Goal: Complete application form: Complete application form

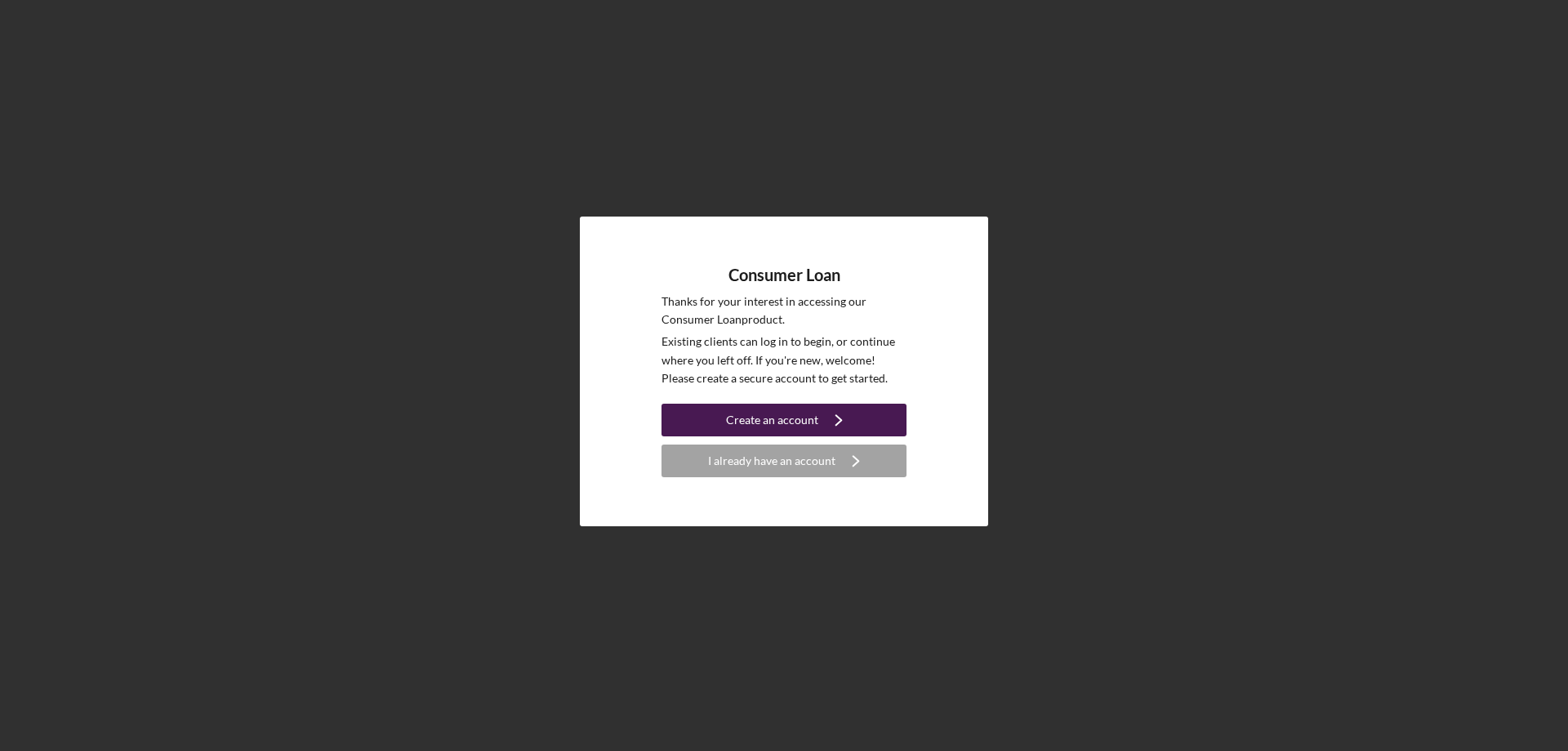
click at [805, 427] on div "Create an account" at bounding box center [773, 419] width 93 height 33
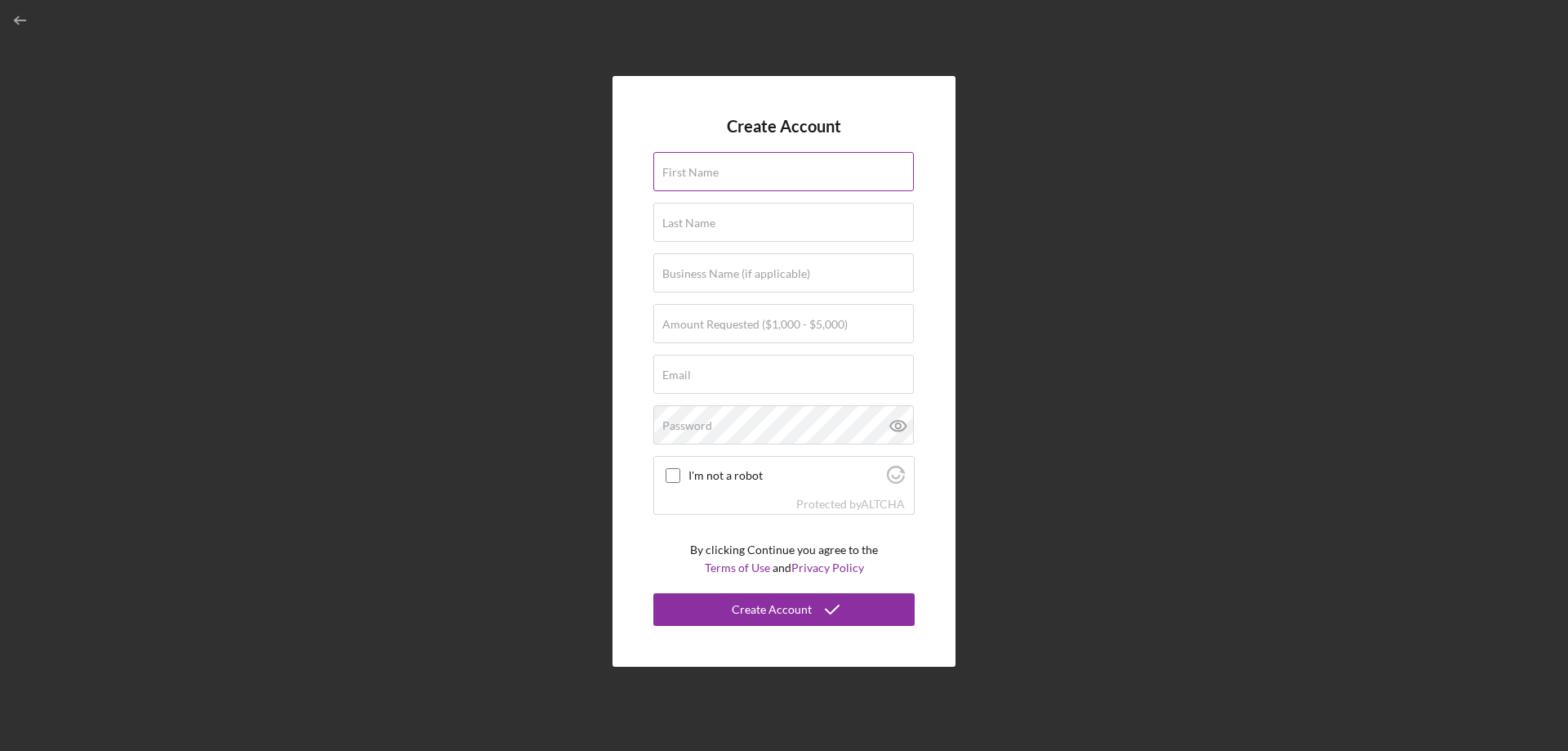
click at [812, 176] on input "First Name" at bounding box center [784, 171] width 260 height 39
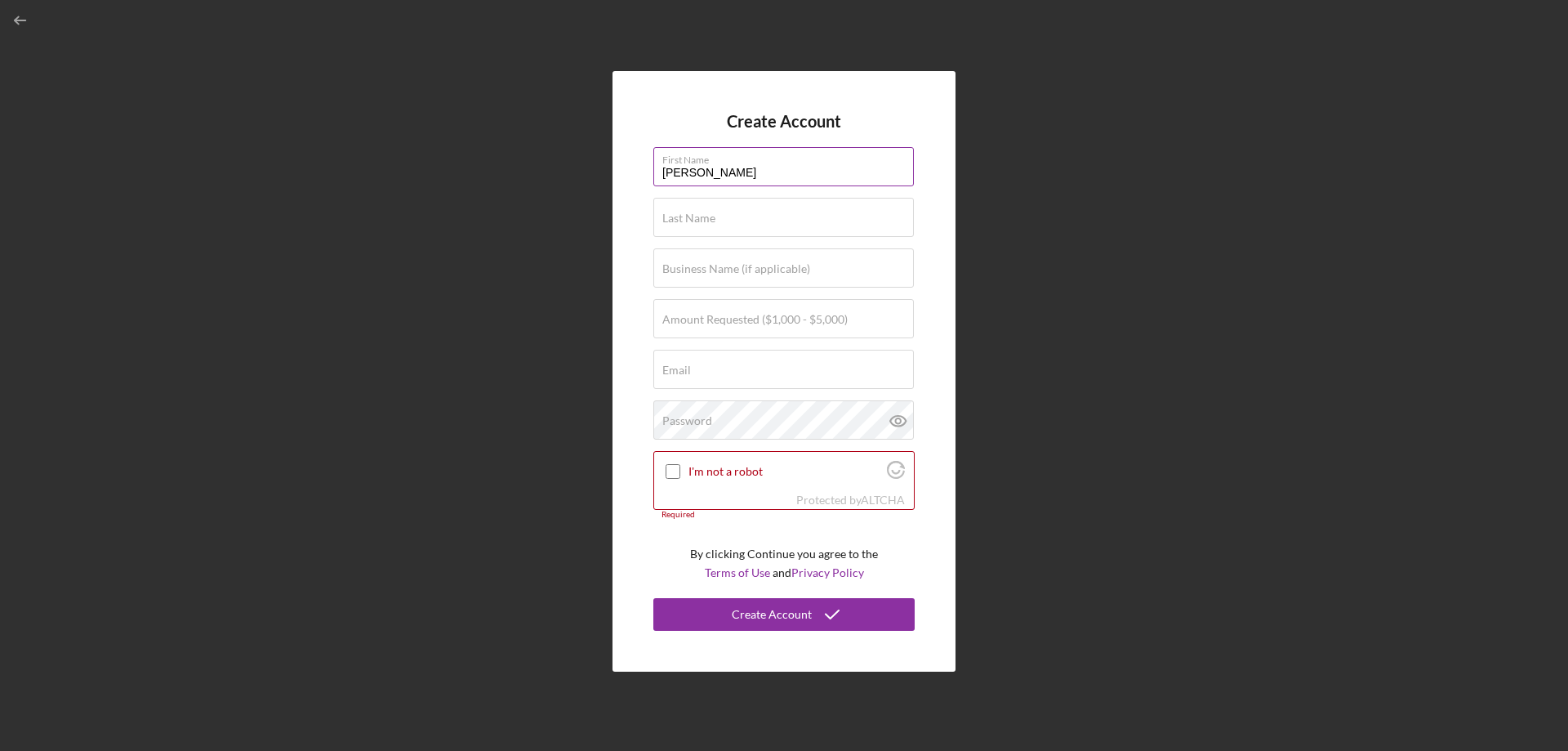
type input "[PERSON_NAME]"
type input "$1,000"
type input "[EMAIL_ADDRESS][DOMAIN_NAME]"
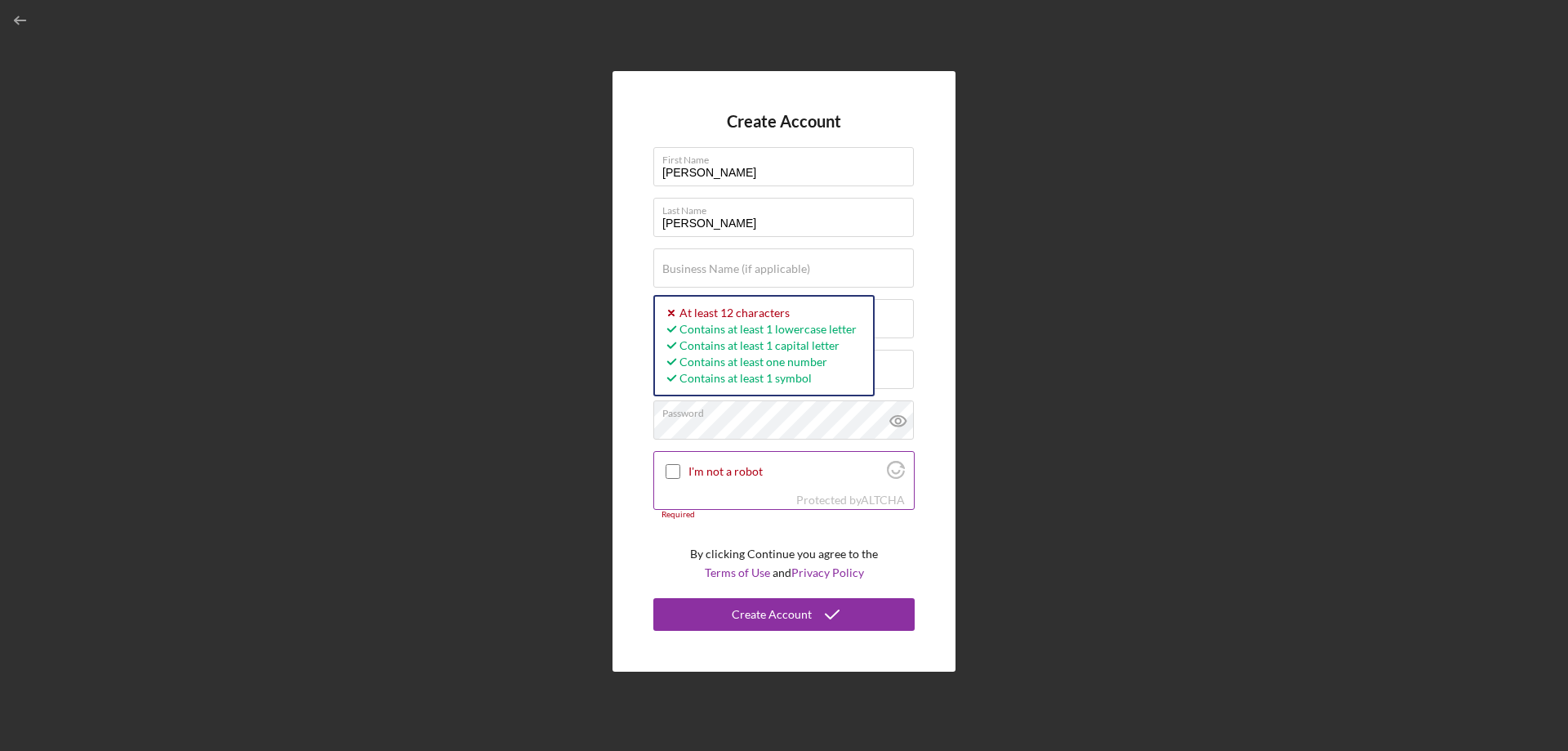
click at [731, 470] on label "I'm not a robot" at bounding box center [785, 471] width 193 height 13
click at [680, 470] on input "I'm not a robot" at bounding box center [672, 471] width 15 height 15
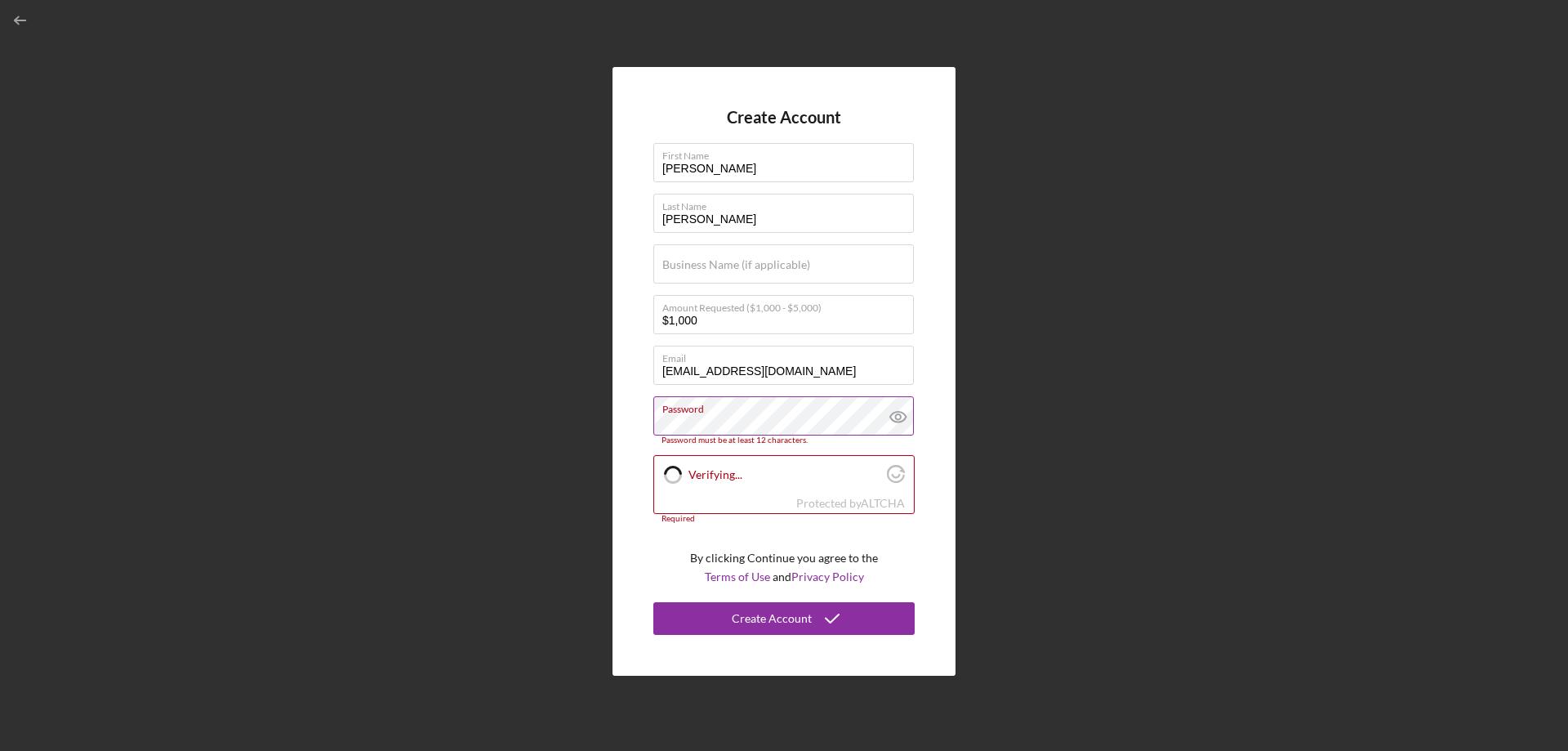
checkbox input "true"
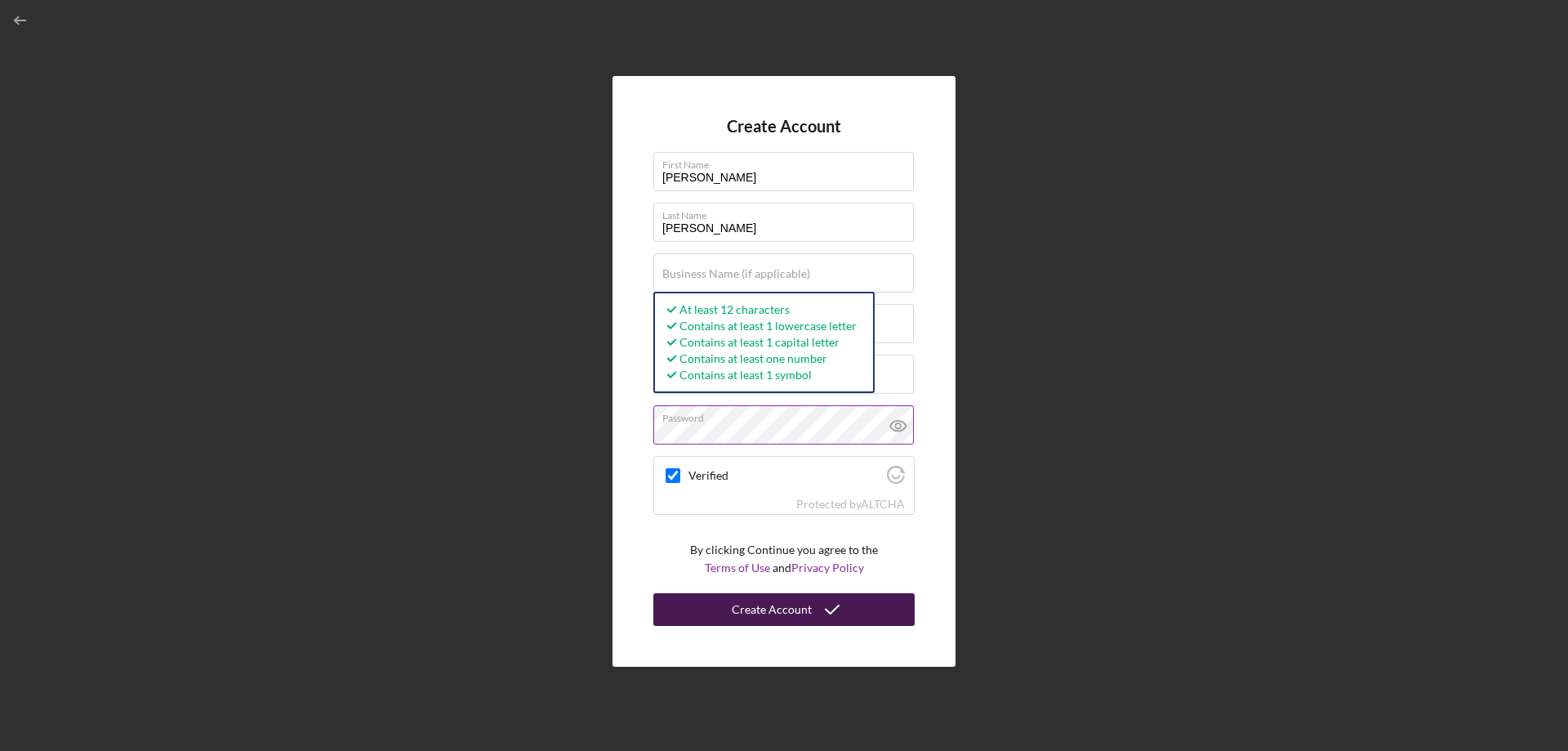
click at [772, 608] on div "Create Account" at bounding box center [772, 609] width 80 height 33
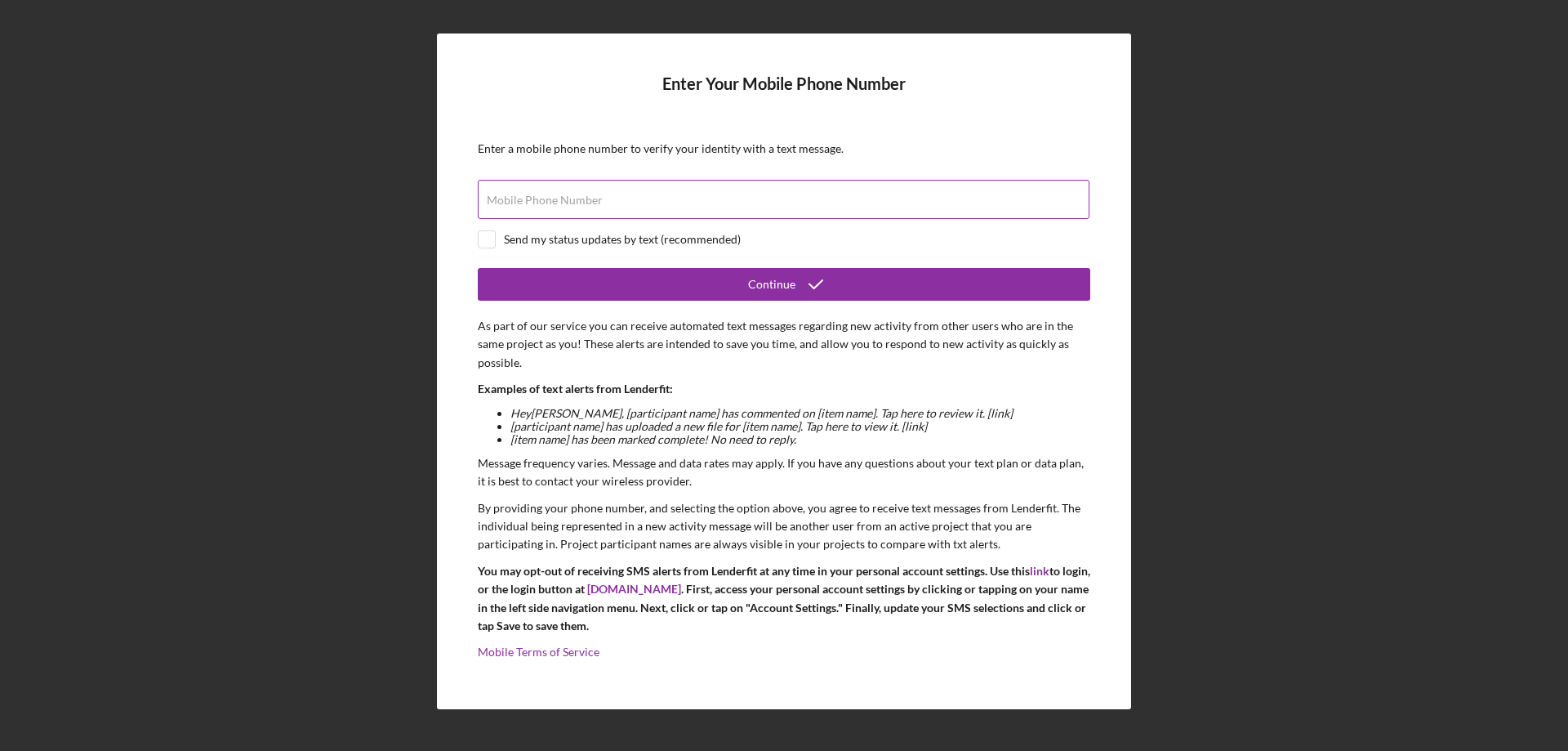
click at [598, 211] on input "Mobile Phone Number" at bounding box center [784, 199] width 612 height 39
type input "[PHONE_NUMBER]"
click at [553, 239] on div "Send my status updates by text (recommended)" at bounding box center [622, 239] width 237 height 13
checkbox input "true"
click at [613, 288] on button "Continue" at bounding box center [784, 284] width 613 height 33
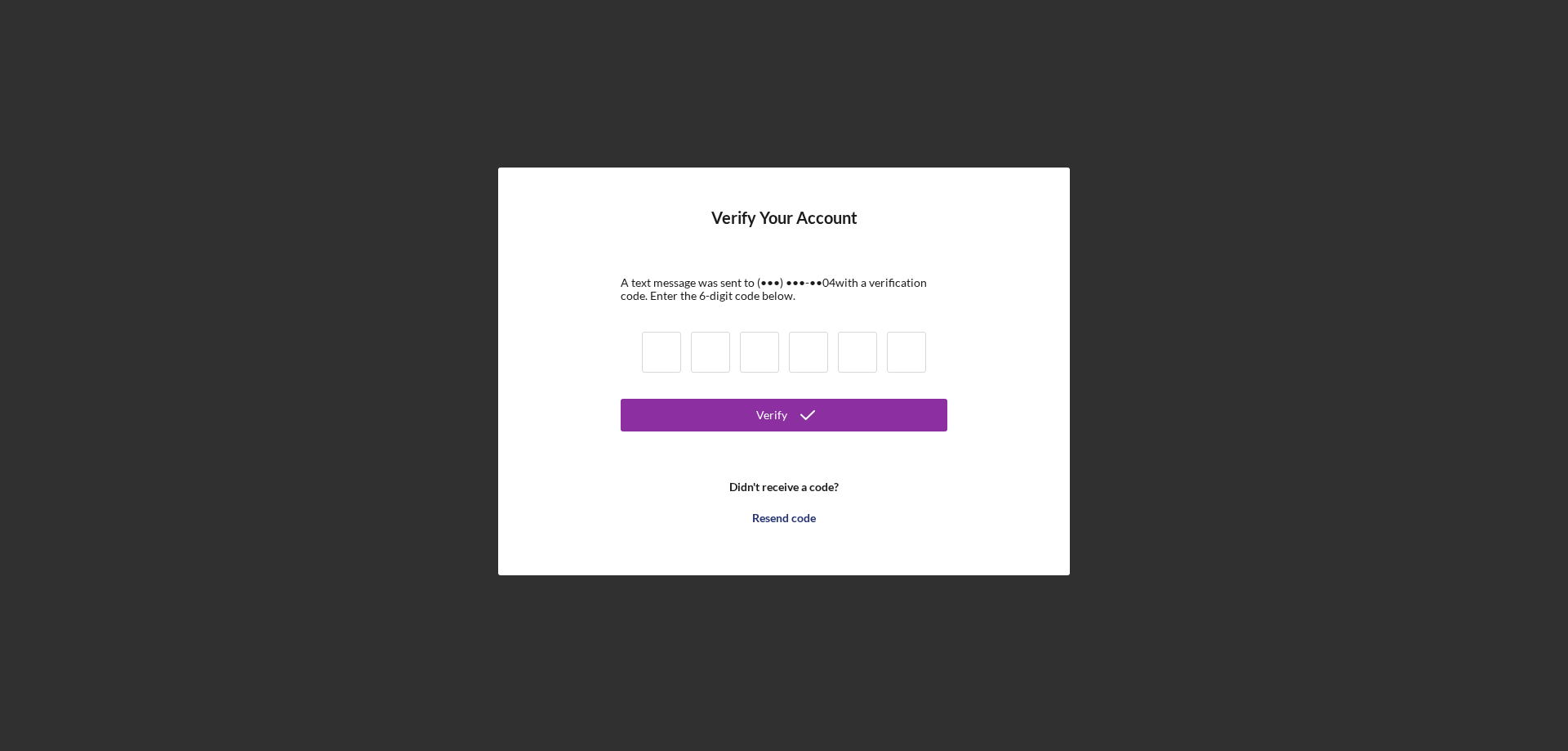
click at [638, 347] on div at bounding box center [784, 354] width 294 height 55
click at [648, 349] on input at bounding box center [661, 351] width 39 height 40
type input "6"
type input "0"
type input "9"
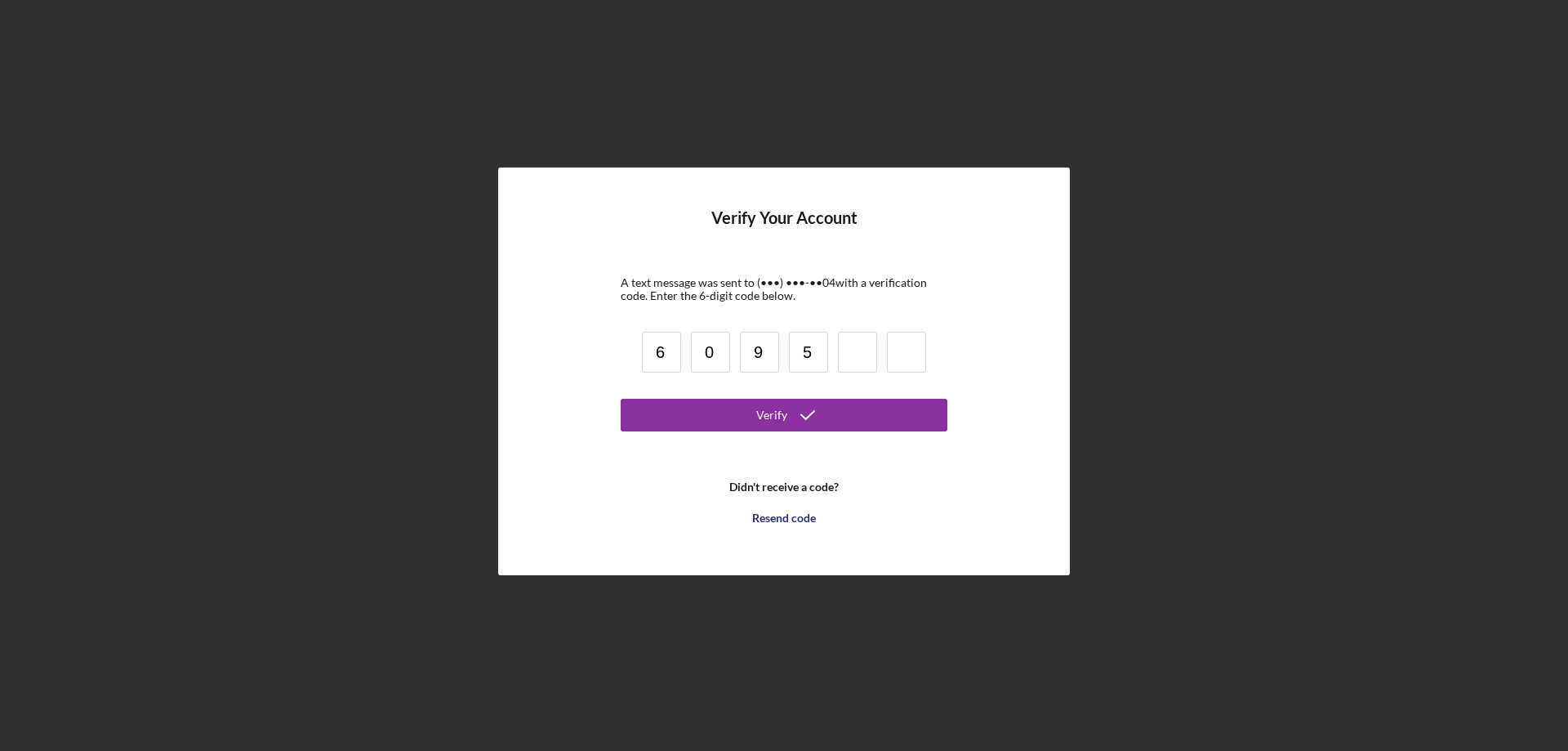
type input "5"
type input "6"
type input "1"
click at [684, 410] on button "Verify" at bounding box center [784, 414] width 326 height 33
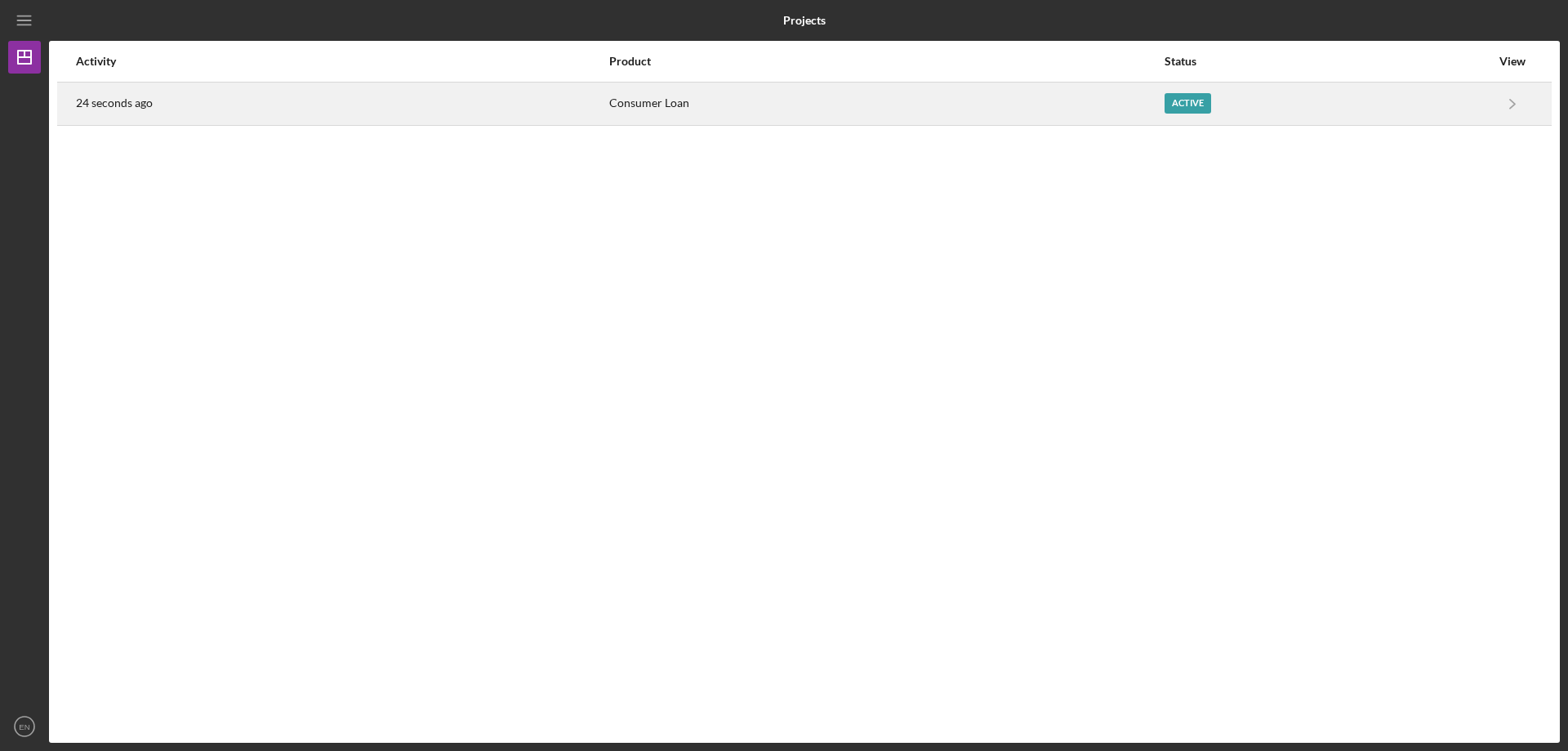
click at [1176, 103] on div "Active" at bounding box center [1188, 102] width 46 height 21
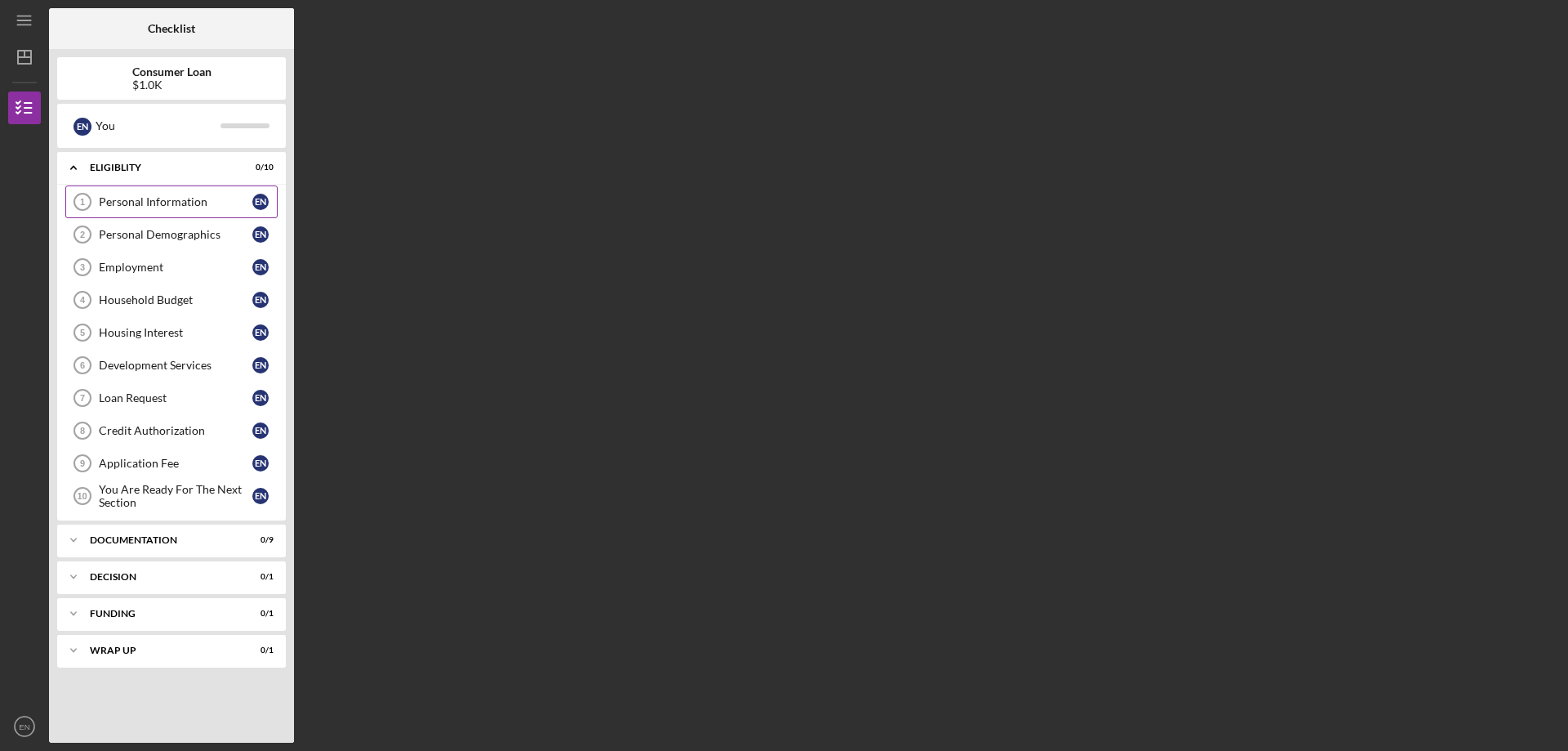
click at [161, 188] on link "Personal Information 1 Personal Information E N" at bounding box center [170, 201] width 212 height 33
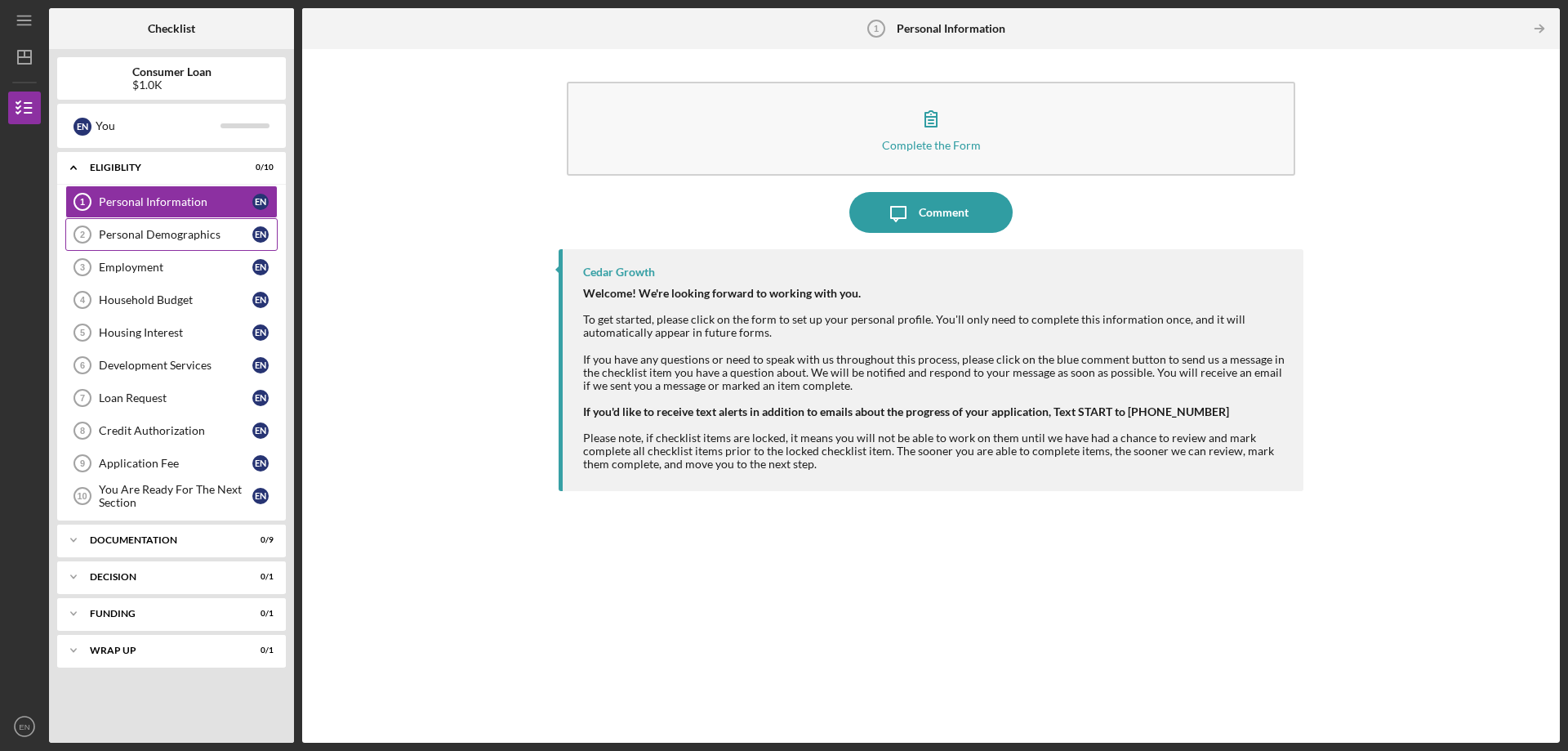
click at [109, 229] on div "Personal Demographics" at bounding box center [175, 234] width 154 height 13
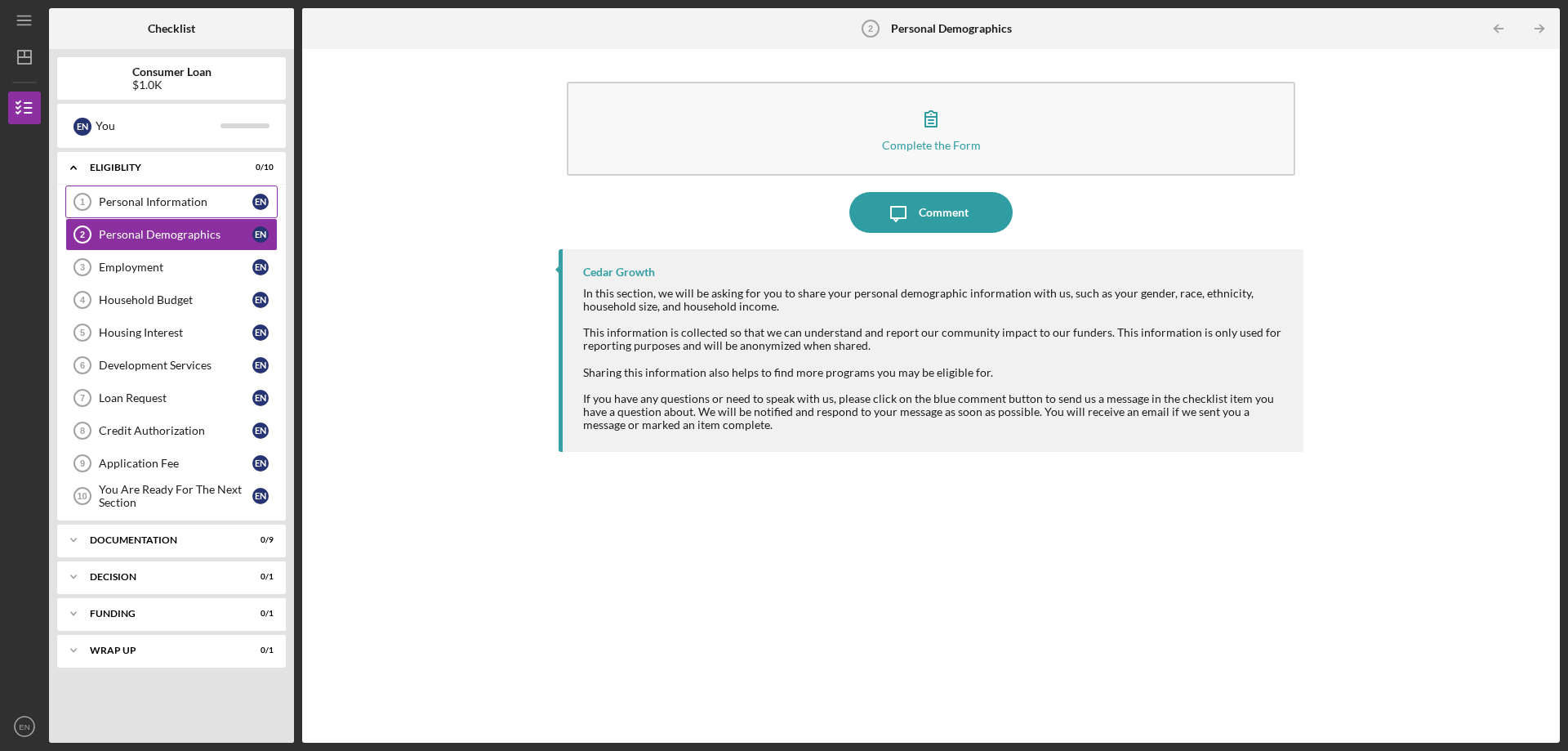
click at [208, 215] on link "Personal Information 1 Personal Information E N" at bounding box center [170, 201] width 212 height 33
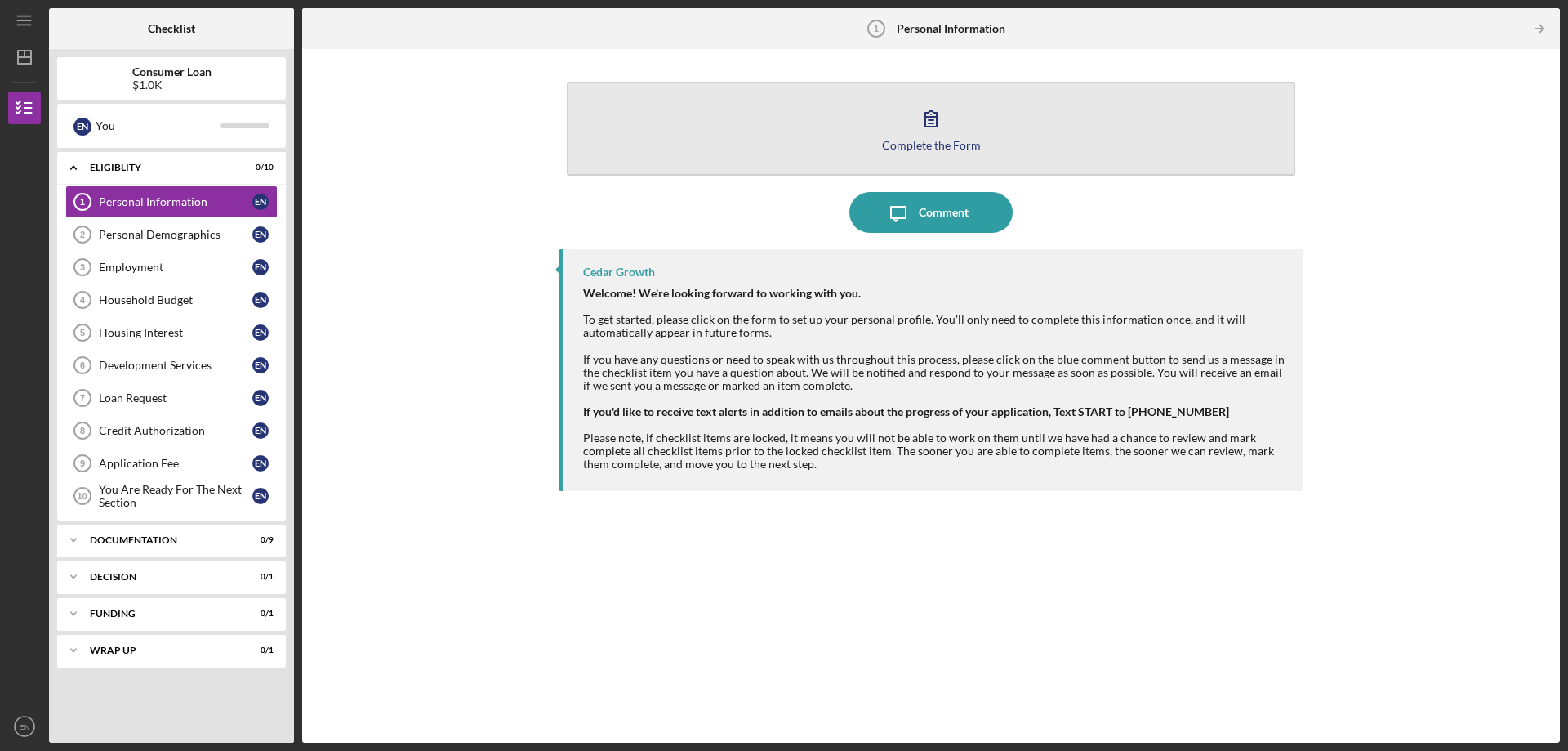
click at [864, 131] on button "Complete the Form Form" at bounding box center [930, 128] width 728 height 94
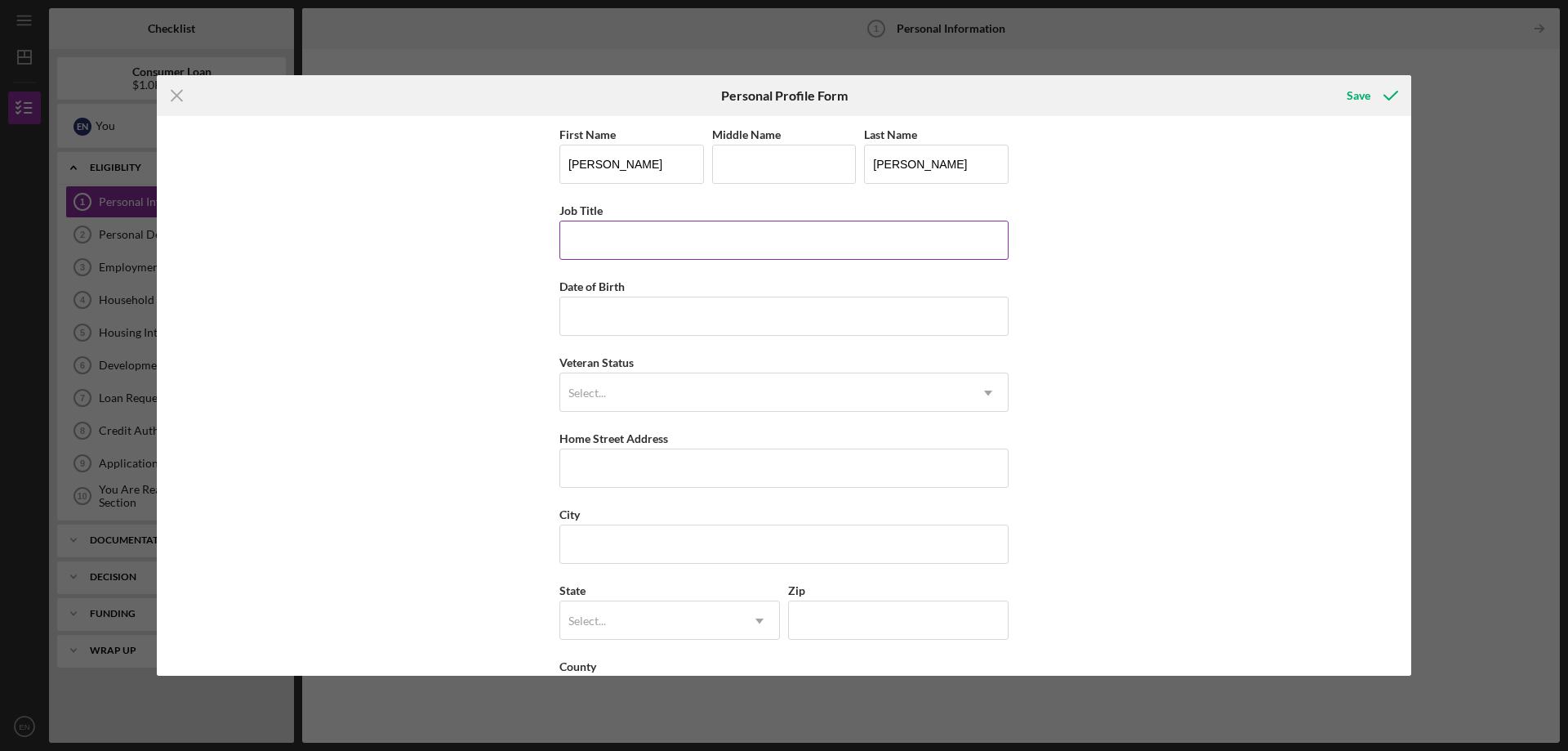
click at [637, 236] on input "Job Title" at bounding box center [784, 240] width 449 height 39
type input "Product Owner"
type input "[DATE]"
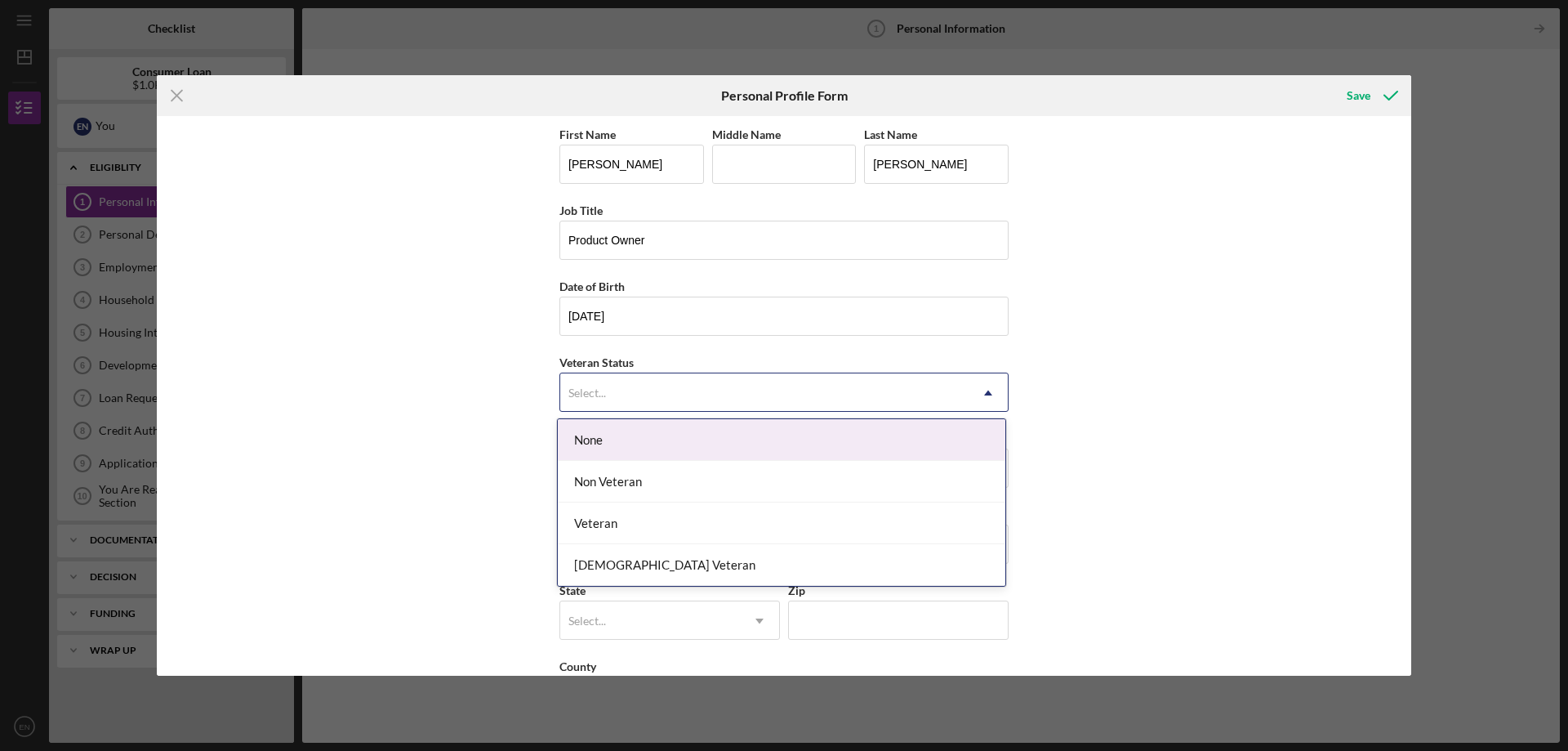
click at [646, 375] on div "Select..." at bounding box center [765, 393] width 408 height 37
click at [622, 442] on div "None" at bounding box center [782, 440] width 447 height 41
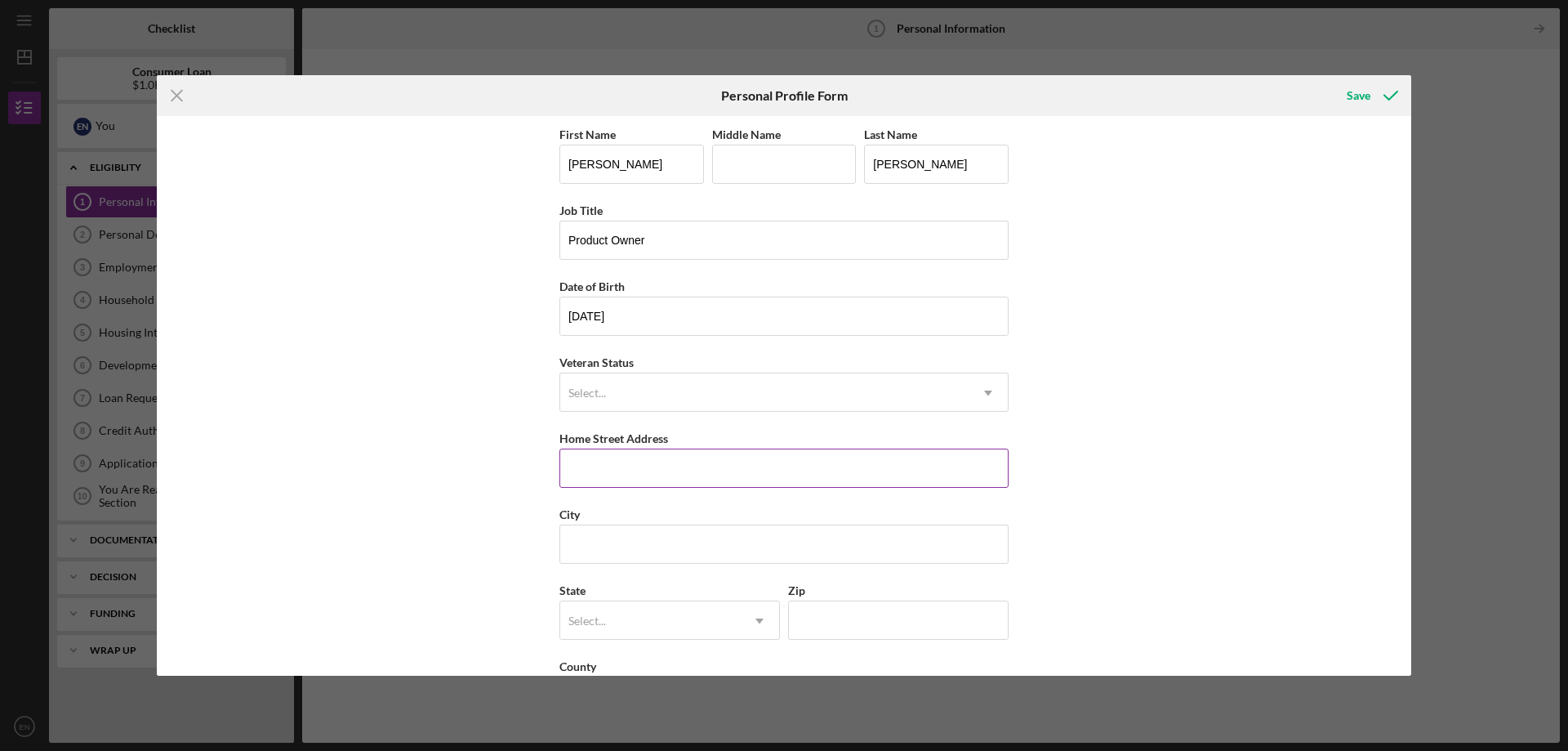
click at [615, 470] on input "Home Street Address" at bounding box center [784, 468] width 449 height 39
type input "N6567 English Settlement Rd"
type input "[GEOGRAPHIC_DATA]"
type input "WI"
type input "53502"
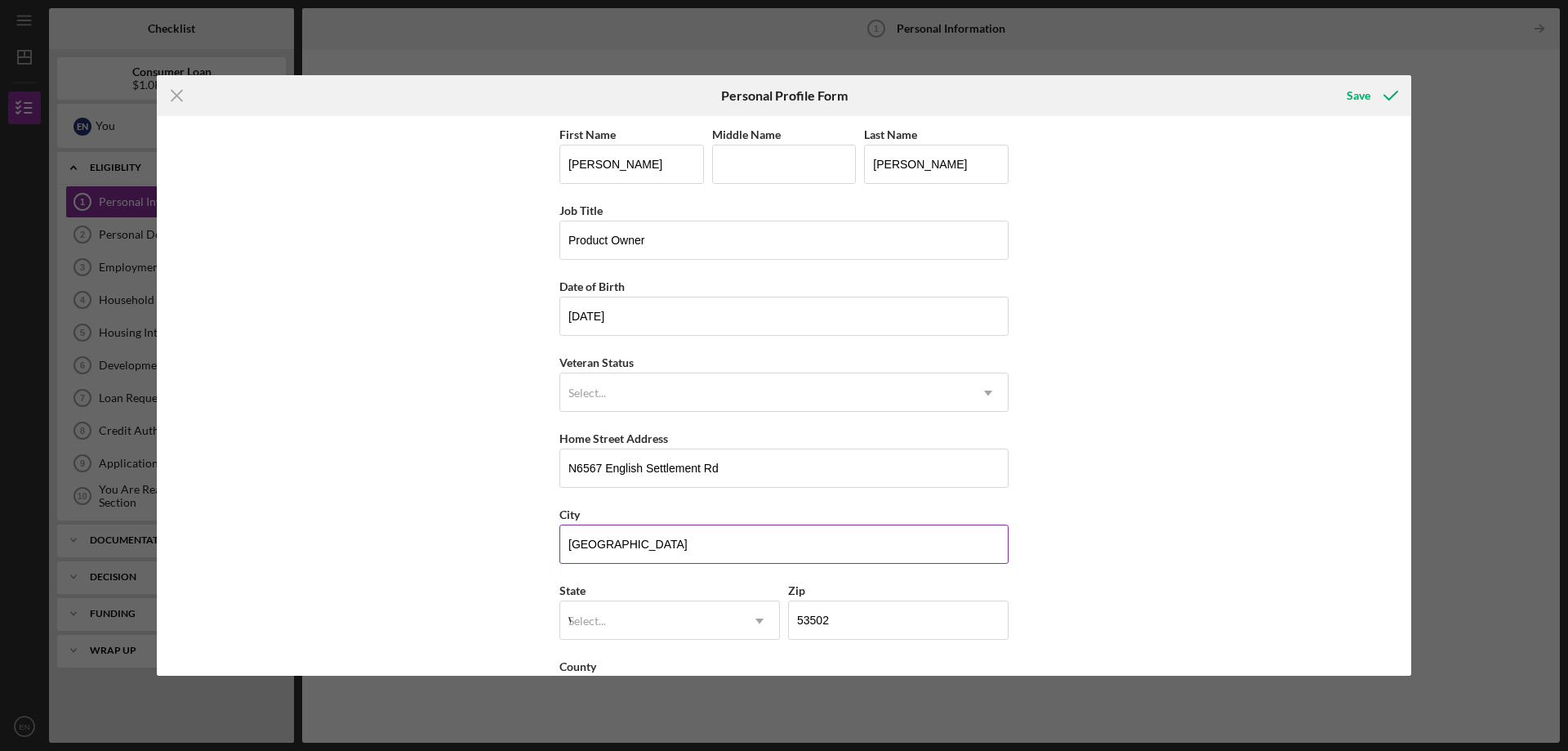
type input "[GEOGRAPHIC_DATA]"
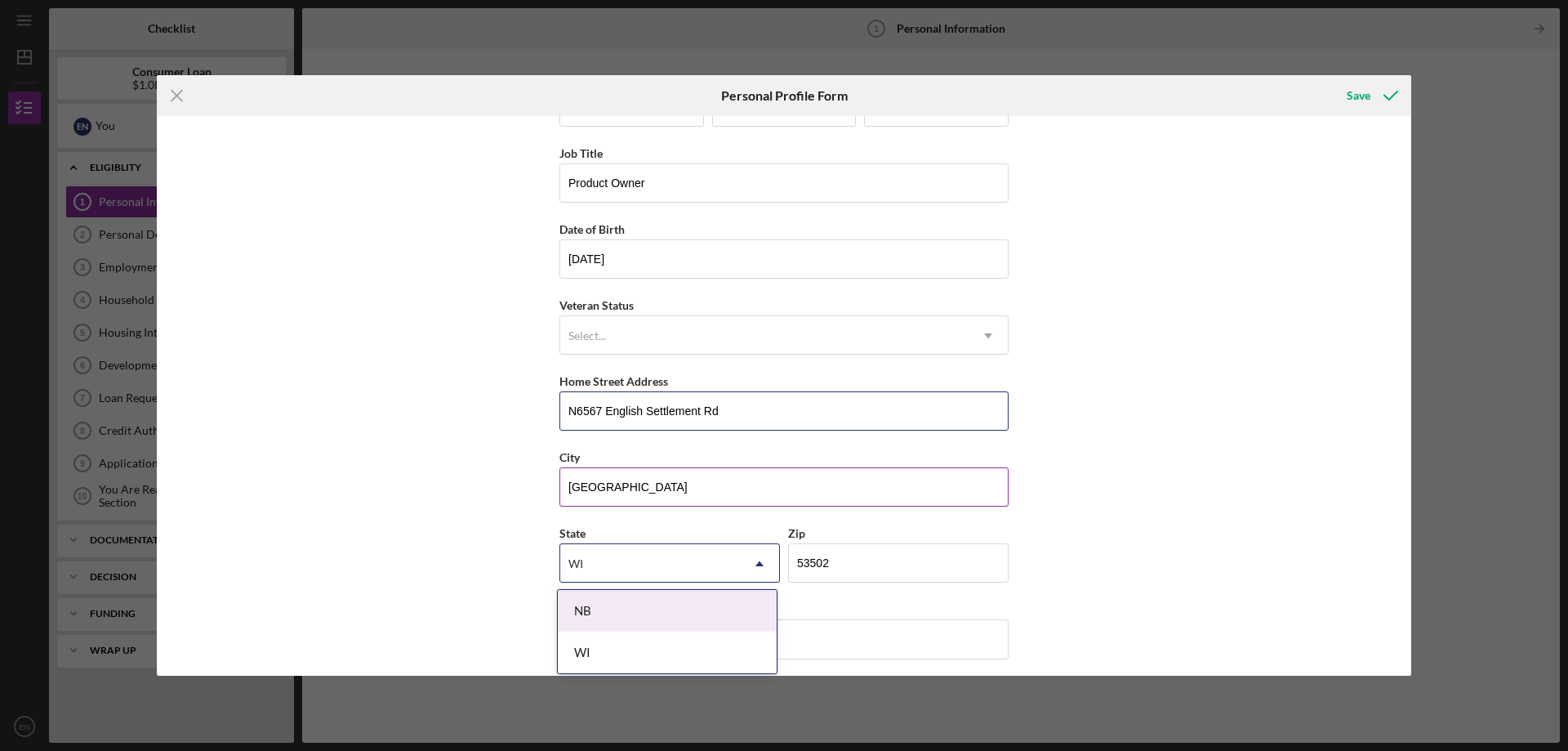
scroll to position [65, 0]
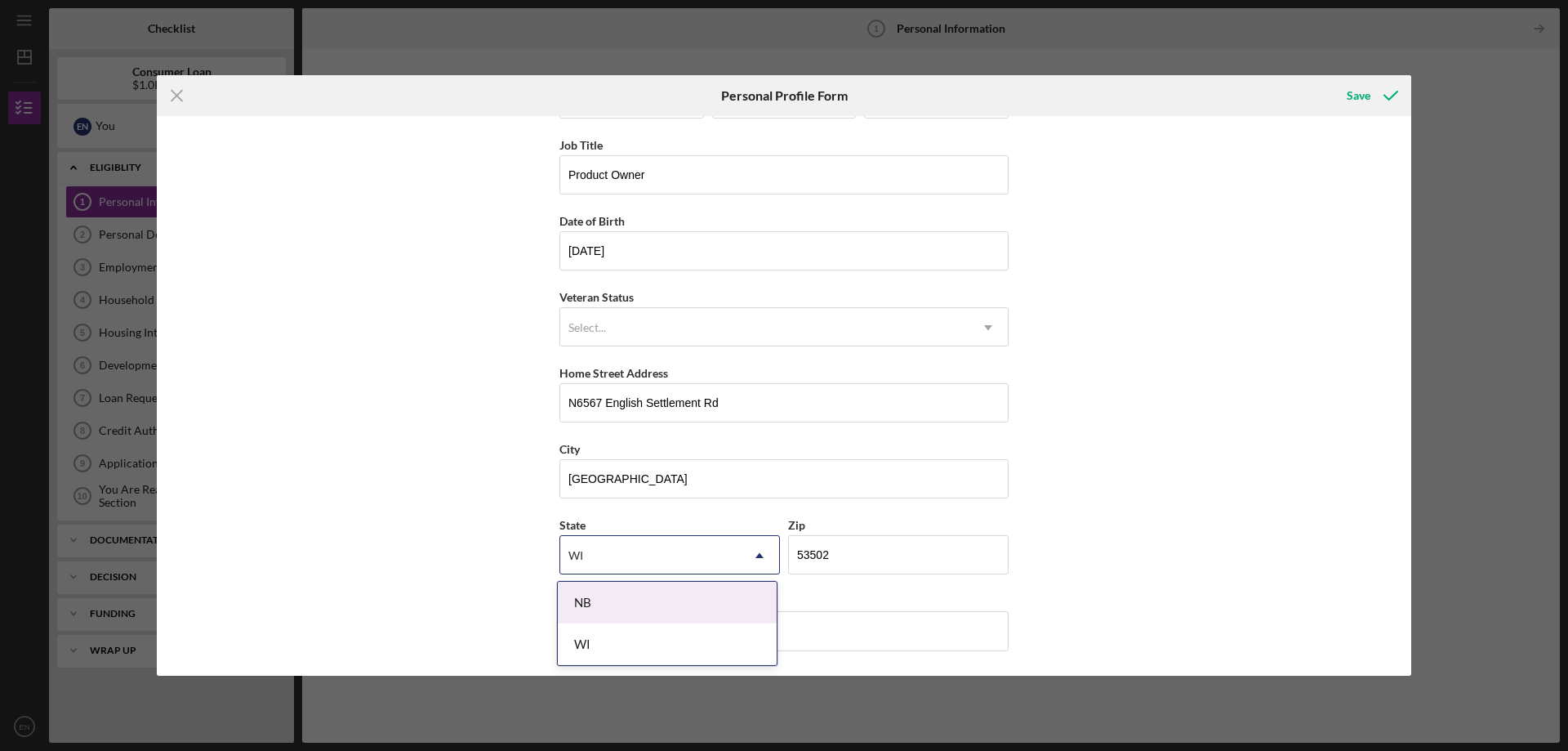
click at [670, 611] on div "NB" at bounding box center [667, 602] width 219 height 41
click at [696, 556] on div "NB" at bounding box center [650, 555] width 179 height 37
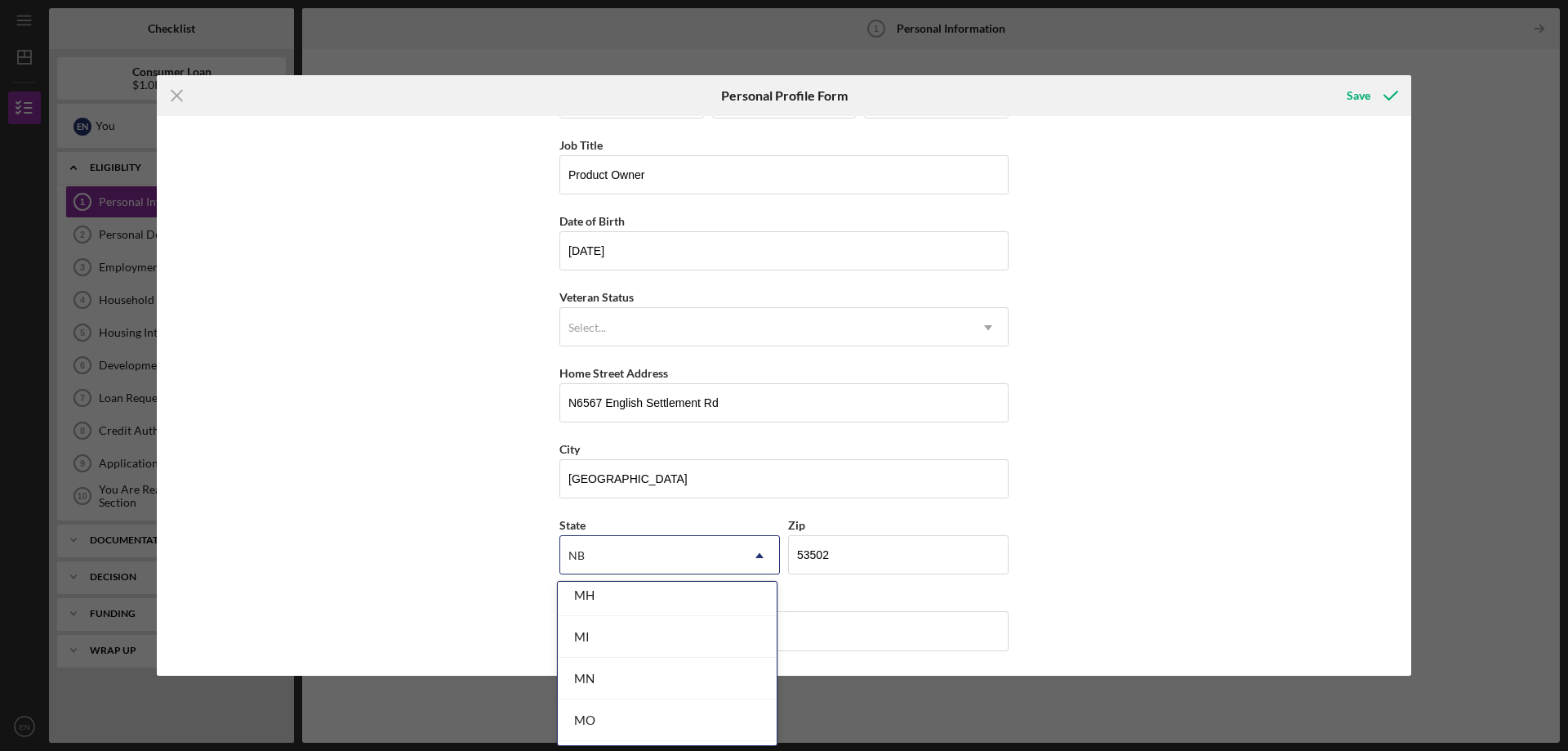
type input "w"
click at [613, 644] on div "WI" at bounding box center [667, 641] width 219 height 41
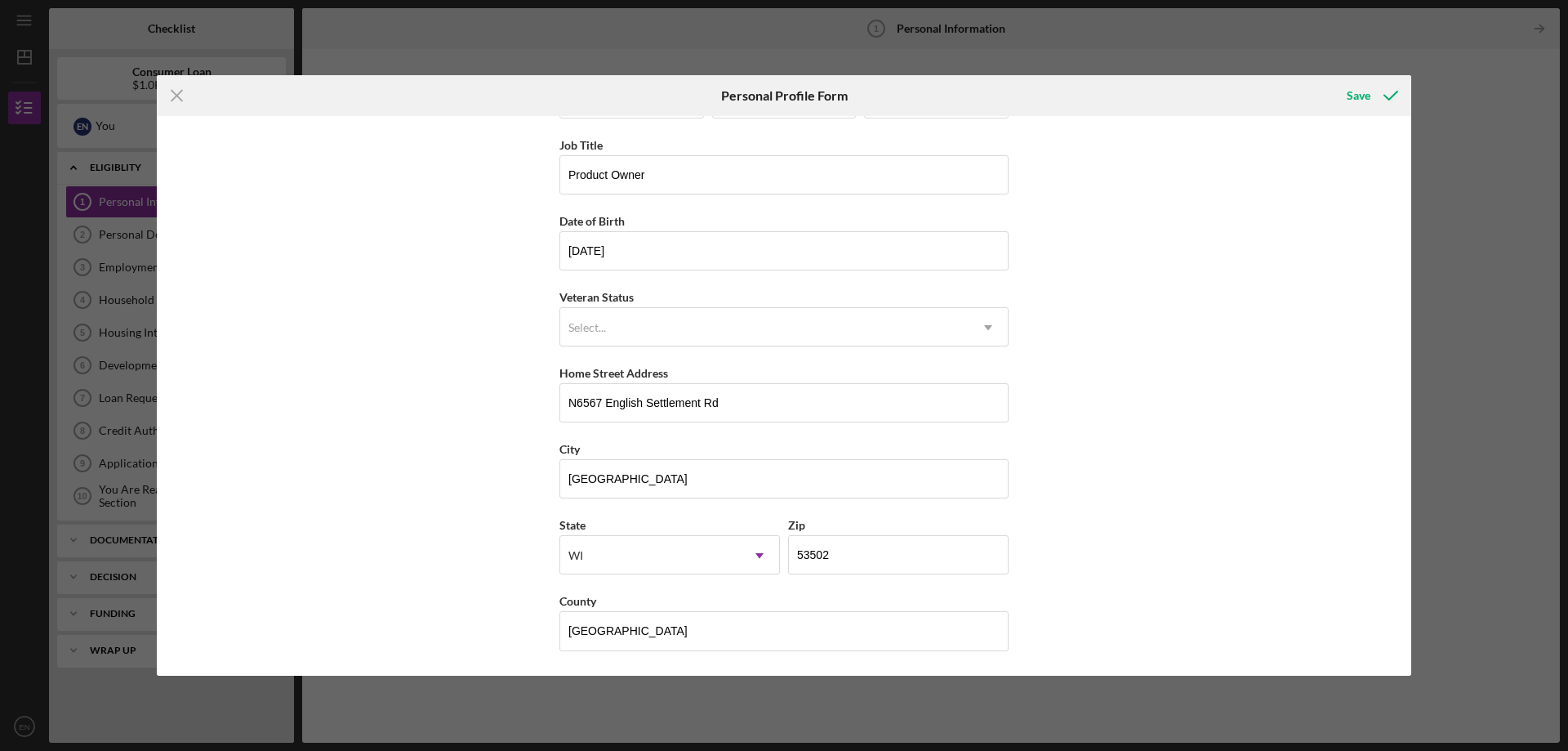
click at [1009, 612] on div "First Name [PERSON_NAME] Middle Name Last Name [PERSON_NAME] Job Title Product …" at bounding box center [784, 396] width 1255 height 560
click at [1258, 565] on div "First Name [PERSON_NAME] Middle Name Last Name [PERSON_NAME] Job Title Product …" at bounding box center [784, 396] width 1255 height 560
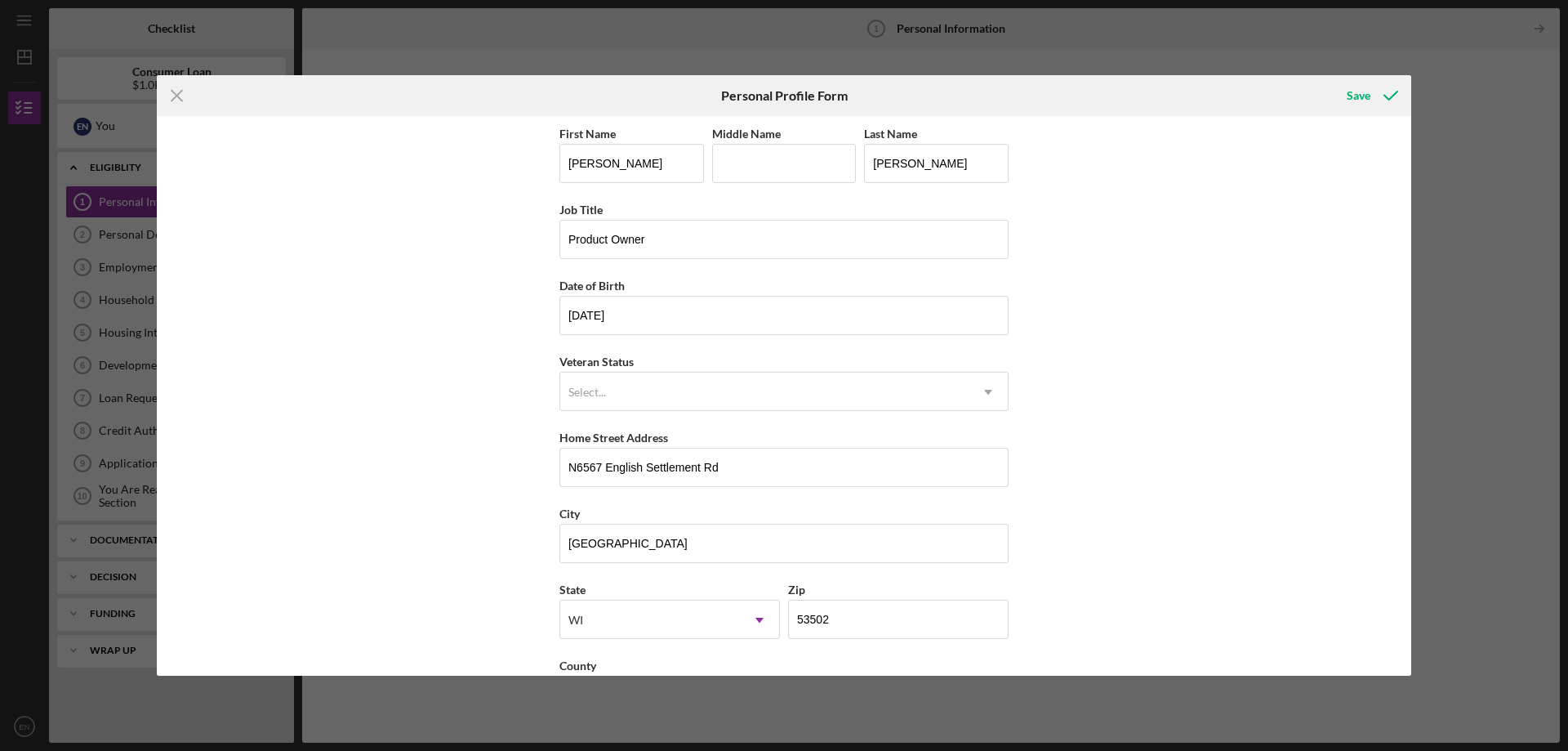
scroll to position [0, 0]
click at [1374, 111] on icon "submit" at bounding box center [1391, 95] width 40 height 40
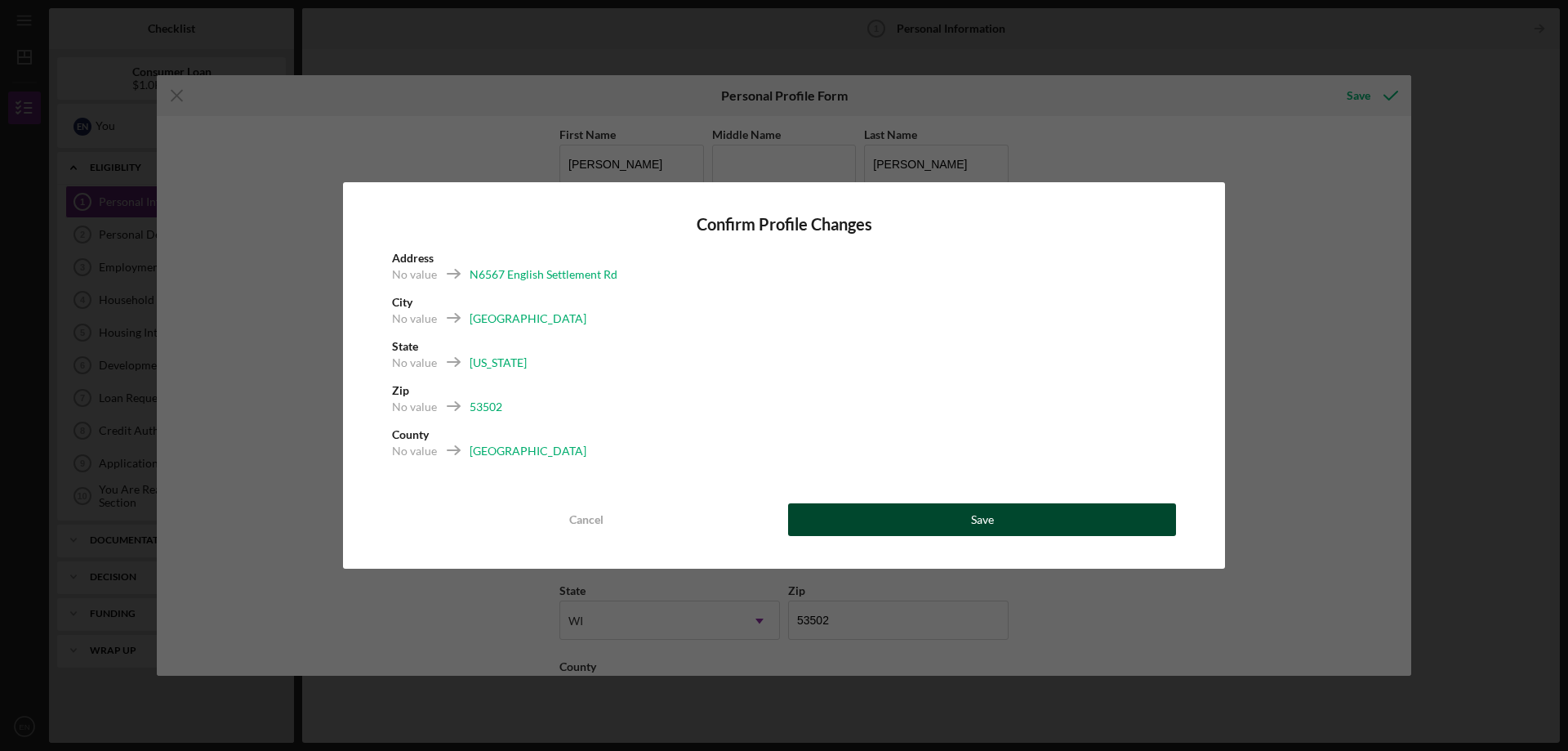
click at [882, 528] on button "Save" at bounding box center [983, 518] width 388 height 33
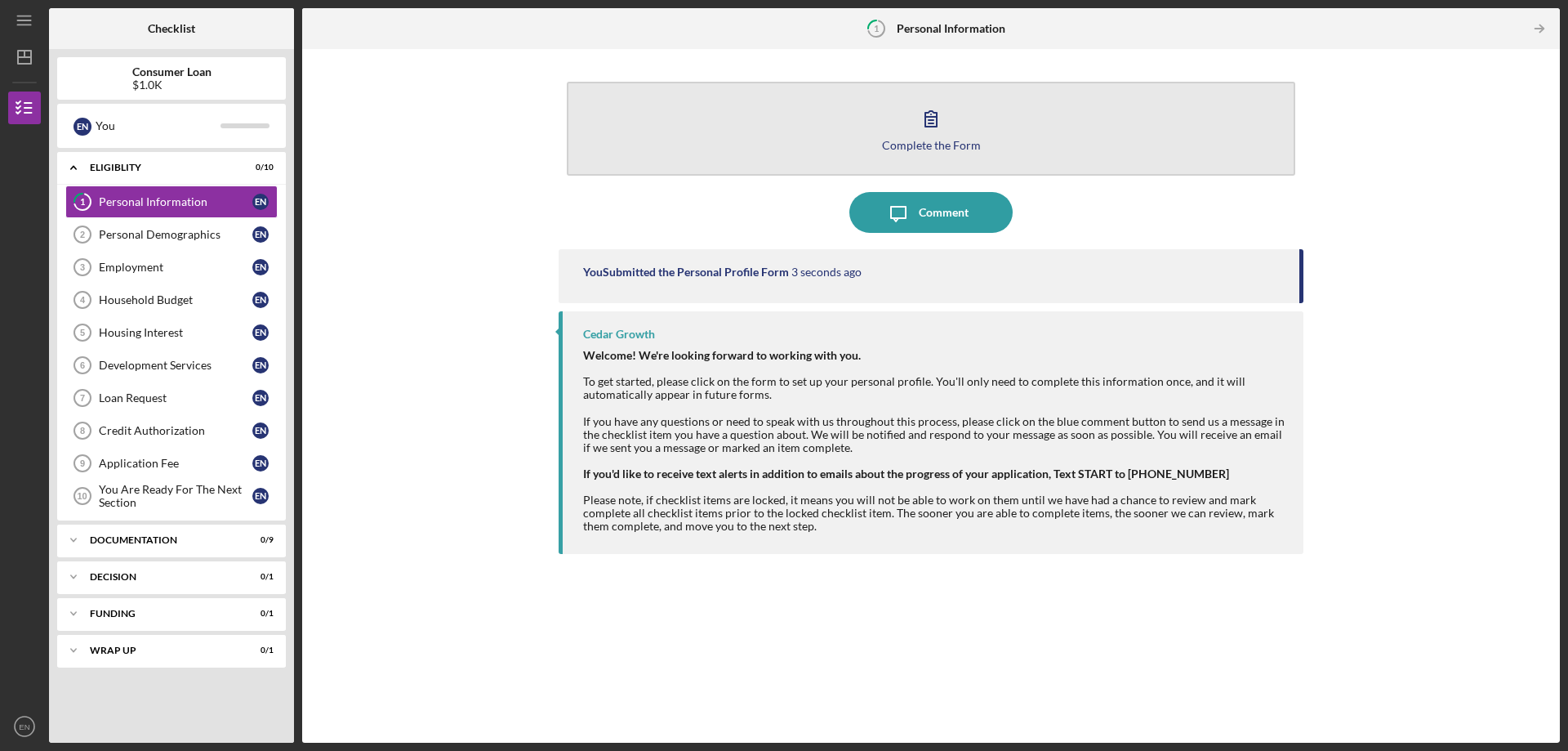
click at [897, 159] on button "Complete the Form Form" at bounding box center [930, 128] width 728 height 94
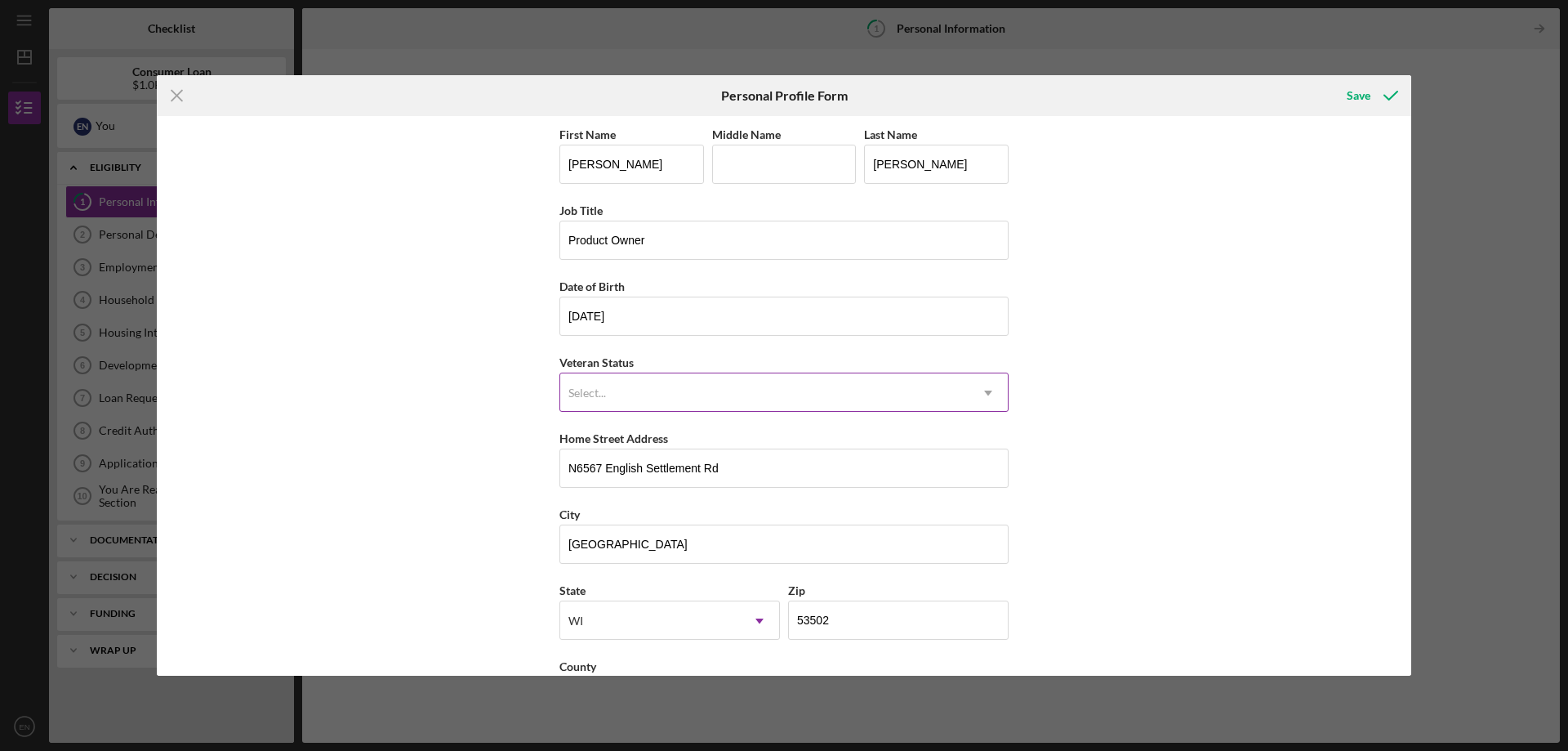
click at [851, 393] on div "Select..." at bounding box center [765, 393] width 408 height 37
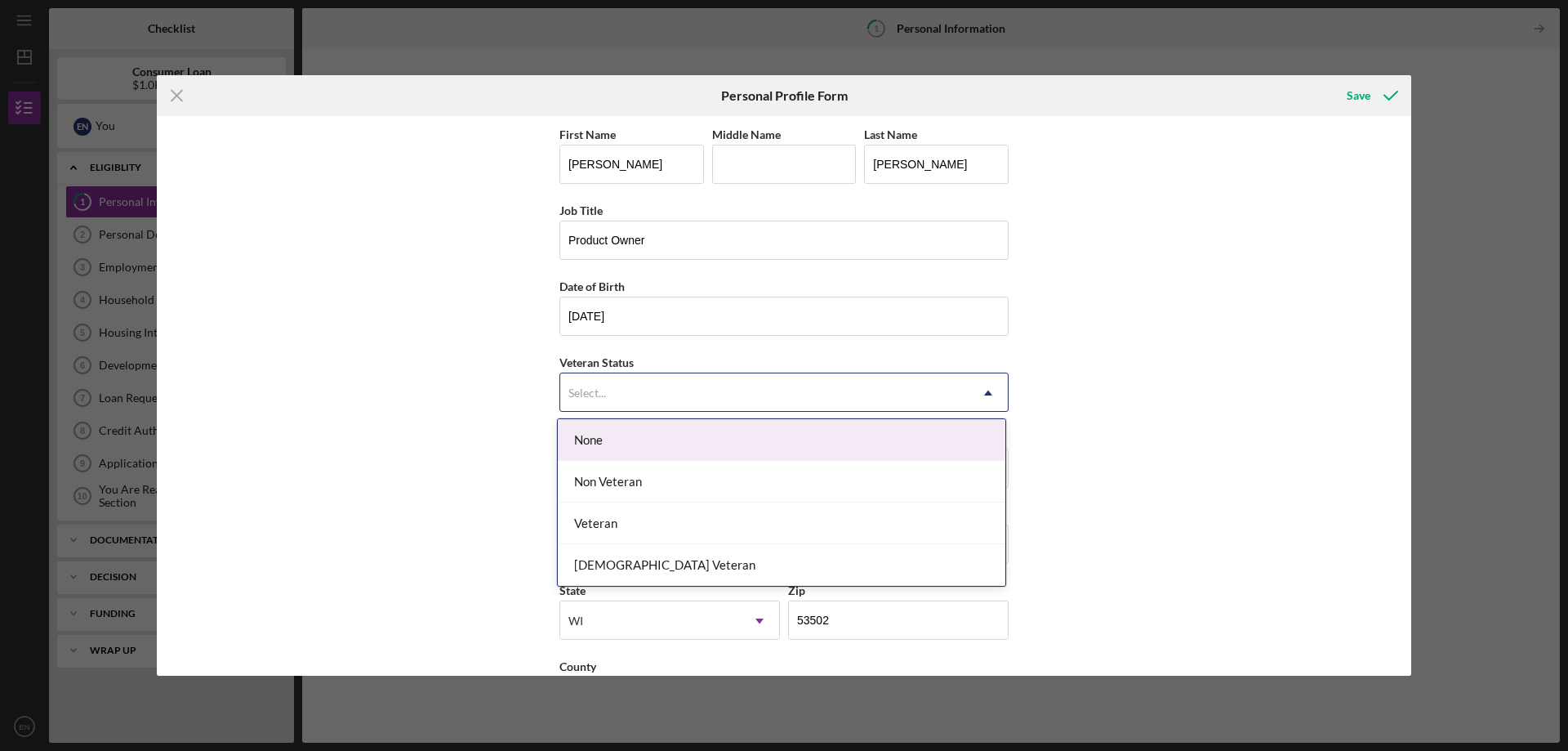
click at [722, 430] on div "None" at bounding box center [782, 440] width 447 height 41
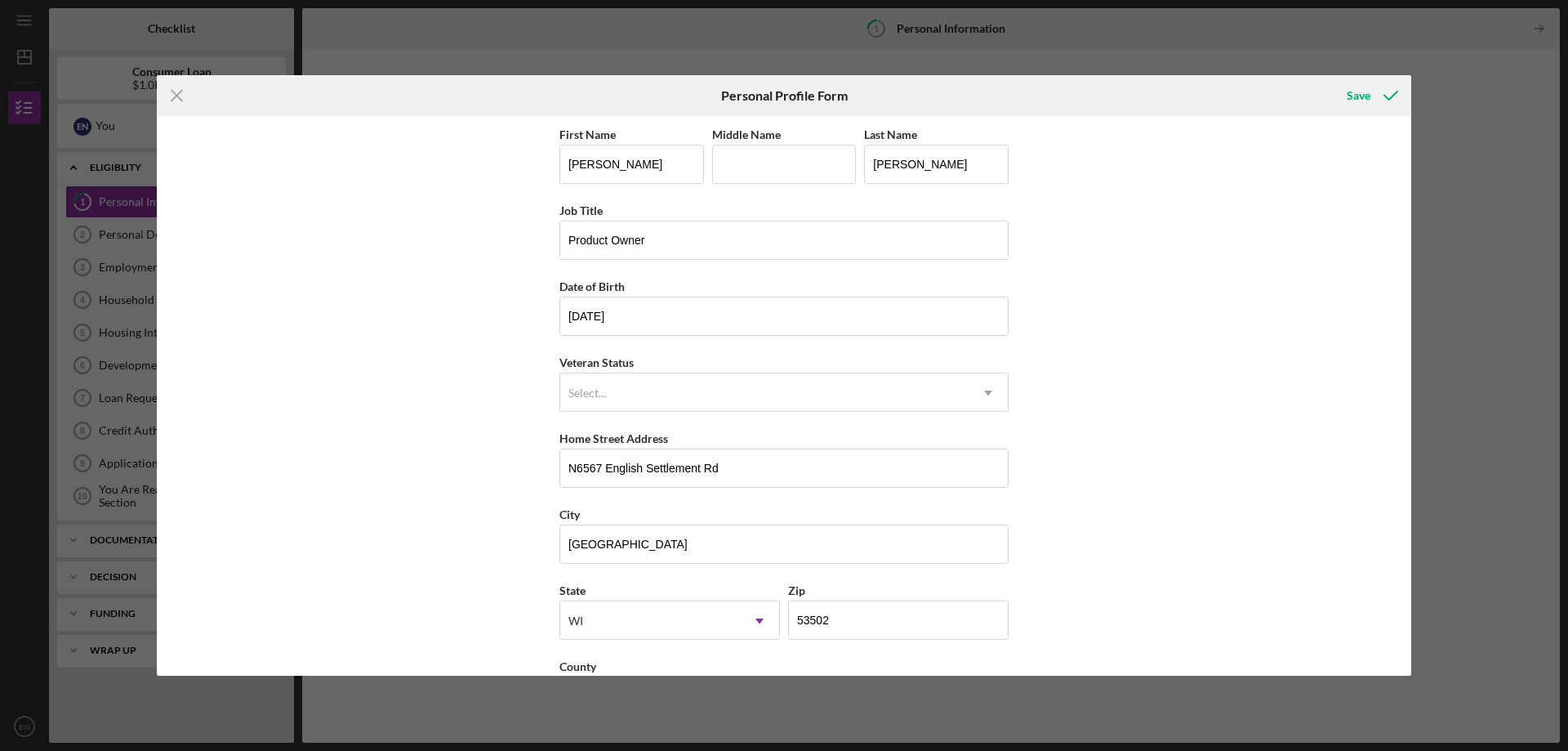
click at [1171, 465] on div "First Name [PERSON_NAME] Middle Name Last Name [PERSON_NAME] Job Title Product …" at bounding box center [784, 396] width 1255 height 560
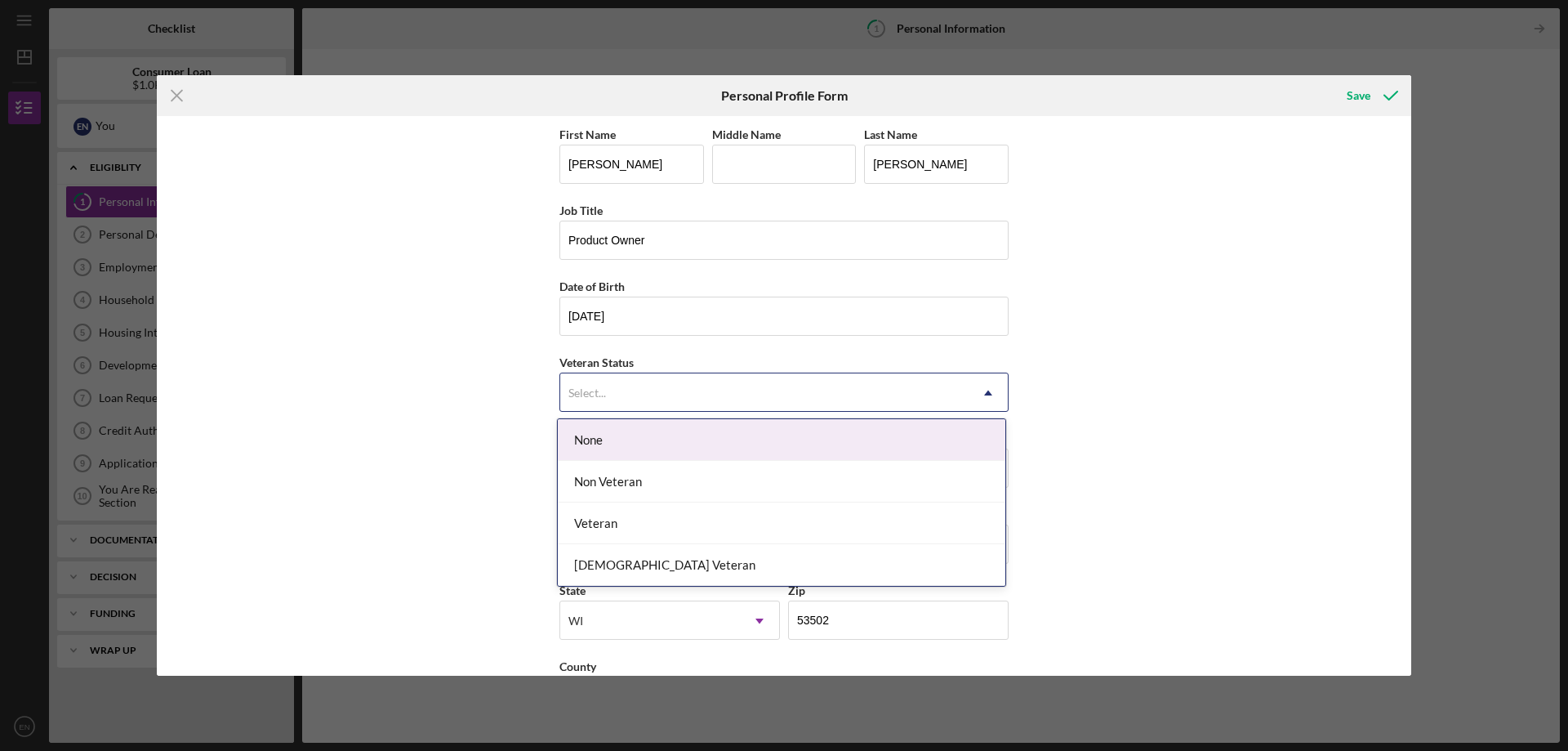
click at [936, 400] on div "Select..." at bounding box center [765, 393] width 408 height 37
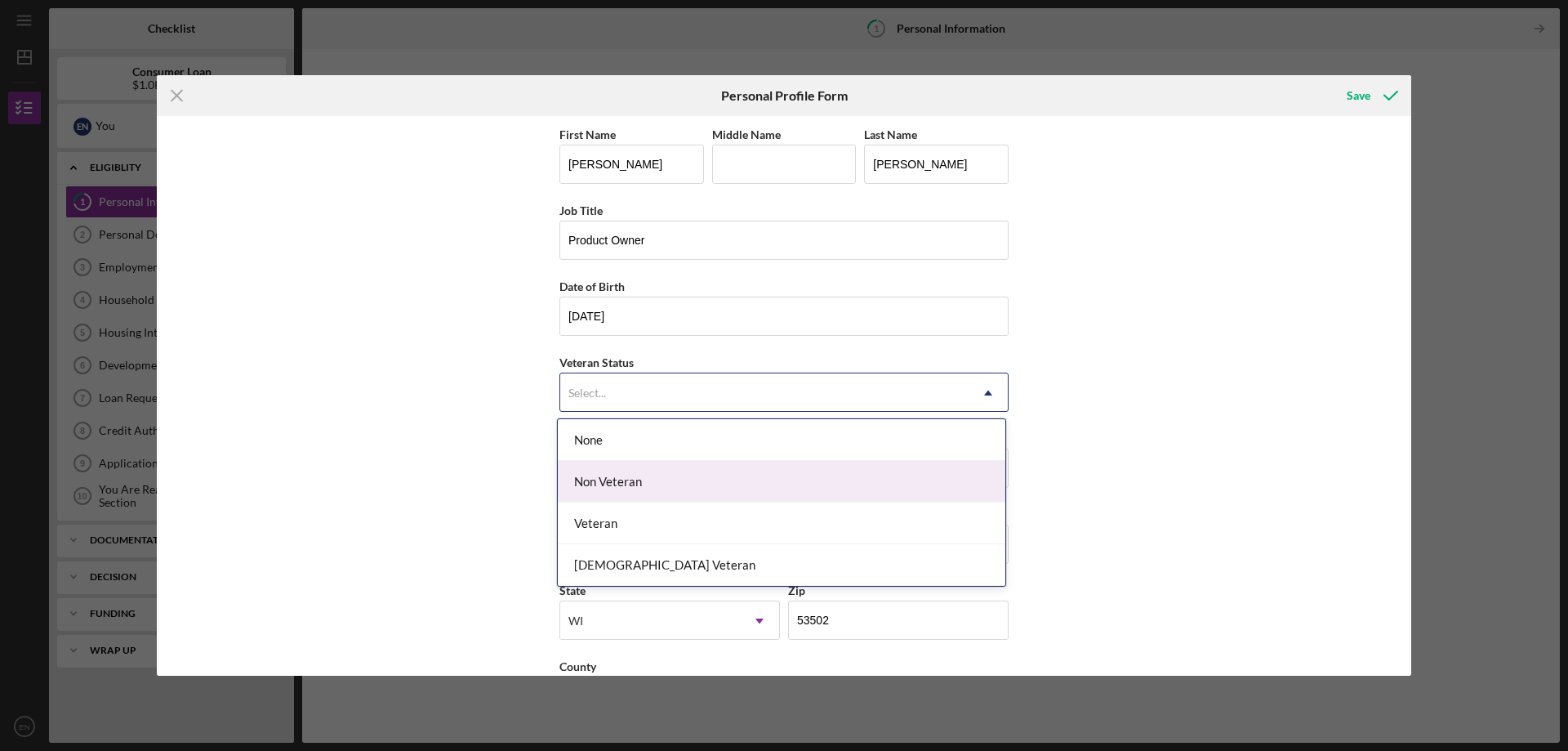
click at [604, 484] on div "Non Veteran" at bounding box center [782, 481] width 447 height 41
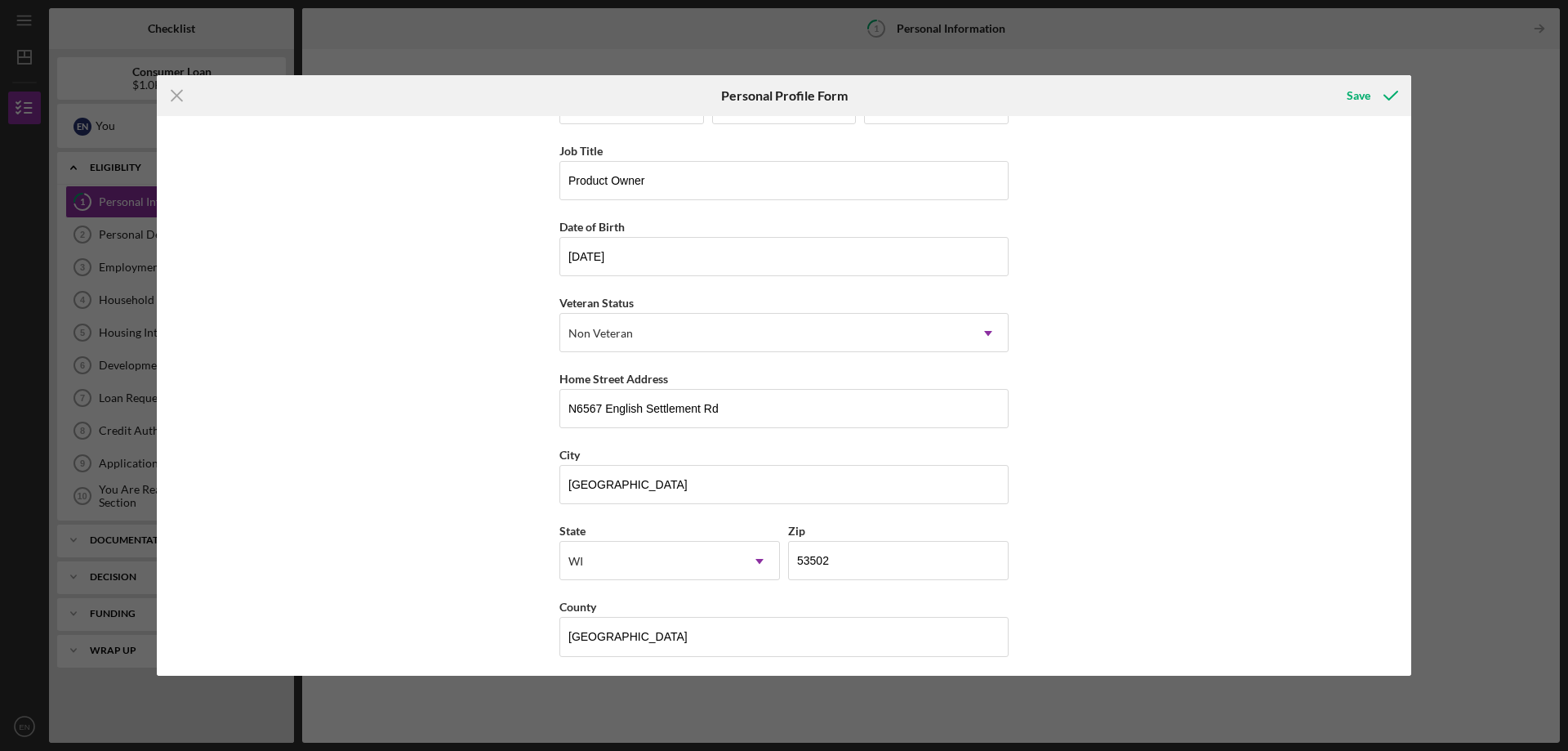
scroll to position [65, 0]
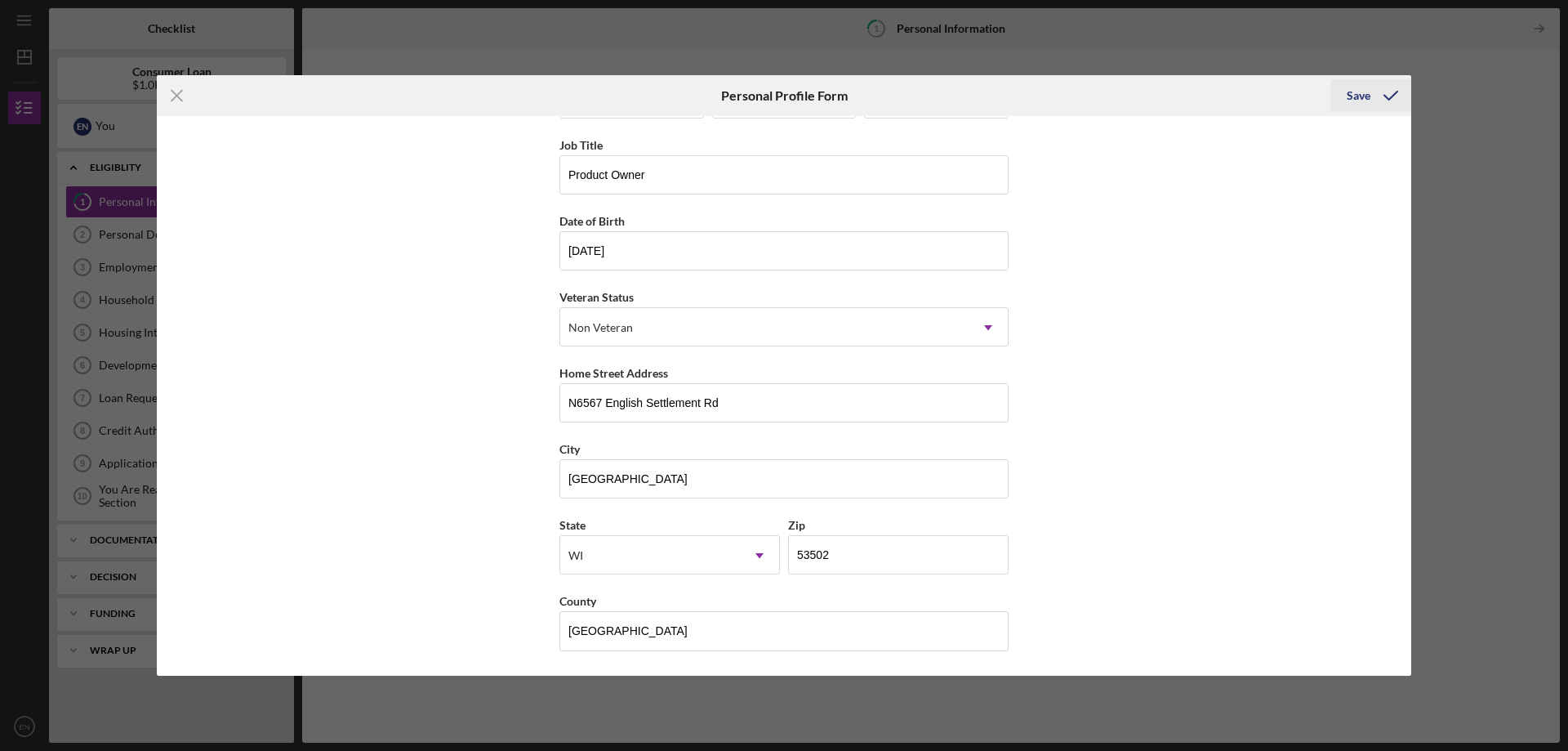
click at [1362, 100] on div "Save" at bounding box center [1359, 95] width 24 height 33
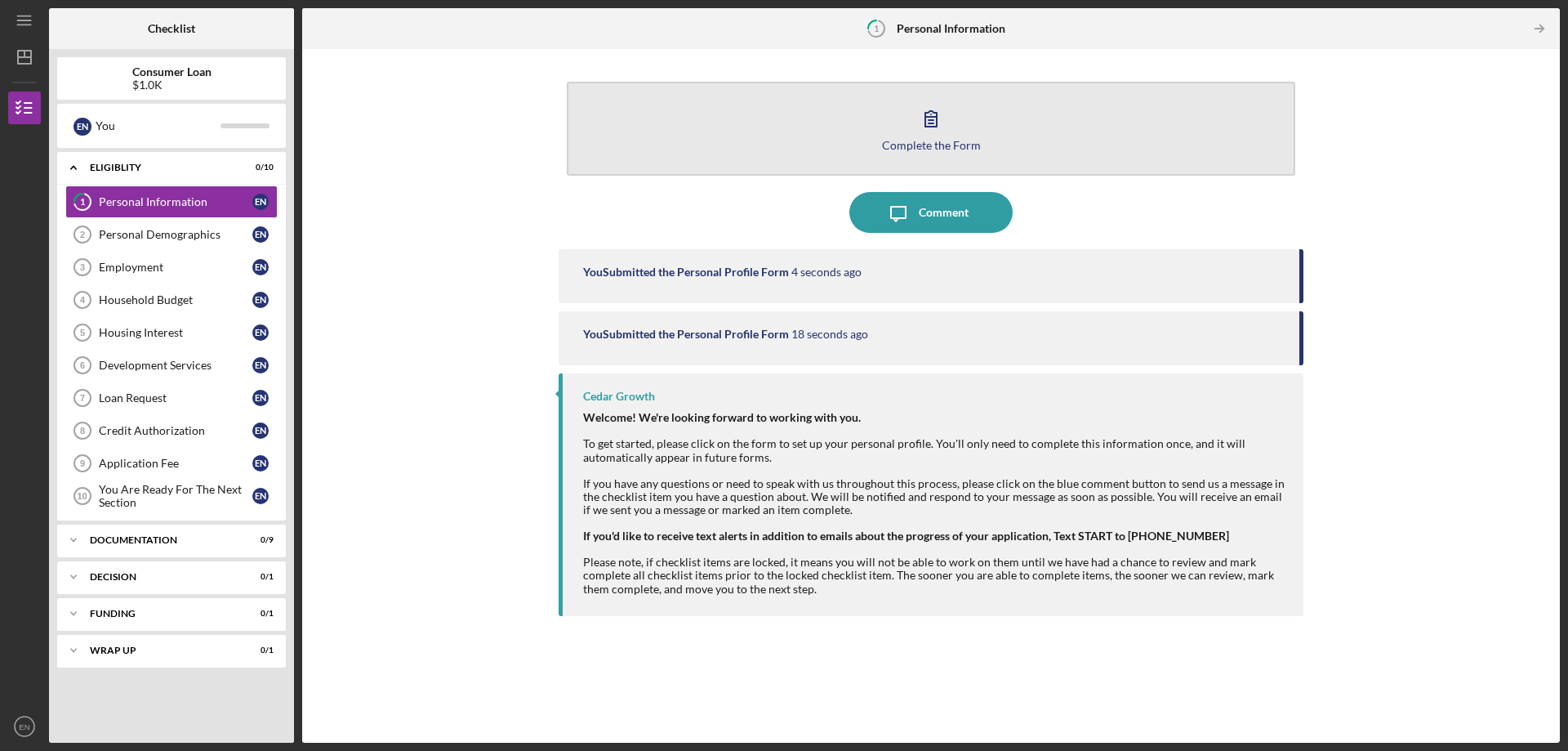
click at [899, 149] on div "Complete the Form" at bounding box center [931, 145] width 99 height 12
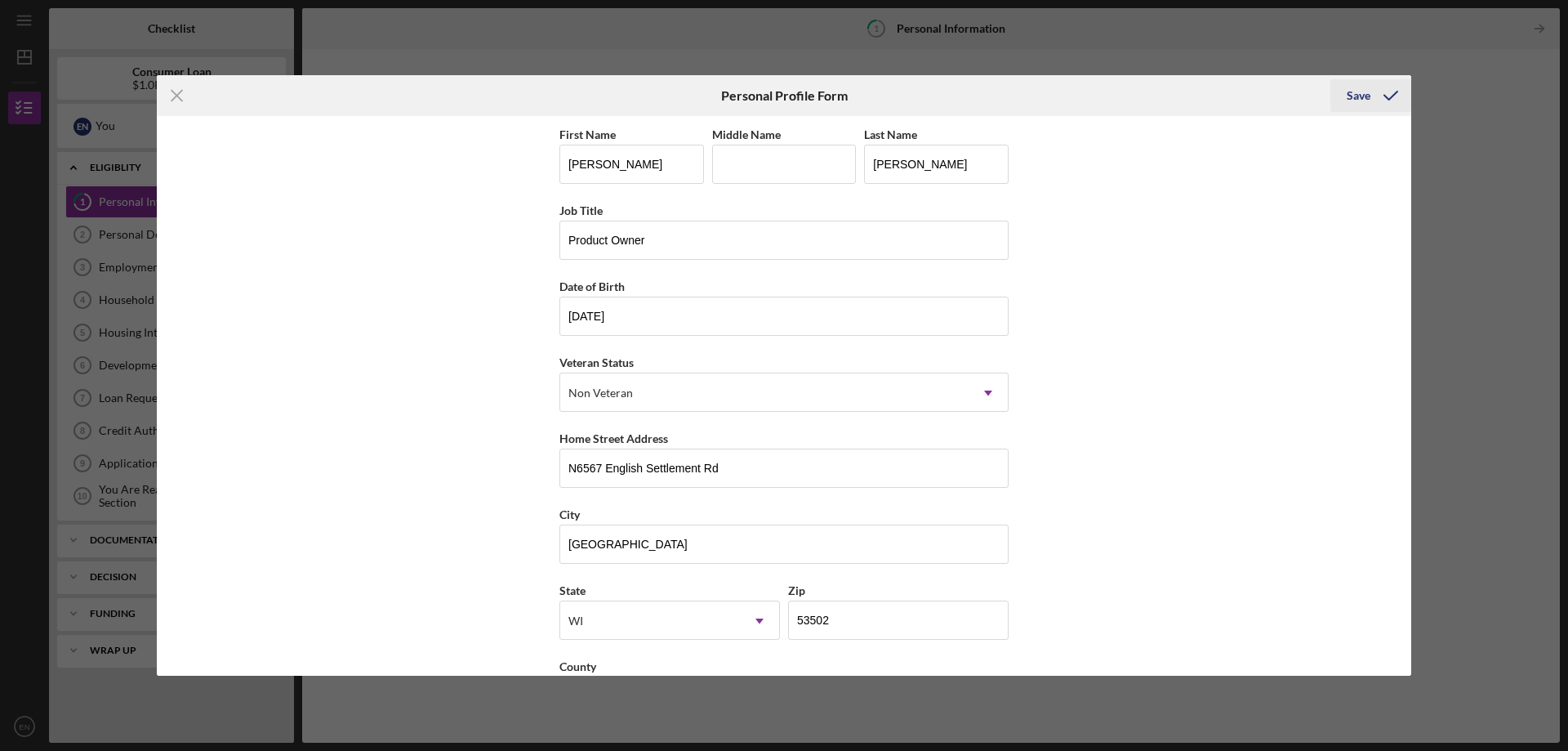
click at [1351, 96] on div "Save" at bounding box center [1359, 95] width 24 height 33
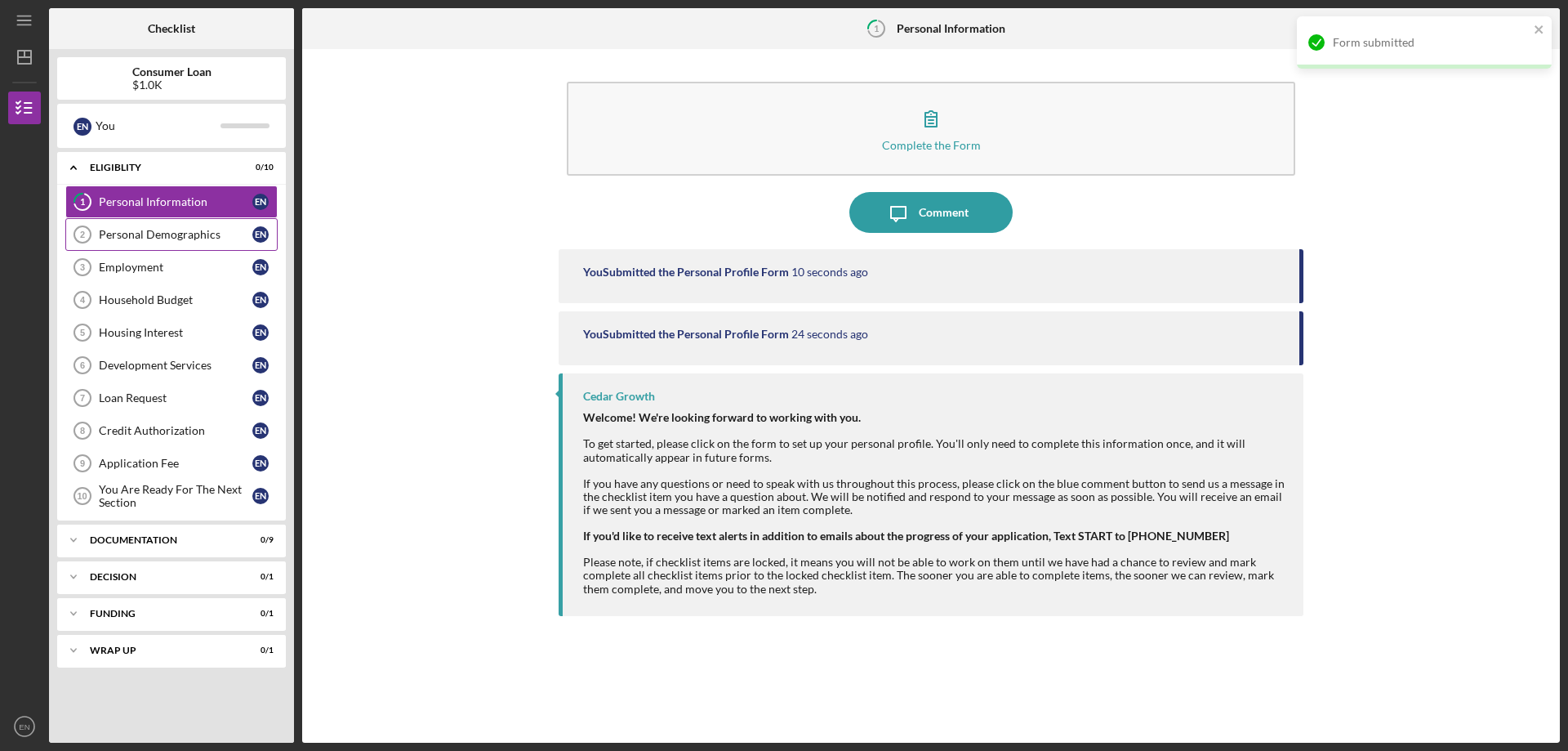
click at [138, 222] on link "Personal Demographics 2 Personal Demographics E N" at bounding box center [170, 234] width 212 height 33
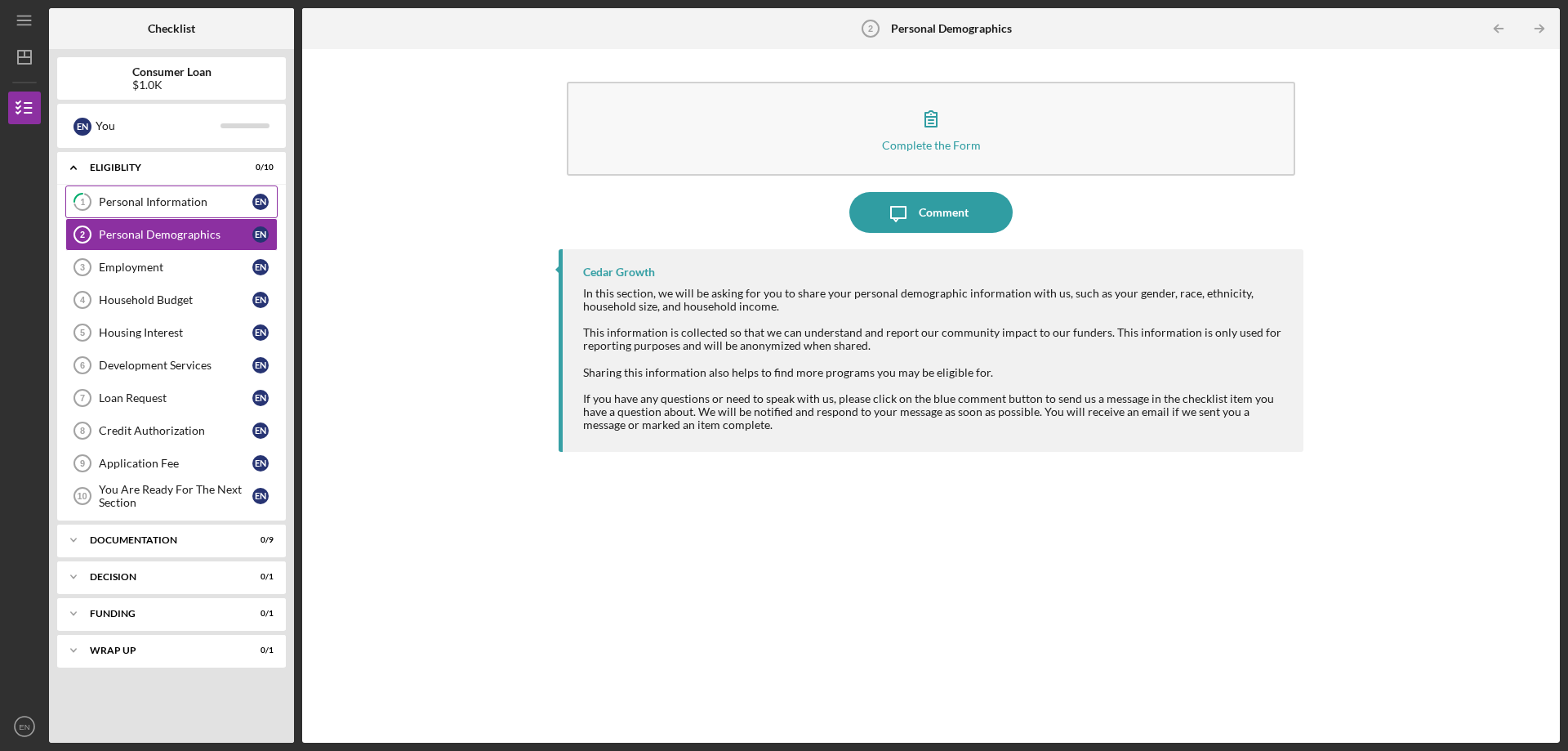
click at [126, 207] on div "Personal Information" at bounding box center [175, 201] width 154 height 13
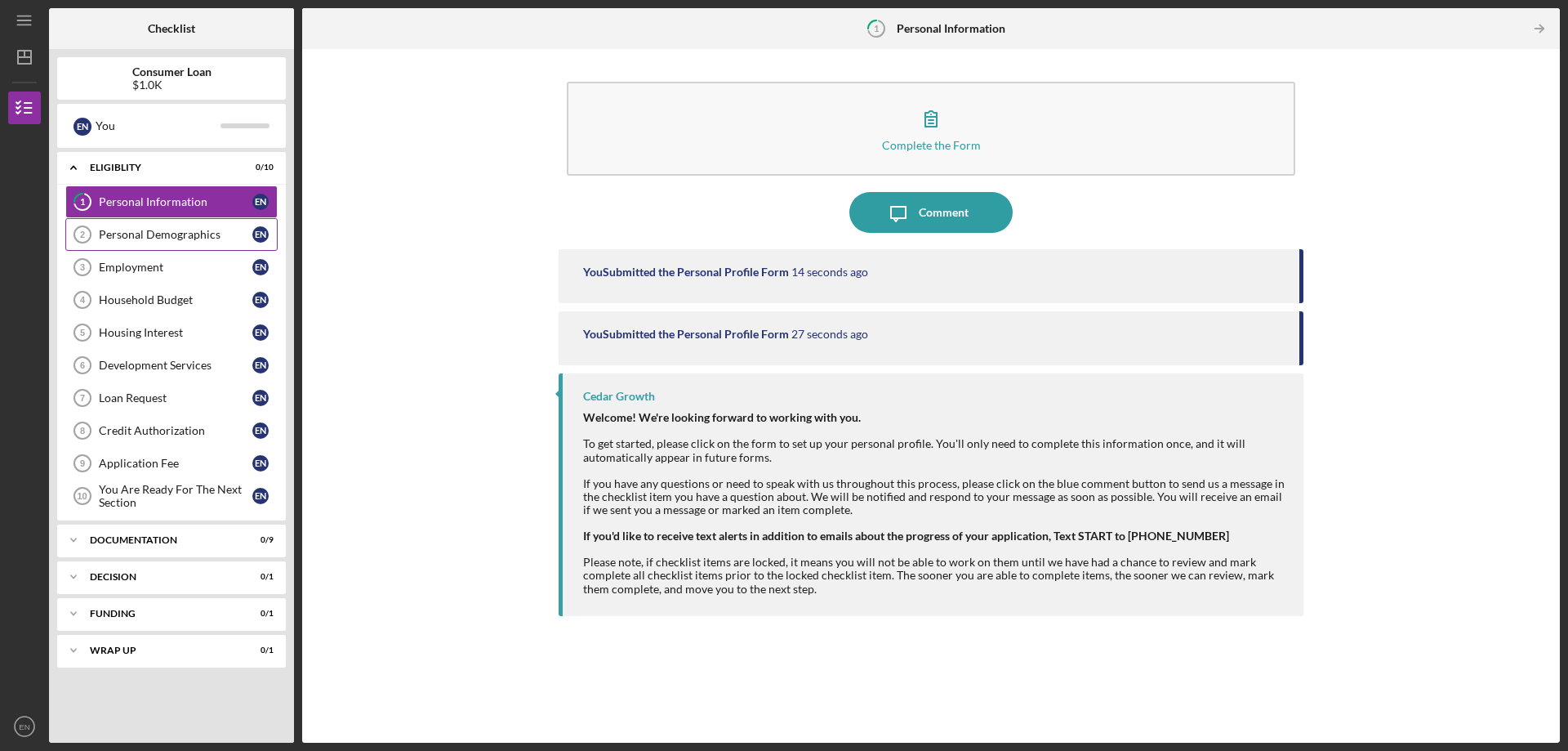
click at [126, 245] on link "Personal Demographics 2 Personal Demographics E N" at bounding box center [170, 234] width 212 height 33
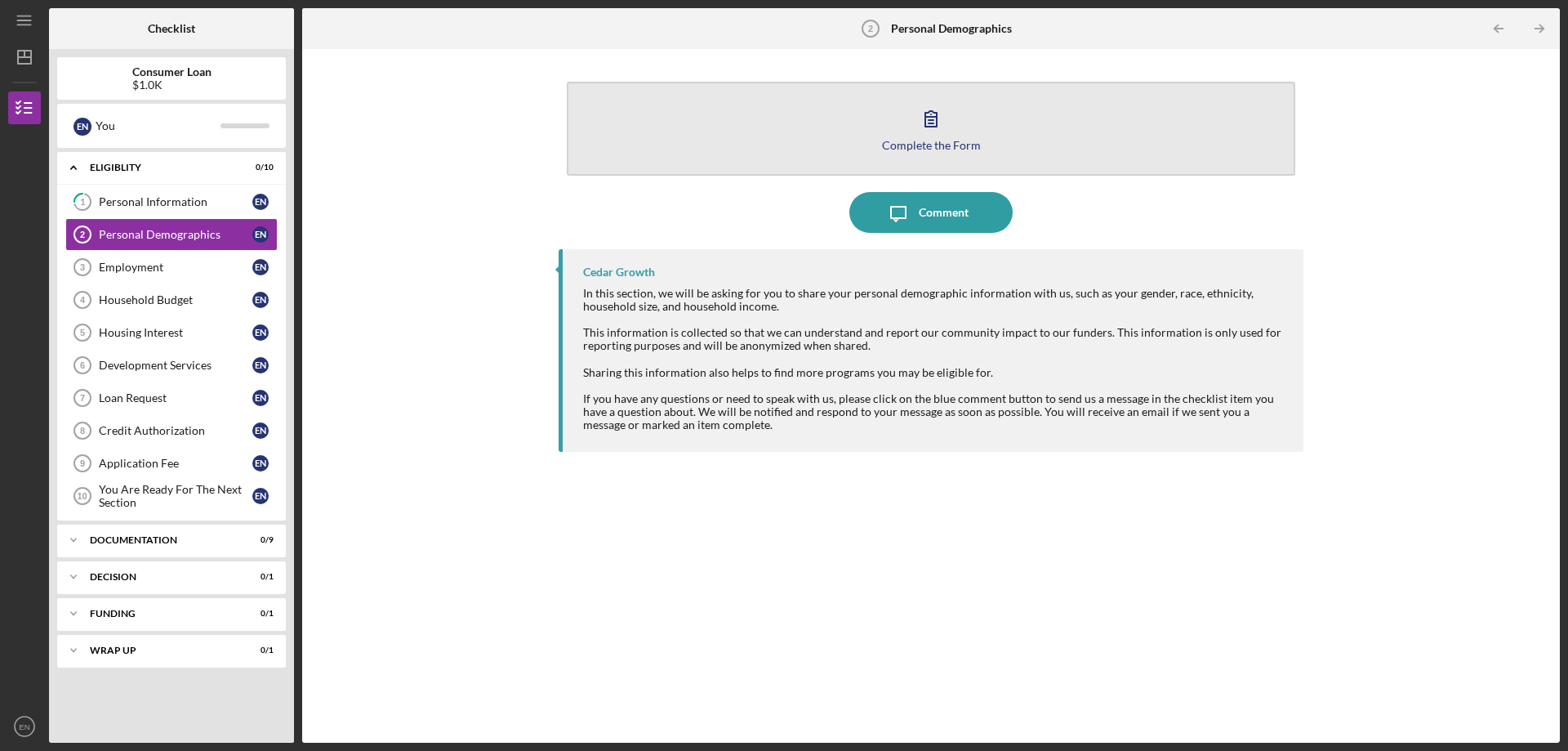
click at [971, 148] on div "Complete the Form" at bounding box center [931, 145] width 99 height 12
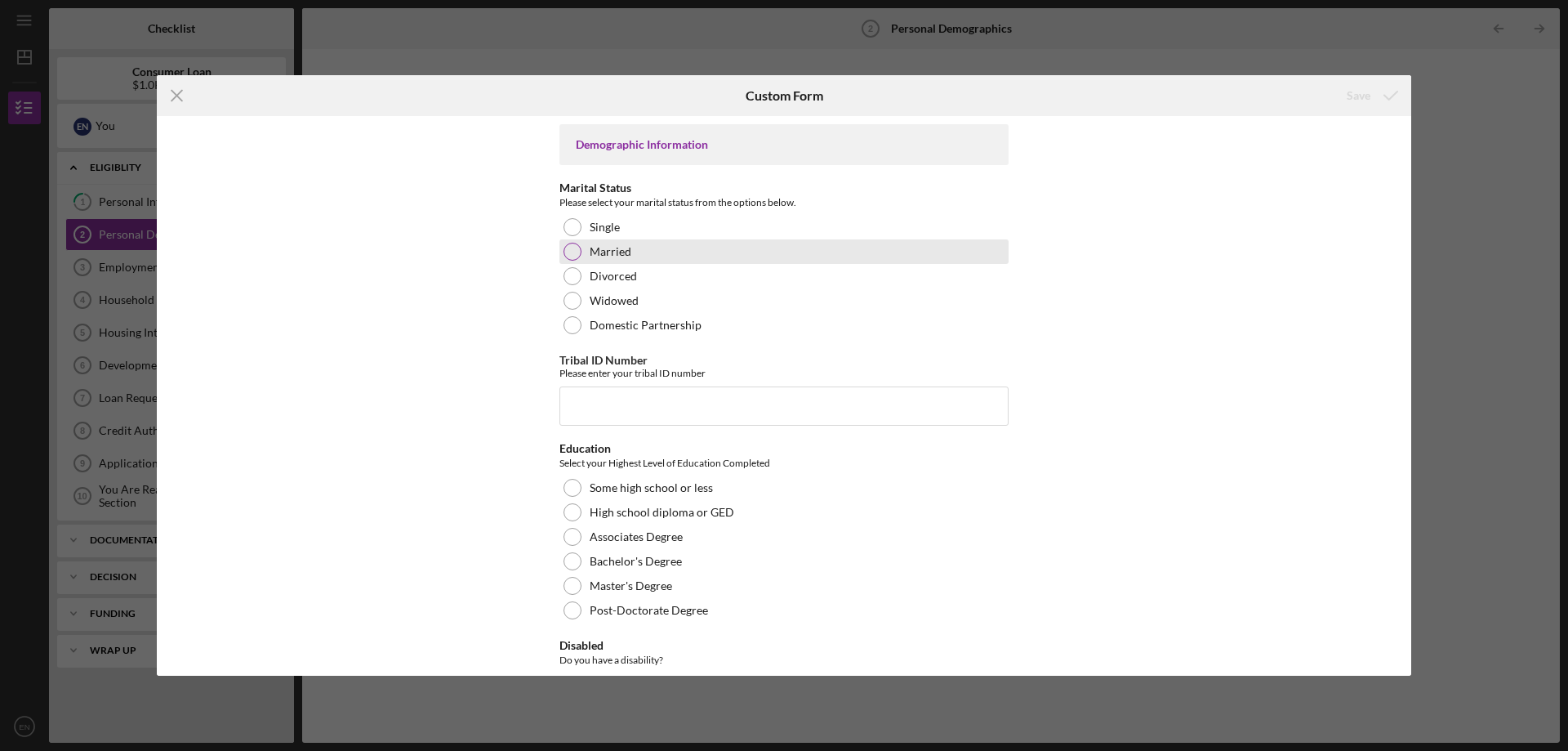
click at [571, 252] on div at bounding box center [573, 251] width 18 height 18
click at [1396, 95] on icon "submit" at bounding box center [1391, 95] width 40 height 40
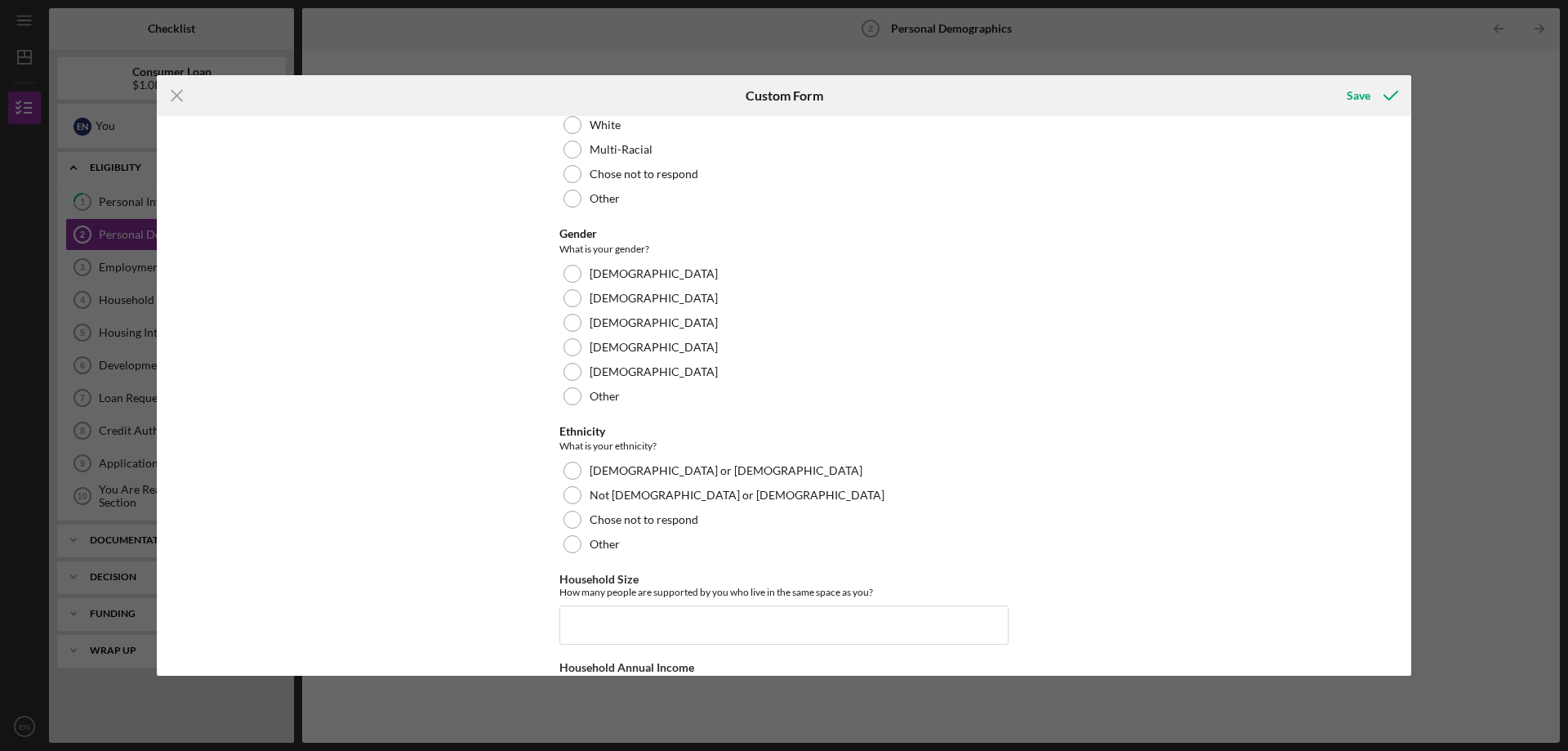
scroll to position [923, 0]
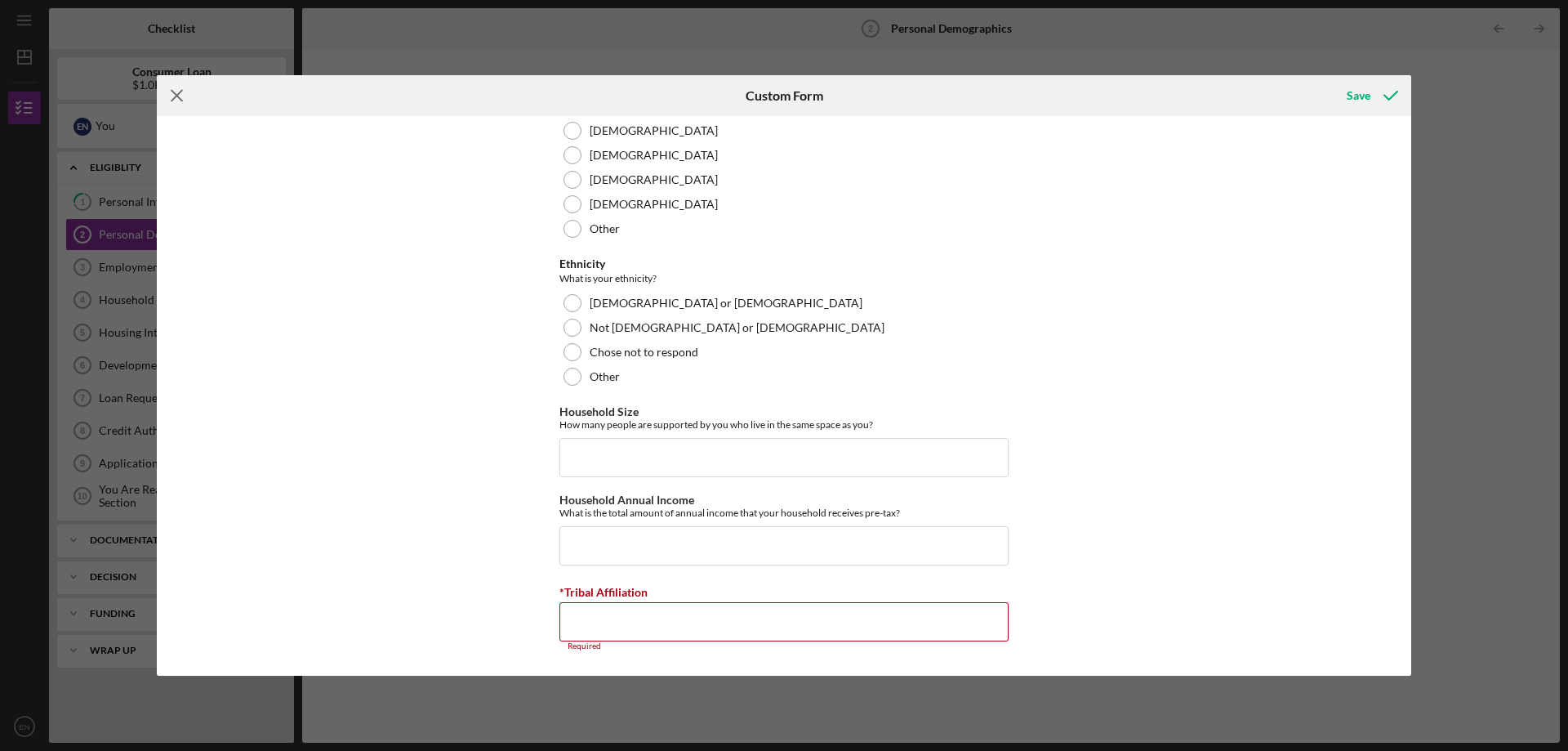
click at [168, 91] on icon "Icon/Menu Close" at bounding box center [176, 95] width 40 height 40
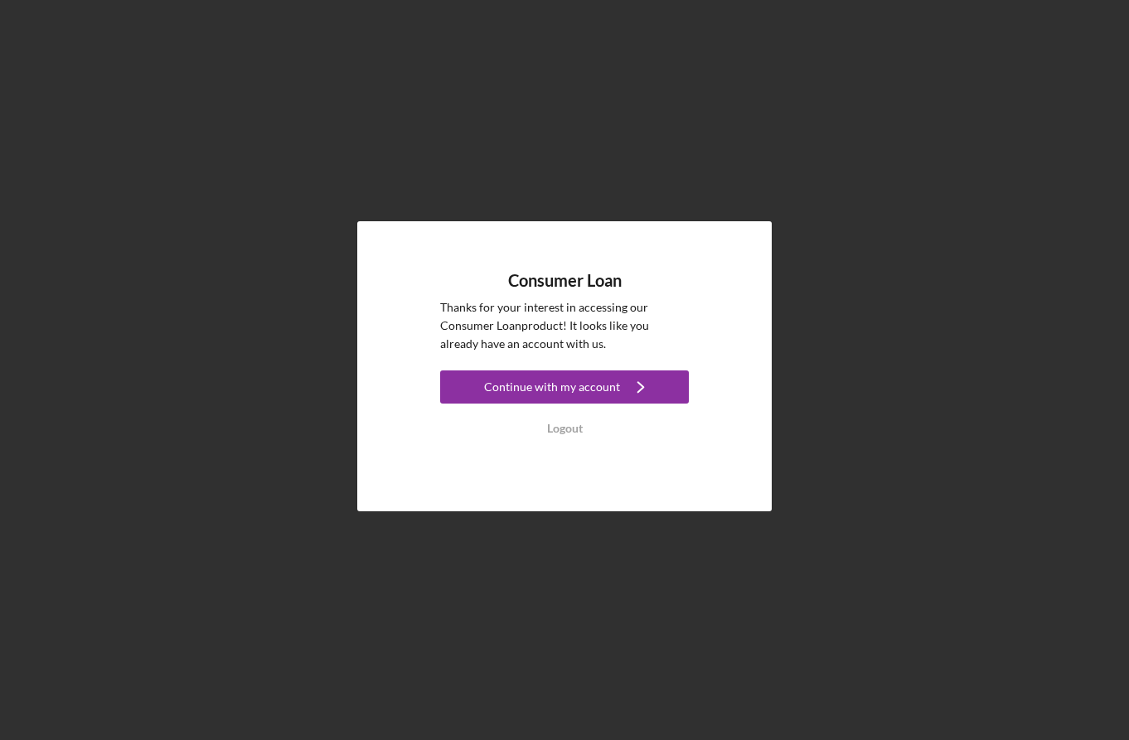
drag, startPoint x: 636, startPoint y: 390, endPoint x: 672, endPoint y: 437, distance: 58.5
click at [636, 390] on icon "Icon/Navigate" at bounding box center [640, 386] width 41 height 41
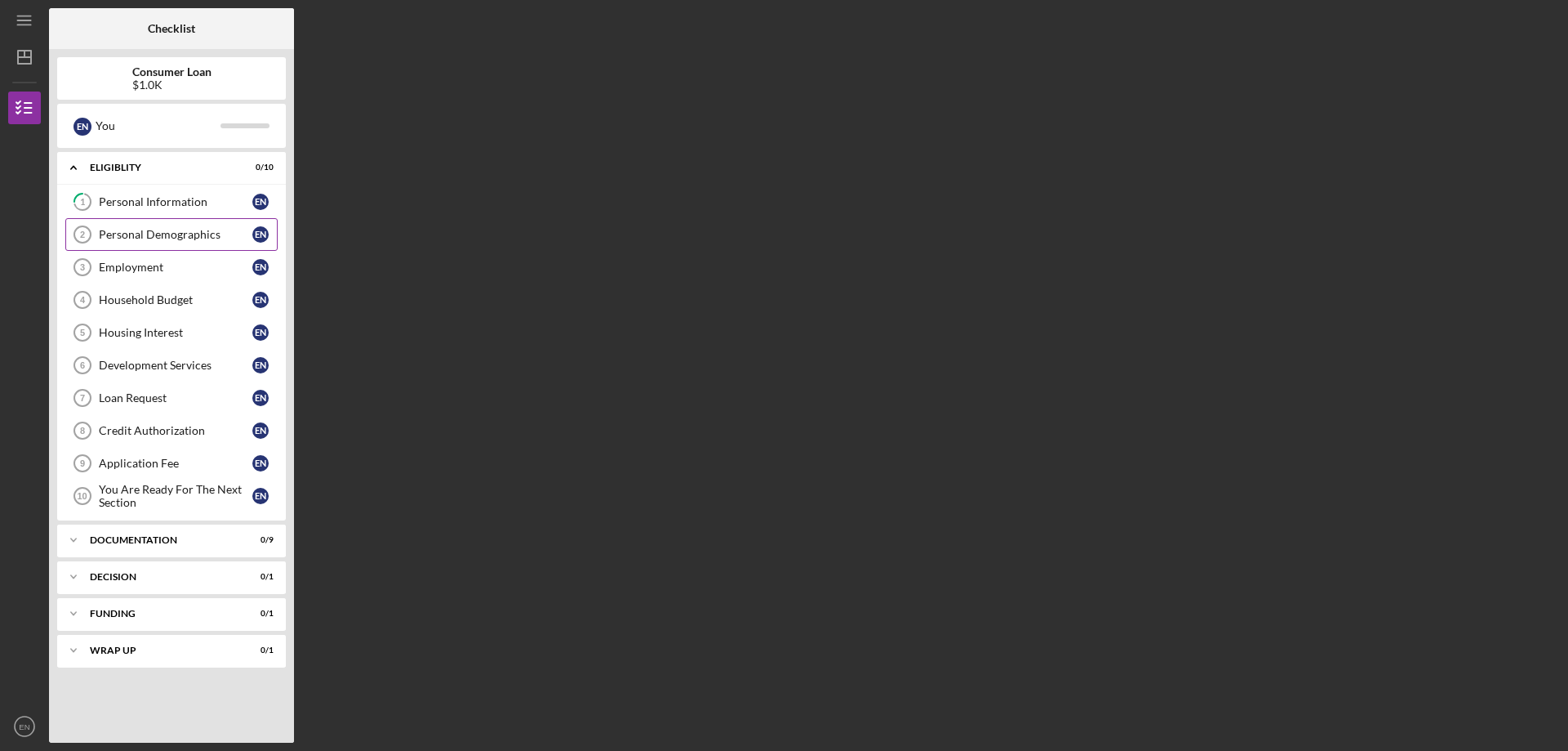
click at [157, 239] on div "Personal Demographics" at bounding box center [175, 234] width 154 height 13
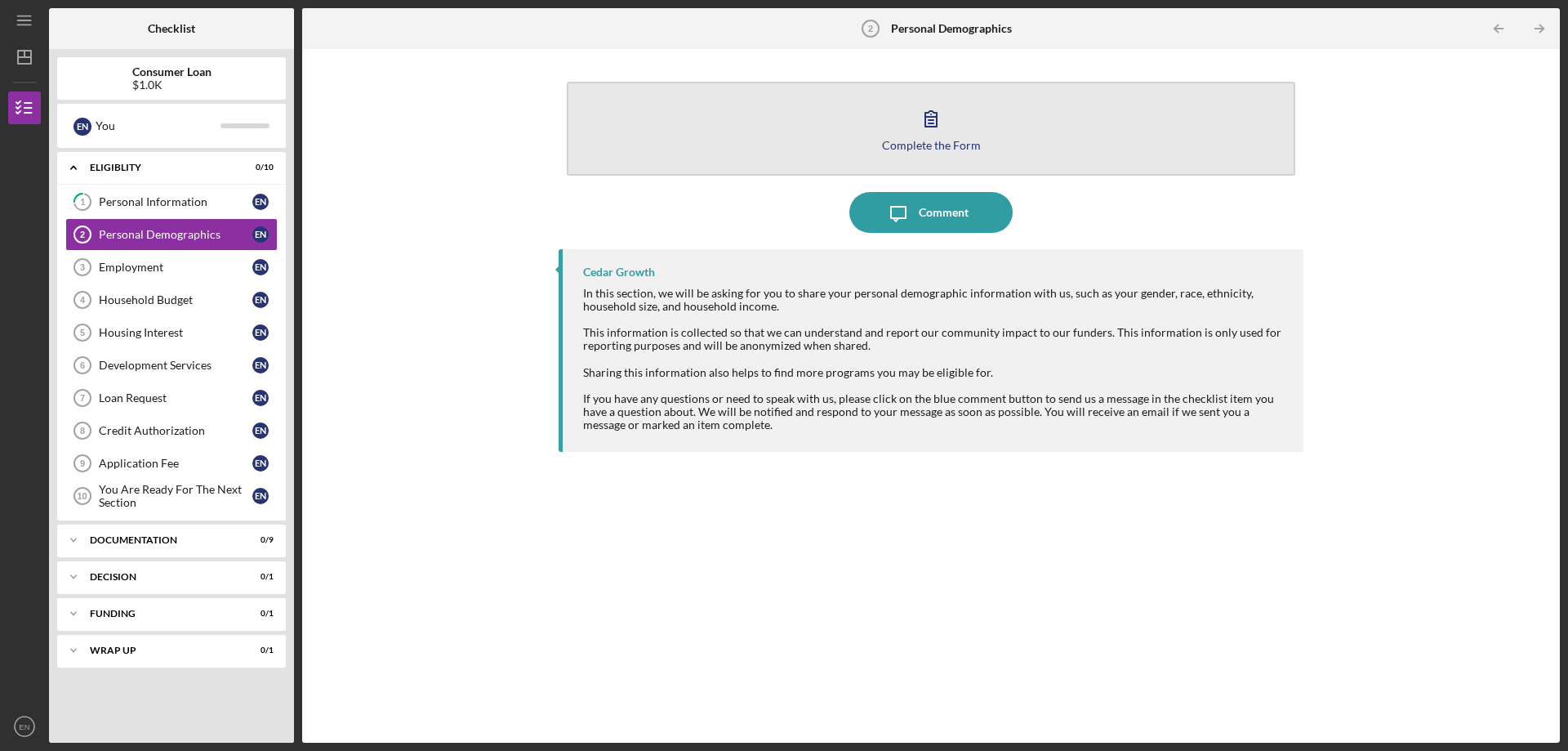
click at [980, 155] on button "Complete the Form Form" at bounding box center [930, 128] width 728 height 94
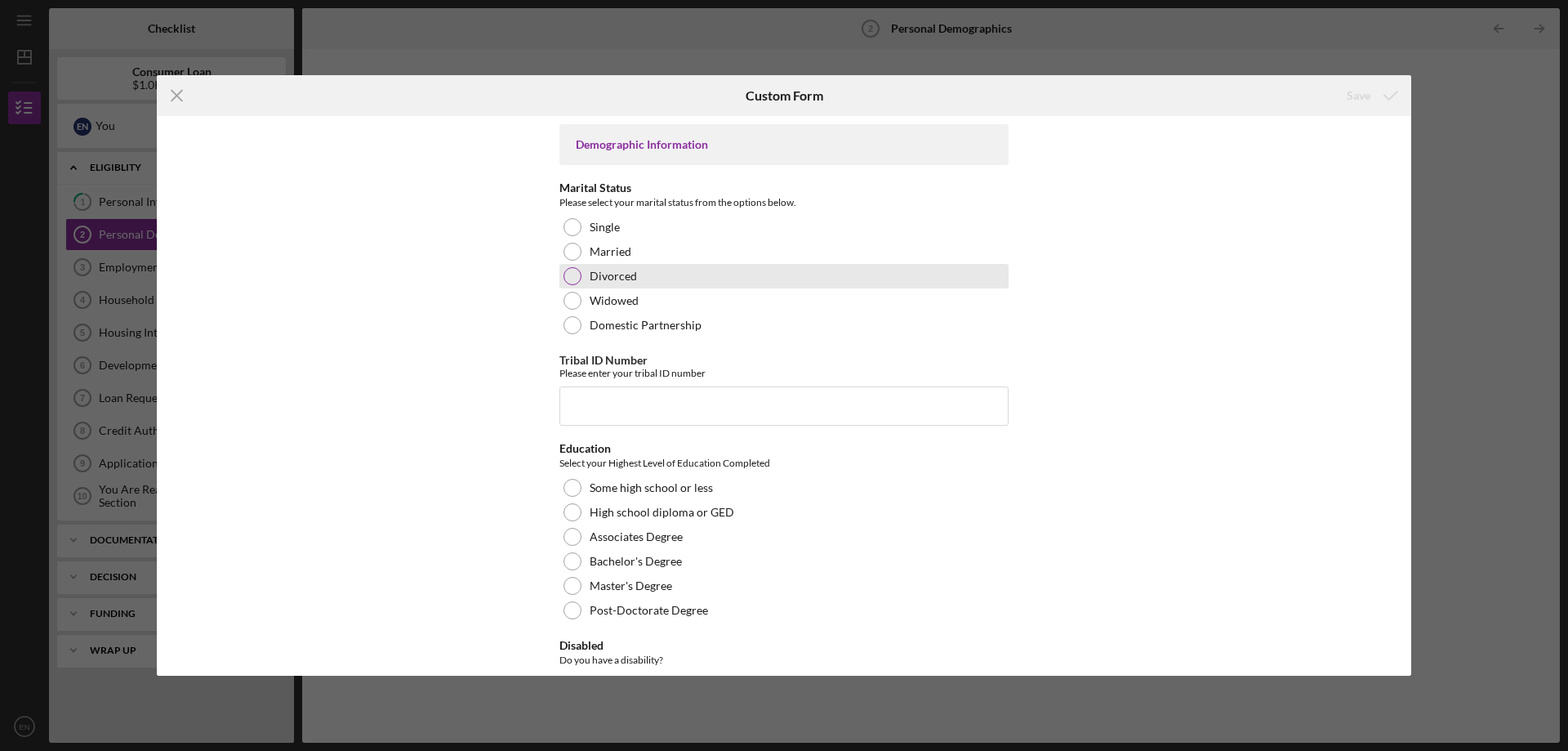
drag, startPoint x: 573, startPoint y: 259, endPoint x: 591, endPoint y: 284, distance: 30.8
click at [573, 260] on div at bounding box center [573, 251] width 18 height 18
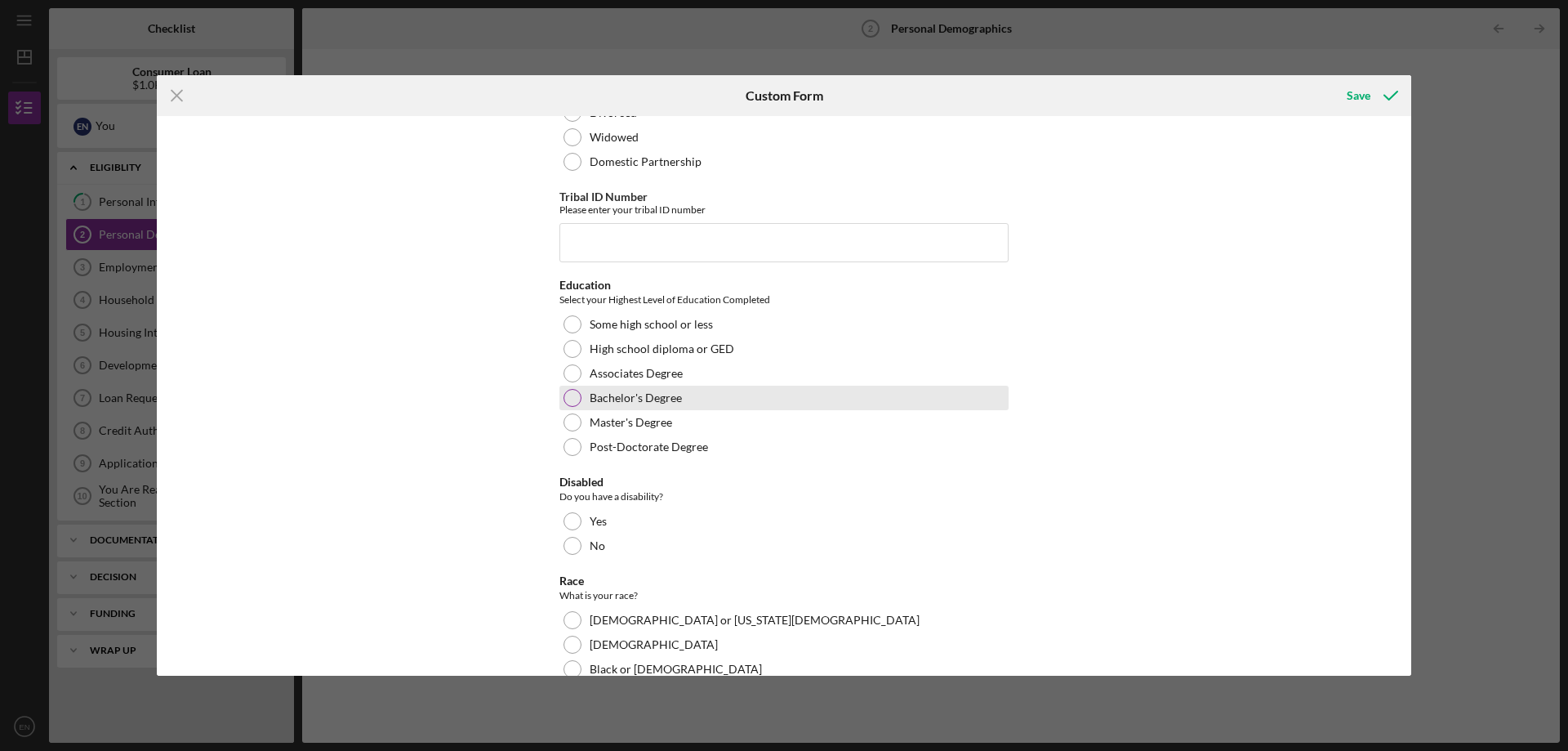
click at [574, 402] on div at bounding box center [573, 397] width 18 height 18
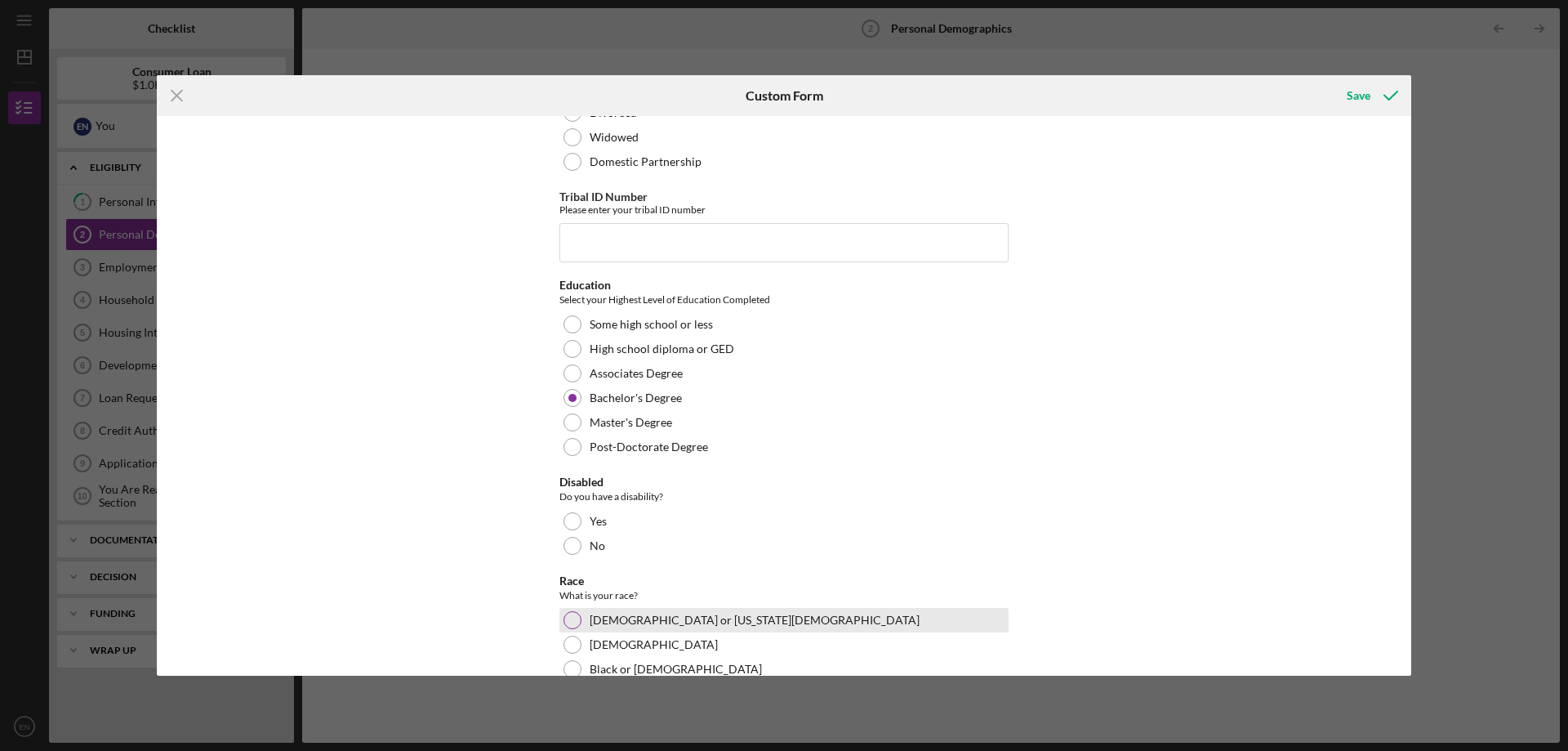
scroll to position [326, 0]
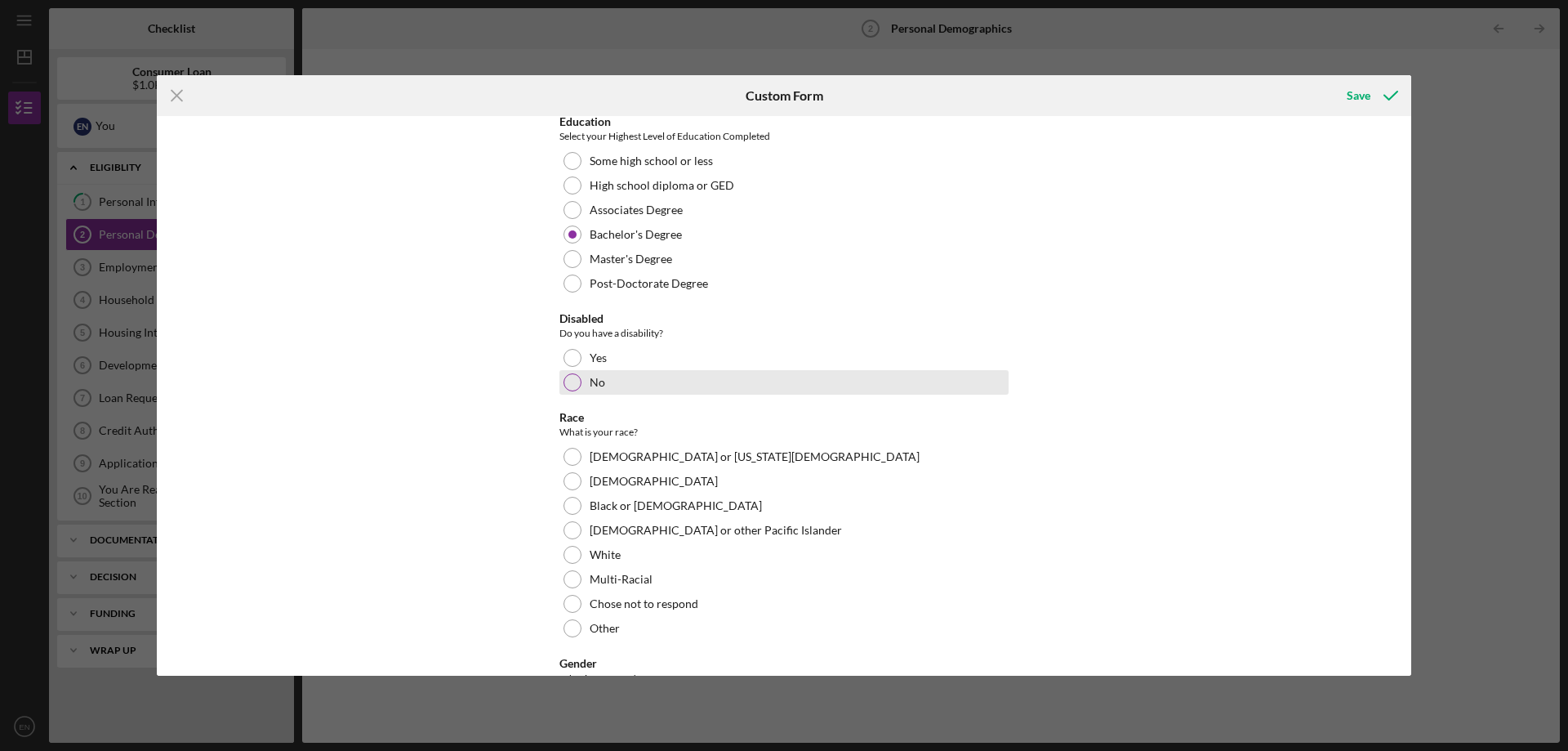
click at [573, 378] on div at bounding box center [573, 382] width 18 height 18
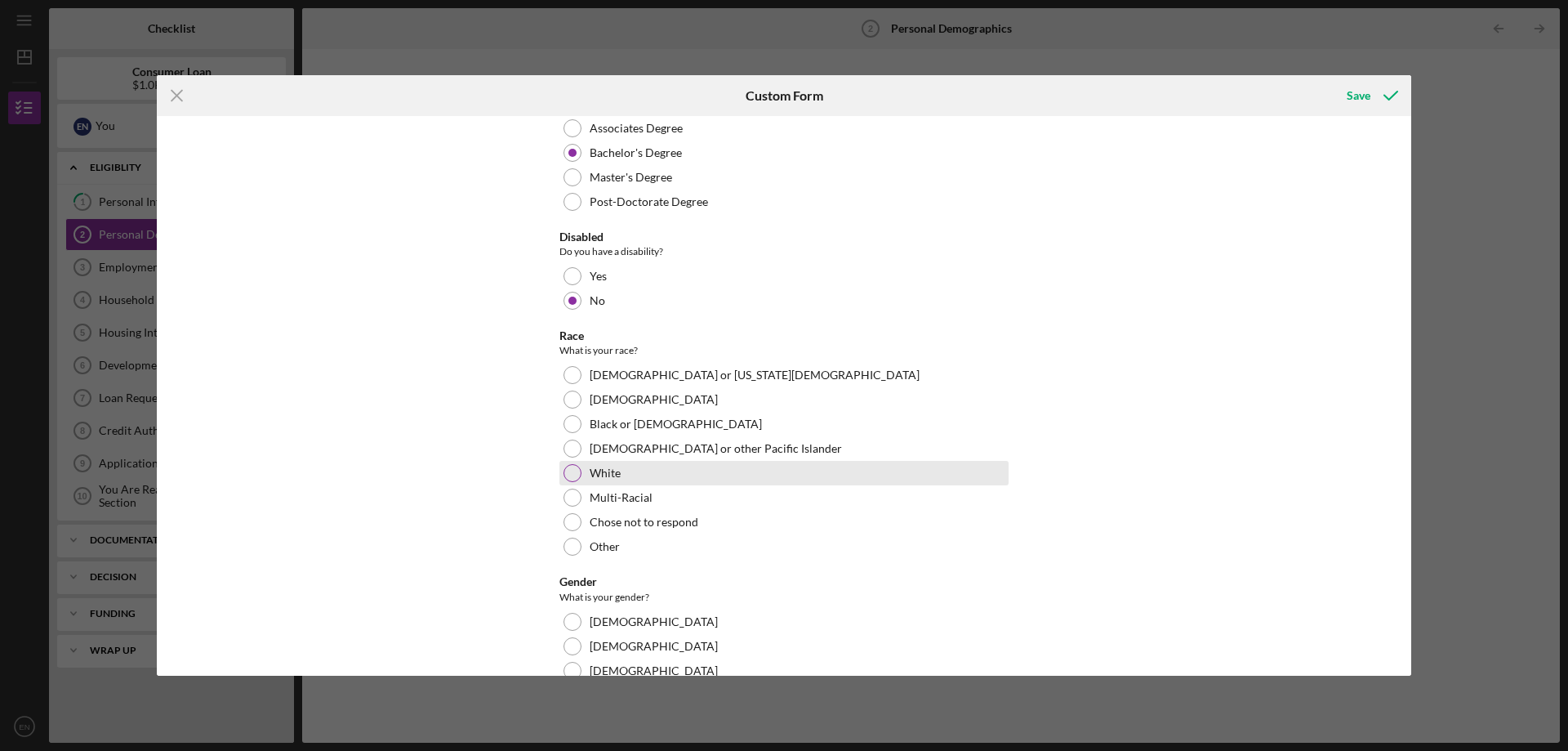
click at [569, 484] on div "White" at bounding box center [784, 472] width 449 height 25
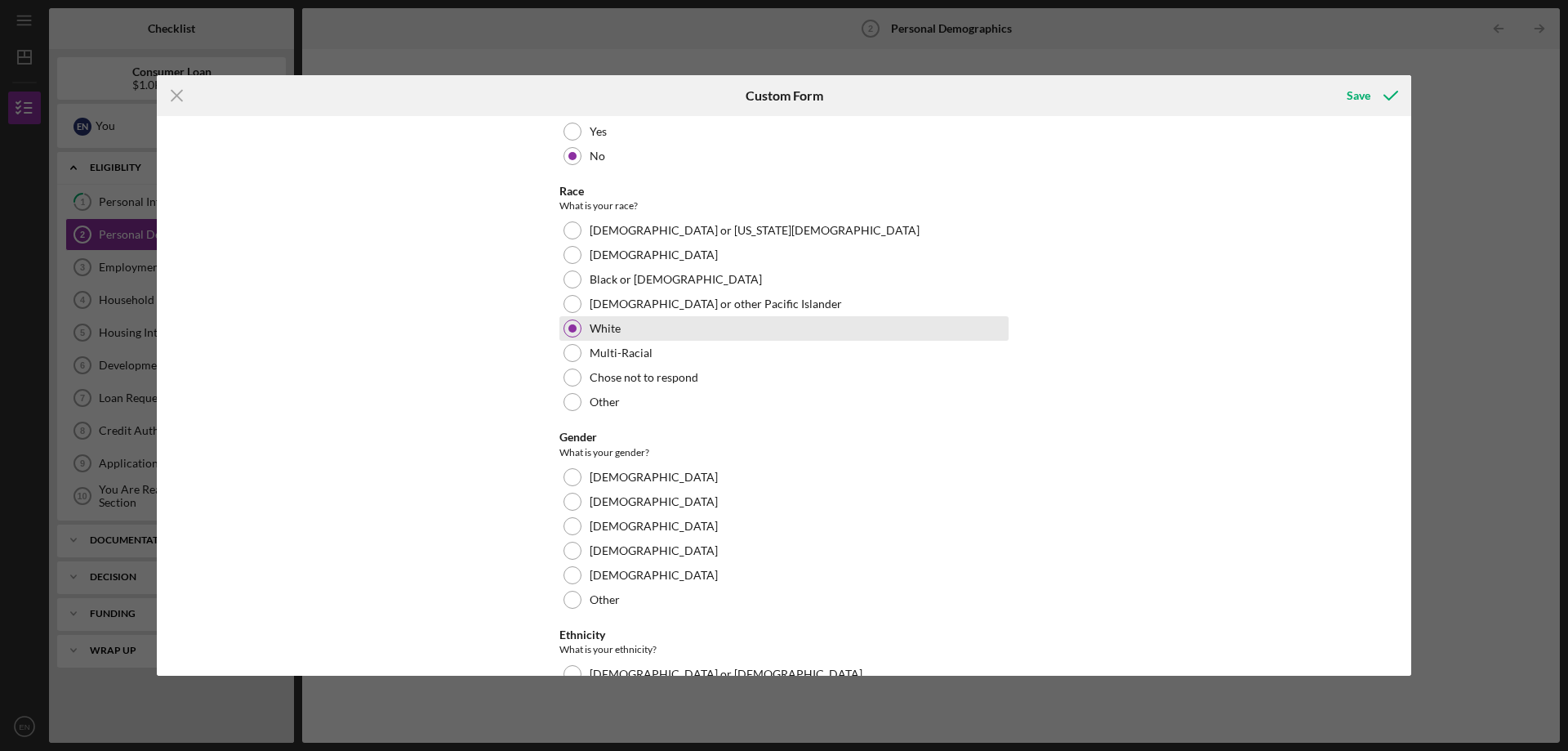
scroll to position [653, 0]
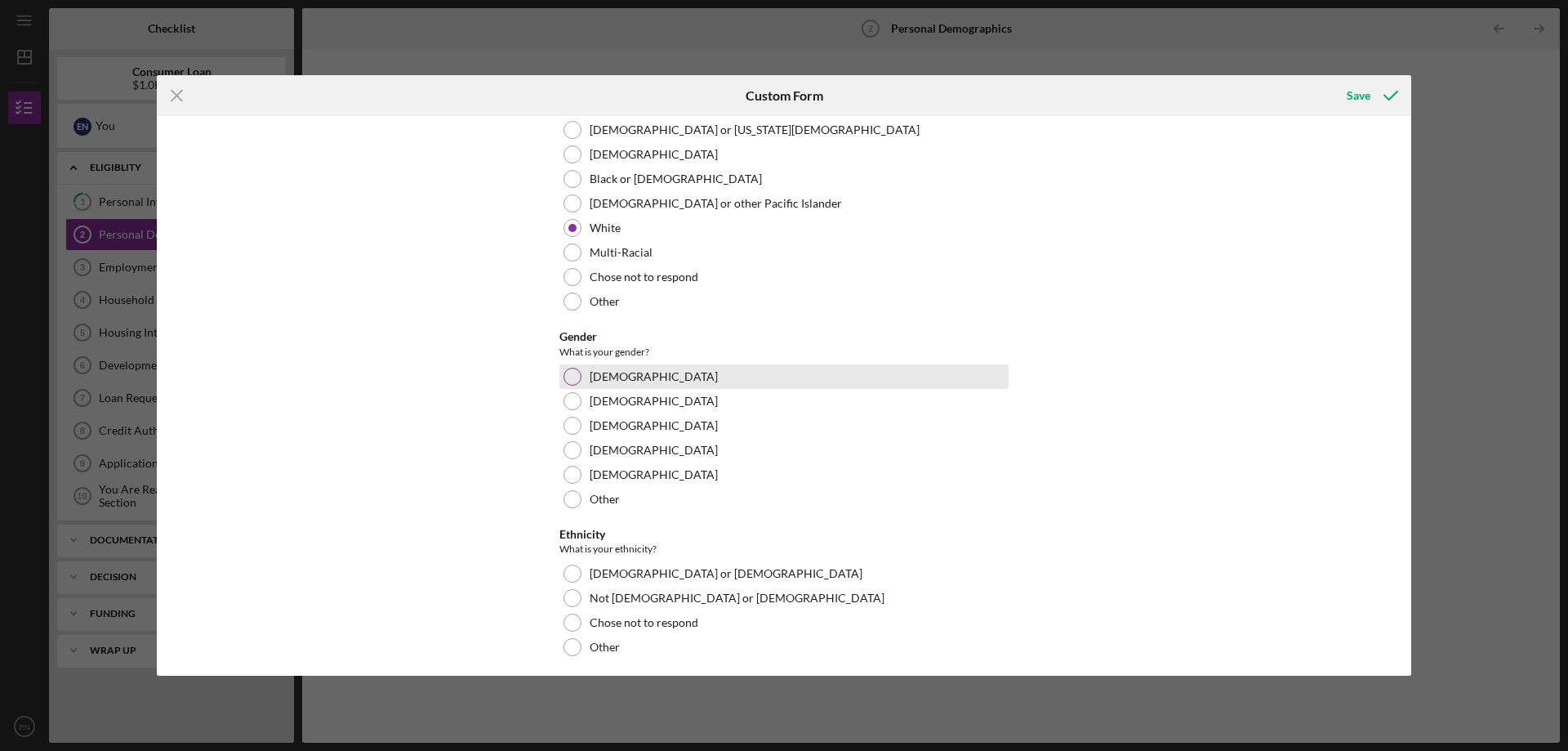
click at [575, 376] on div at bounding box center [573, 376] width 18 height 18
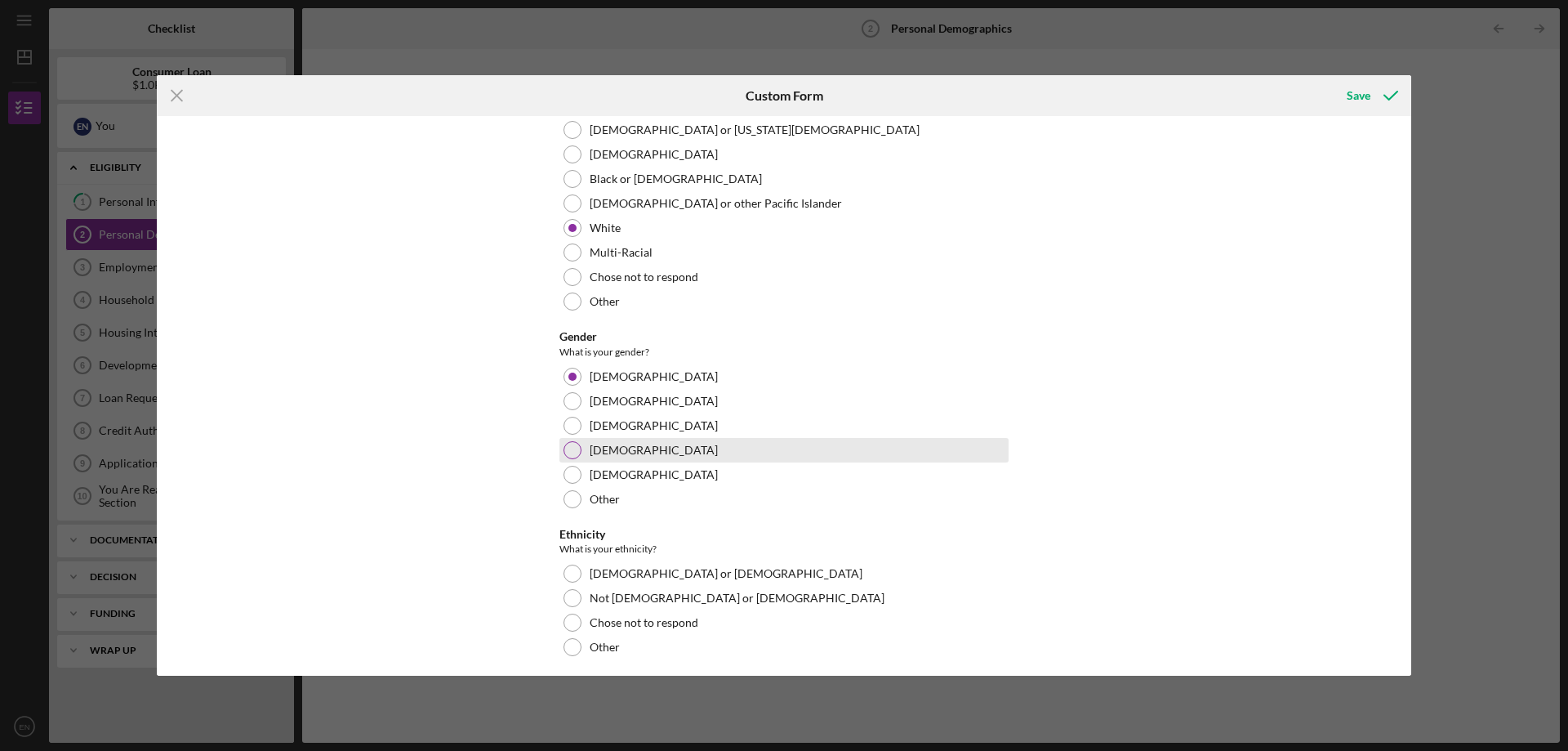
scroll to position [817, 0]
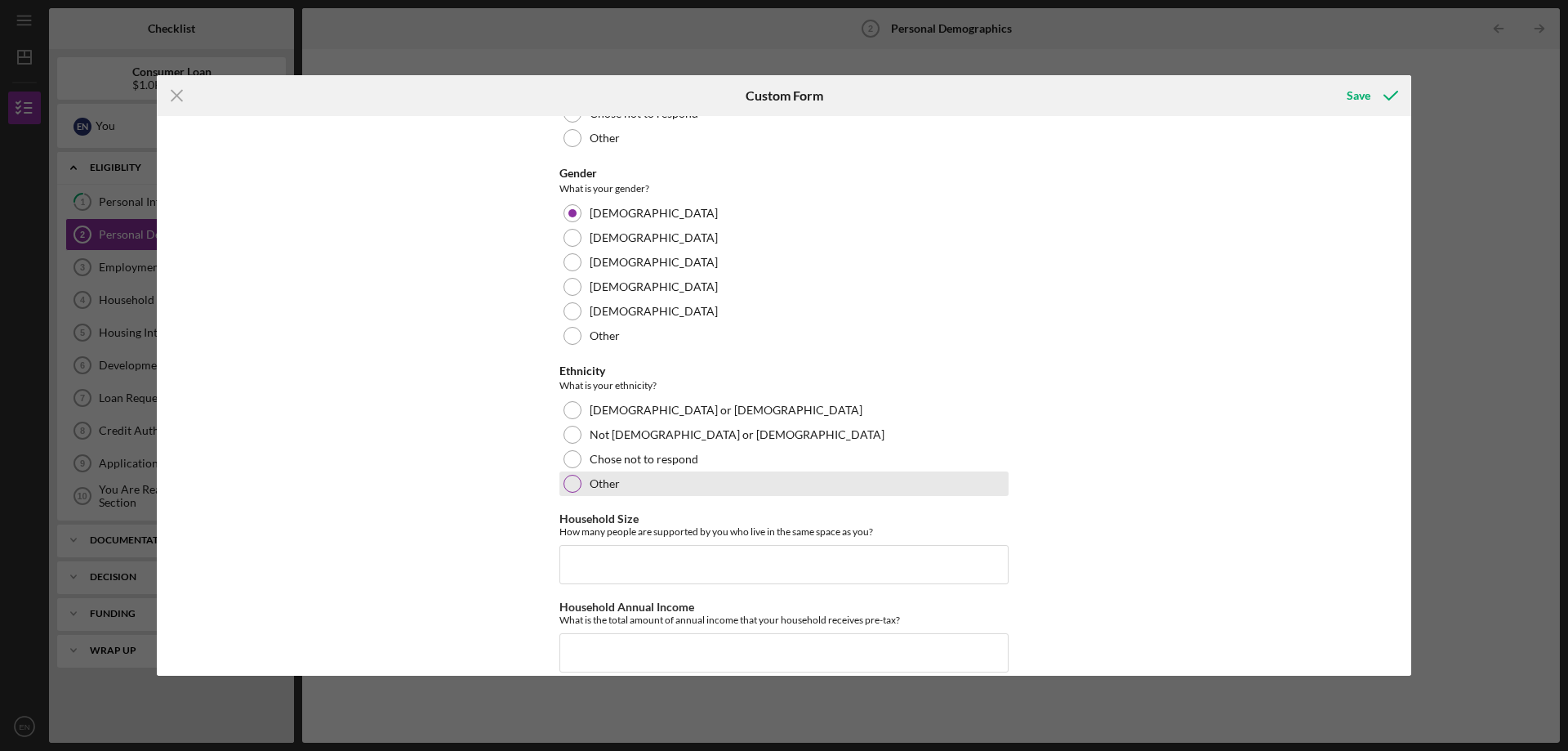
click at [567, 476] on div at bounding box center [573, 483] width 18 height 18
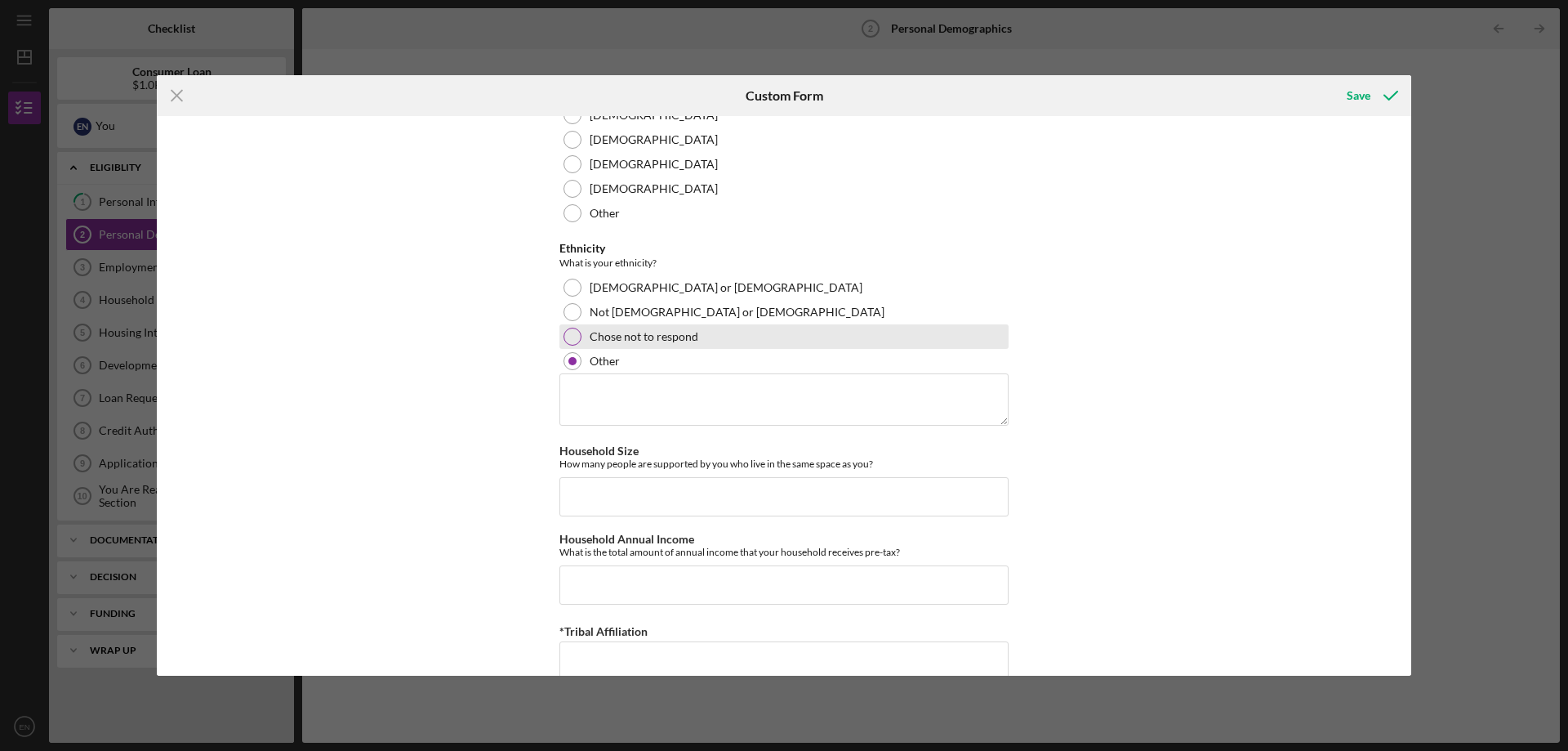
scroll to position [969, 0]
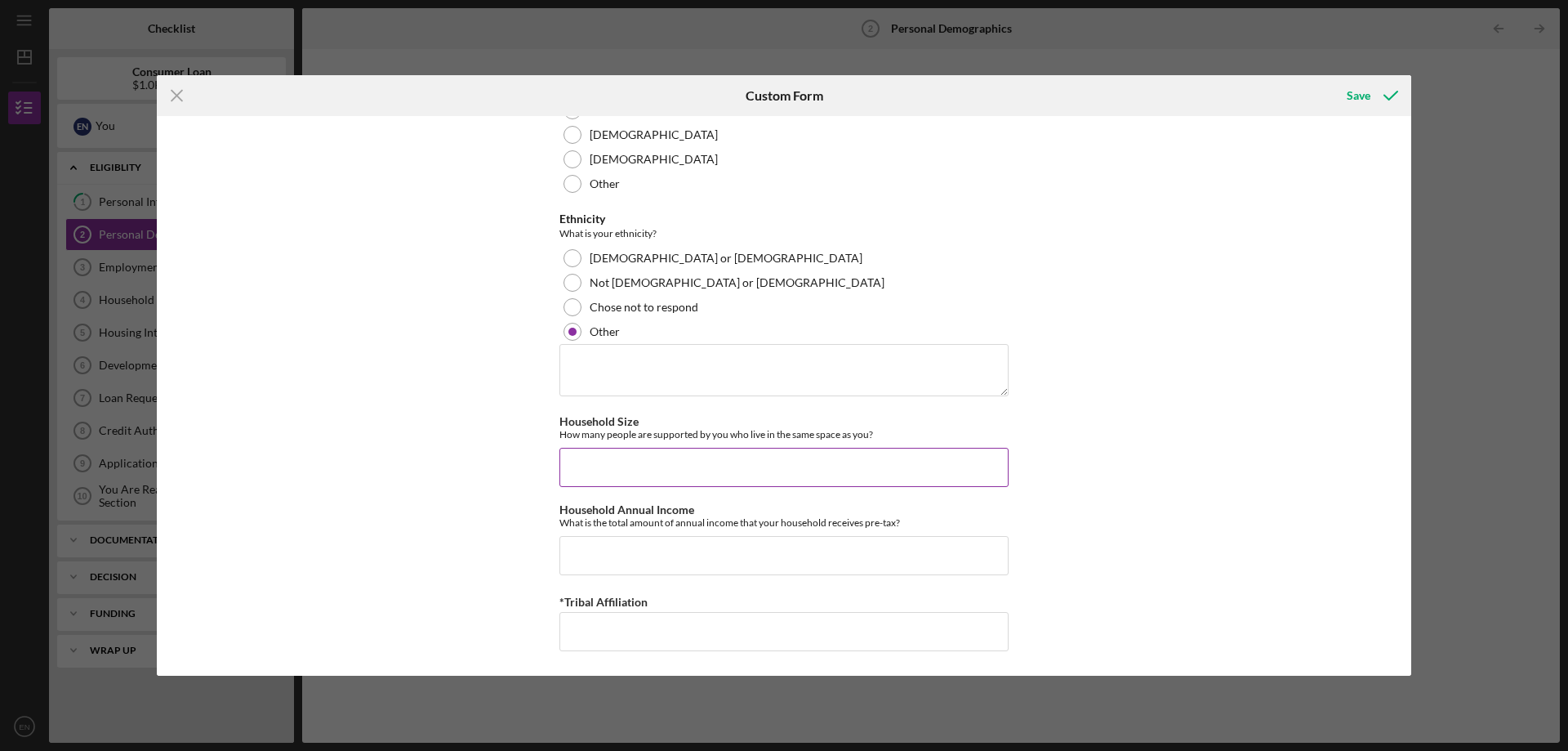
click at [692, 460] on input "Household Size" at bounding box center [784, 467] width 449 height 39
type input "2"
click at [659, 558] on input "Household Annual Income" at bounding box center [784, 556] width 449 height 39
click at [599, 629] on input "*Tribal Affiliation" at bounding box center [784, 632] width 449 height 39
type input "None"
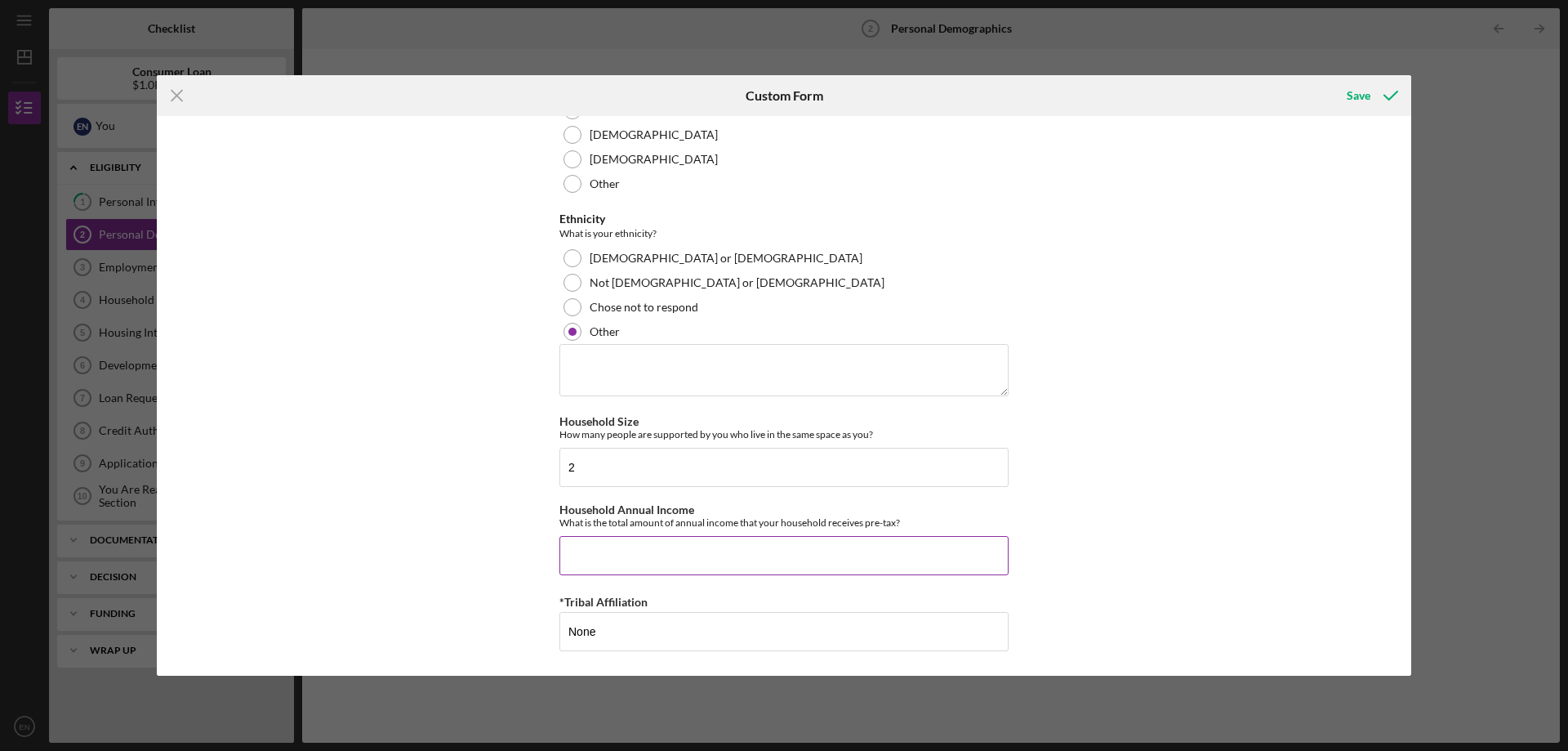
click at [638, 556] on input "Household Annual Income" at bounding box center [784, 556] width 449 height 39
type input "$221,560"
click at [1351, 102] on div "Save" at bounding box center [1359, 95] width 24 height 33
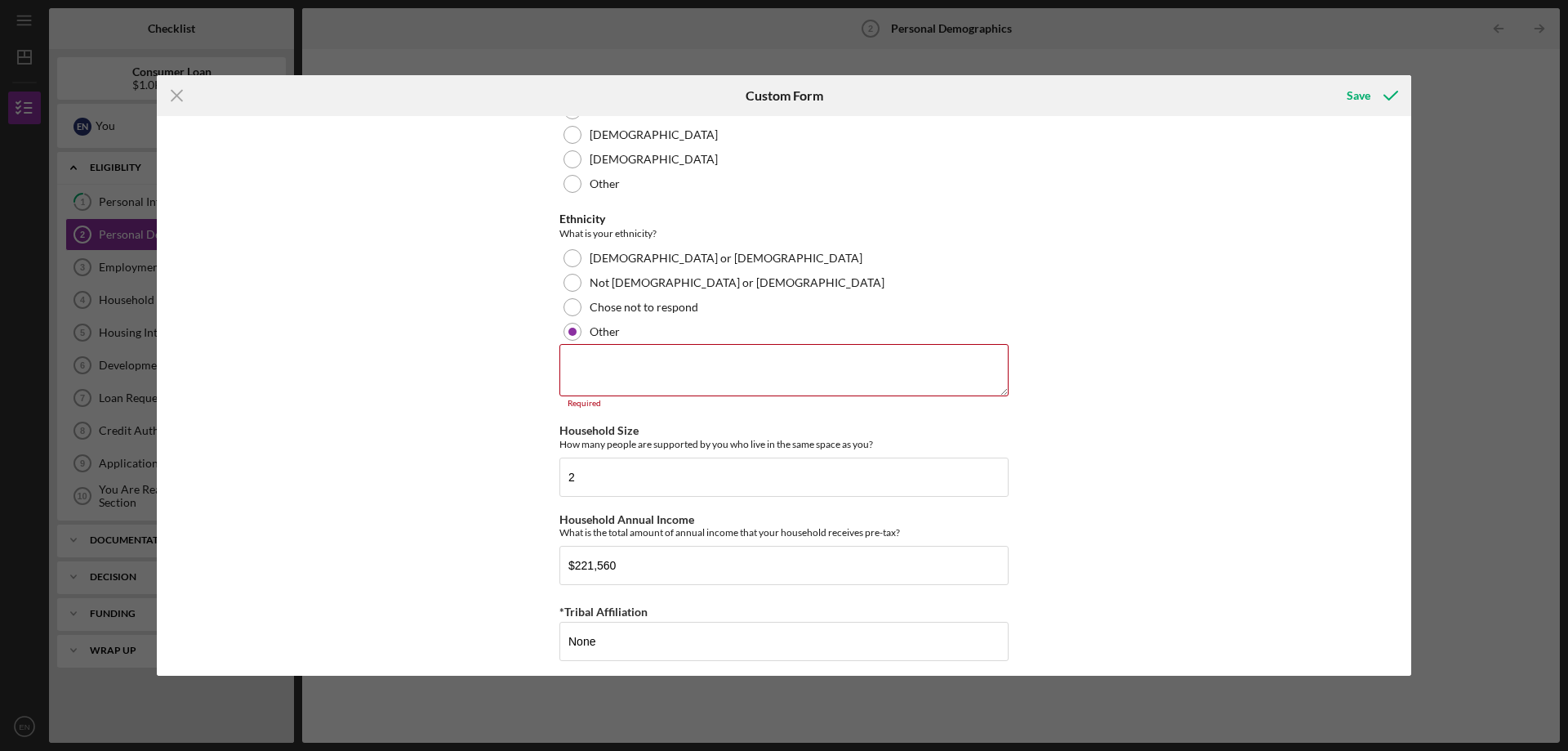
scroll to position [979, 0]
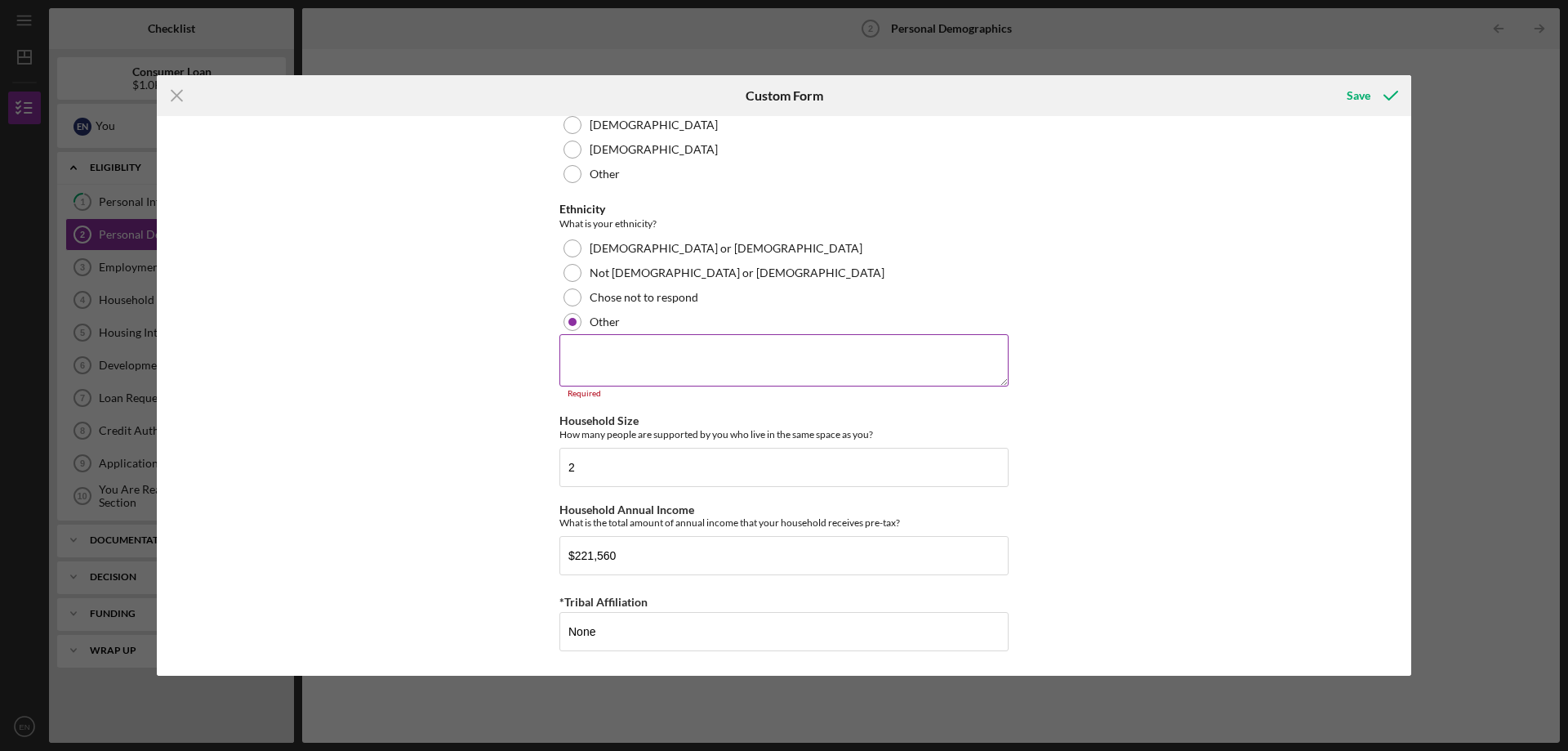
click at [598, 371] on textarea at bounding box center [784, 360] width 449 height 52
click at [611, 363] on textarea "White" at bounding box center [784, 369] width 449 height 52
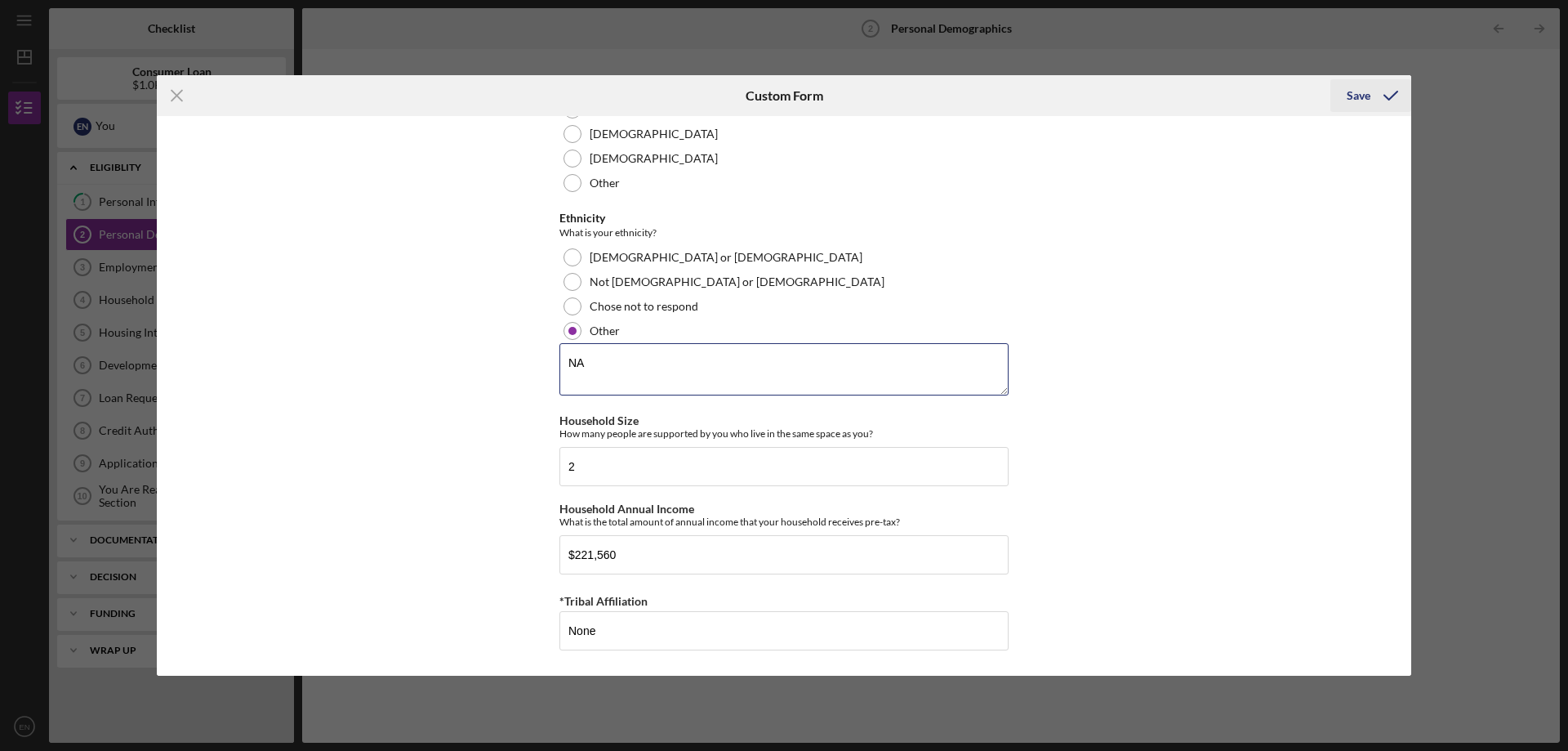
type textarea "NA"
click at [1365, 96] on div "Save" at bounding box center [1359, 95] width 24 height 33
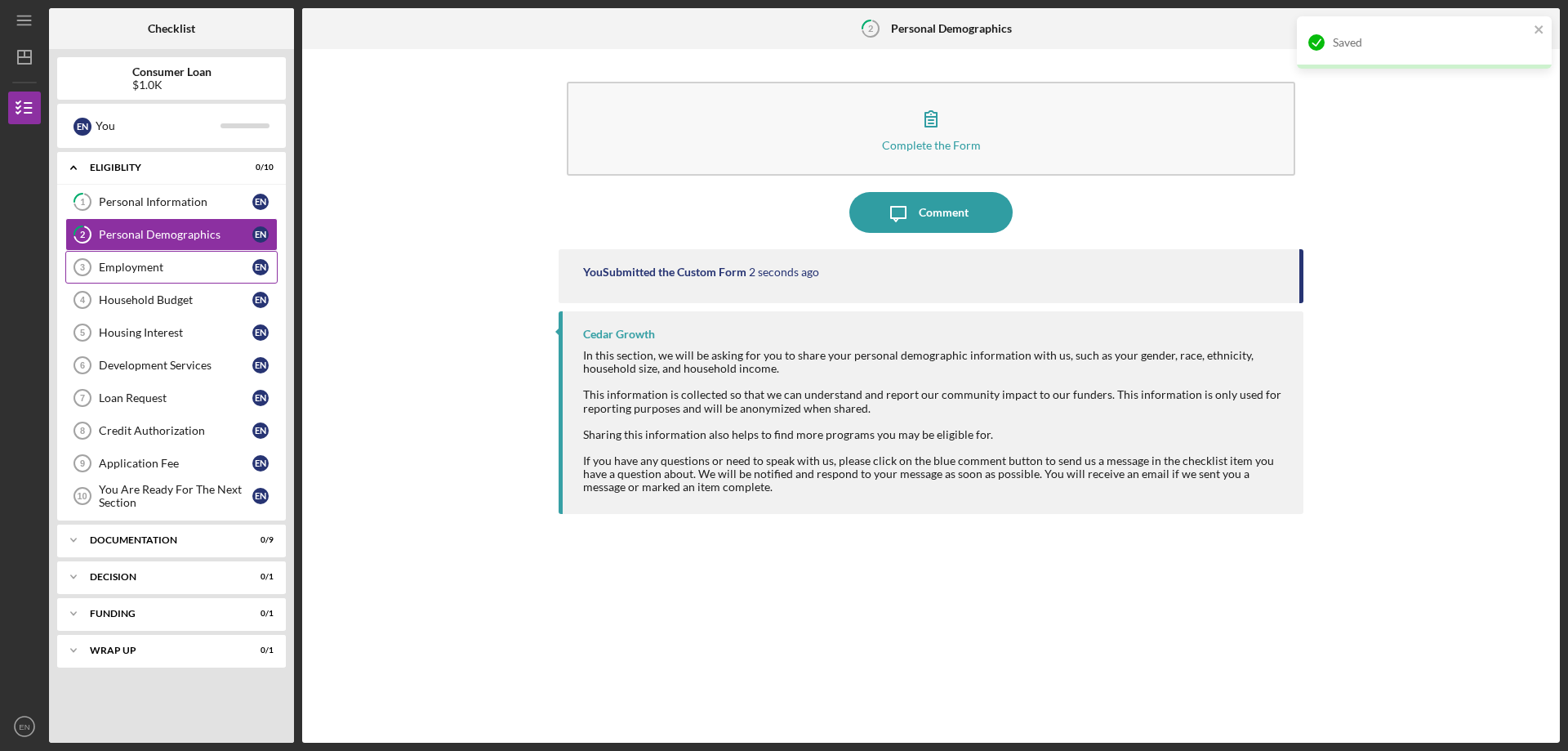
click at [186, 273] on div "Employment" at bounding box center [175, 266] width 154 height 13
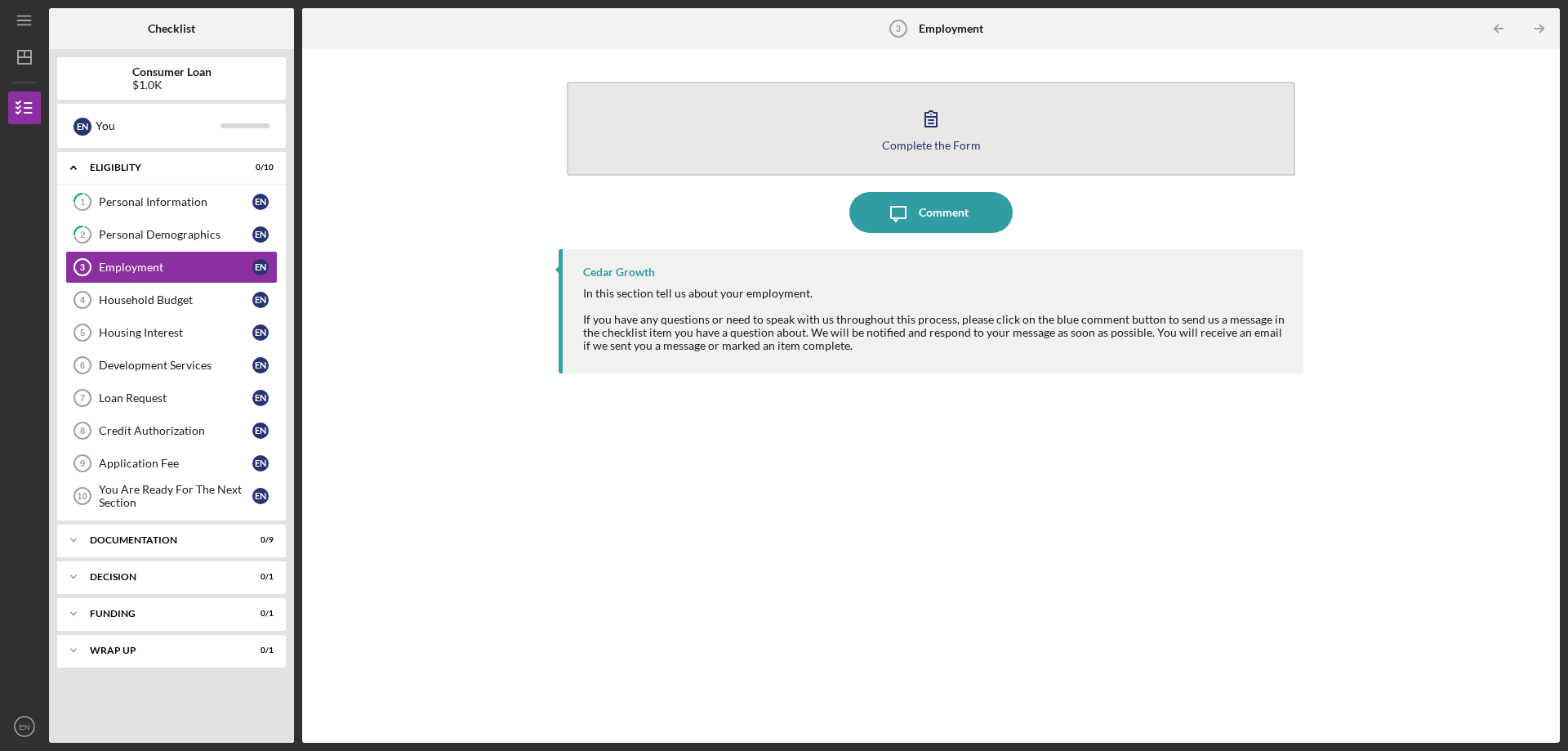
click at [970, 152] on button "Complete the Form Form" at bounding box center [930, 128] width 728 height 94
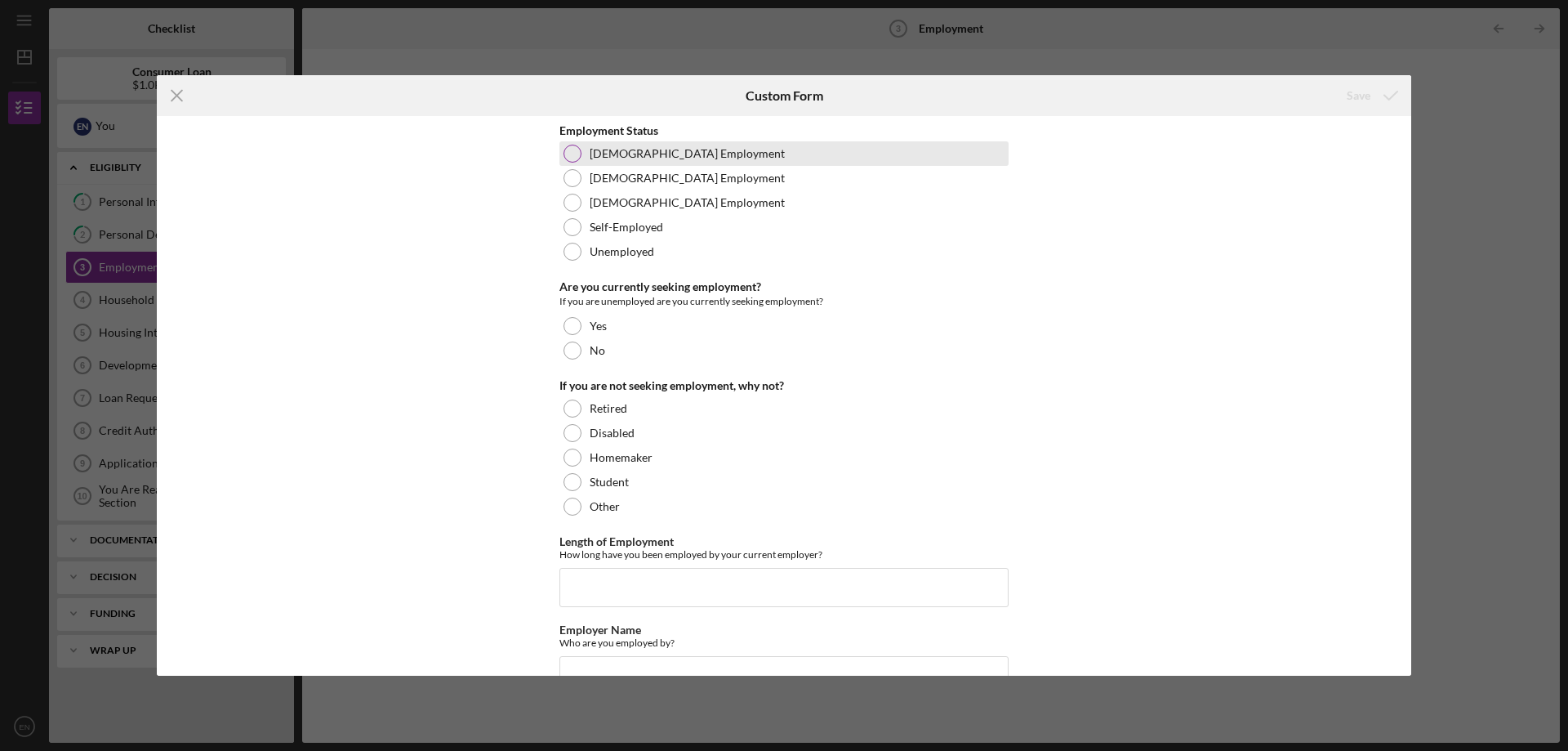
click at [606, 152] on label "Full-Time Employment" at bounding box center [687, 153] width 195 height 13
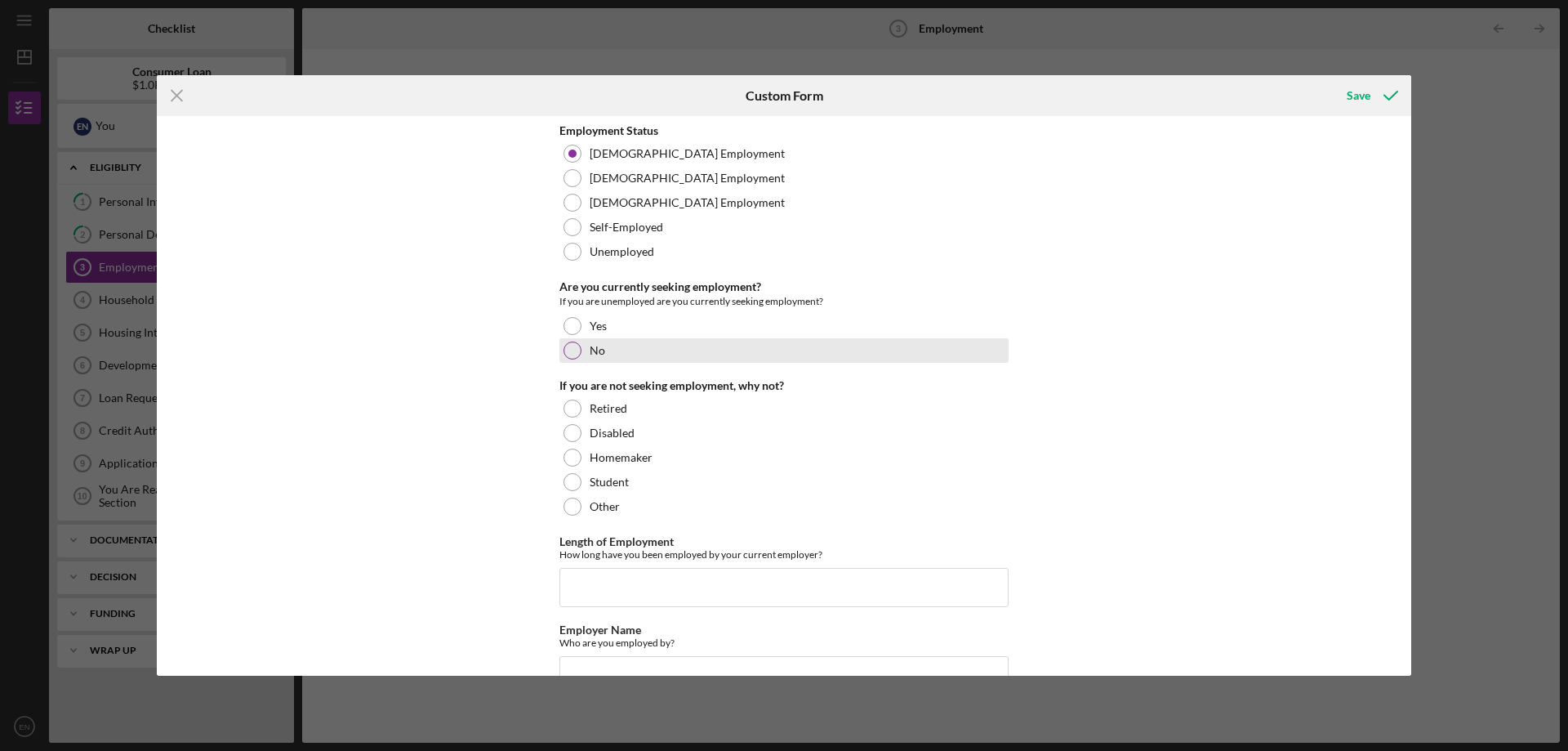
click at [584, 355] on div "No" at bounding box center [784, 350] width 449 height 25
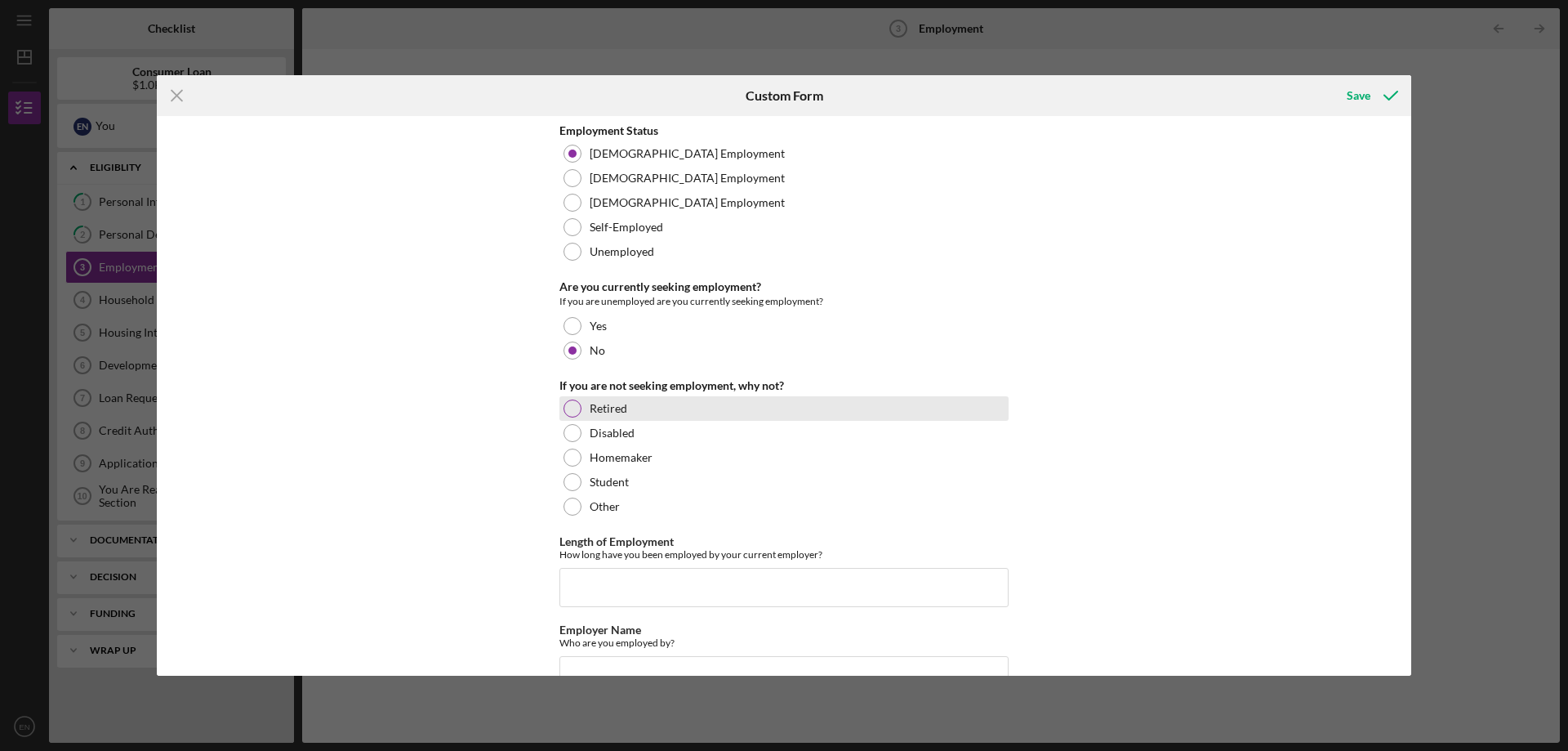
scroll to position [133, 0]
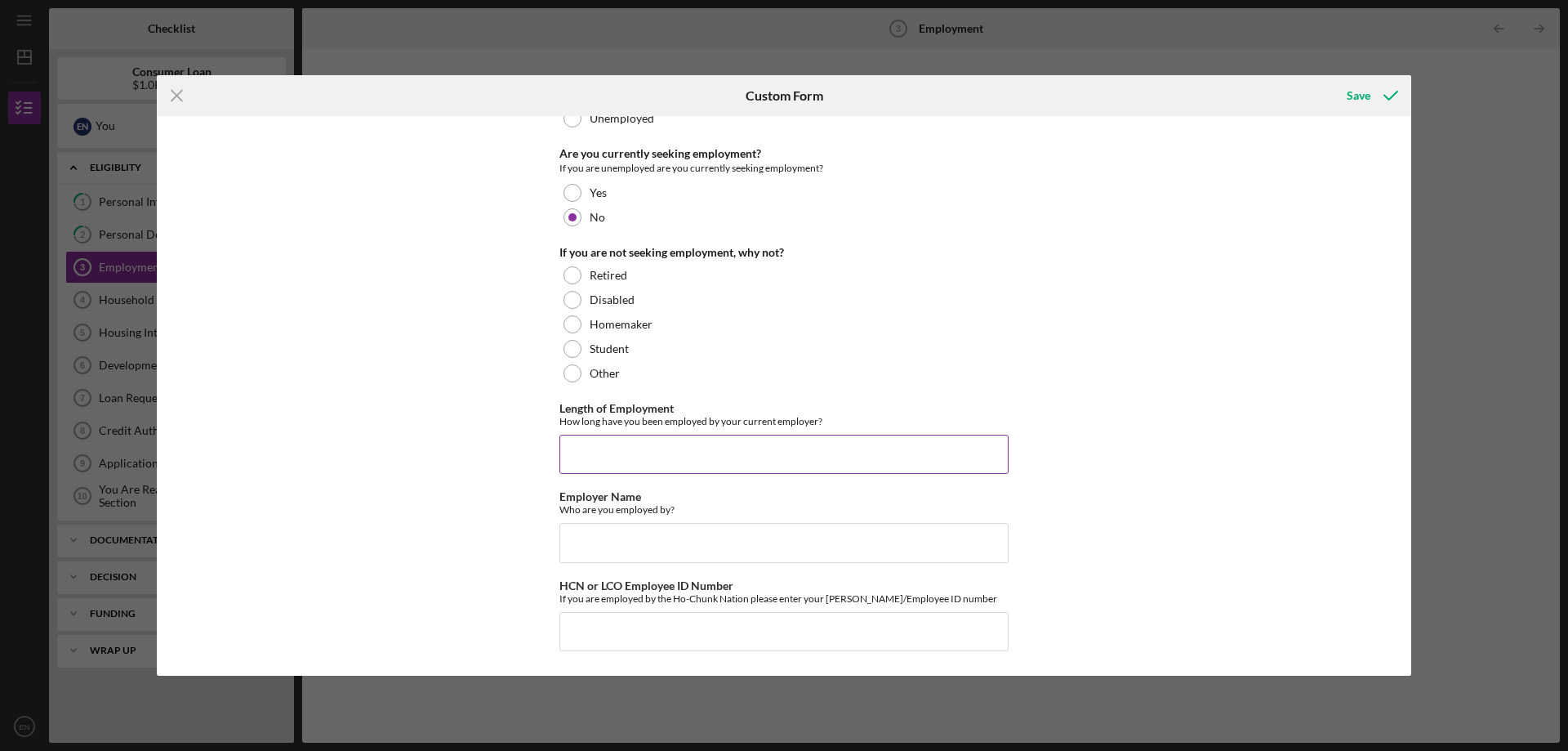
click at [729, 448] on input "Length of Employment" at bounding box center [784, 454] width 449 height 39
type input "13 years"
type input "isolved HCM"
click at [1345, 98] on button "Save" at bounding box center [1371, 95] width 81 height 33
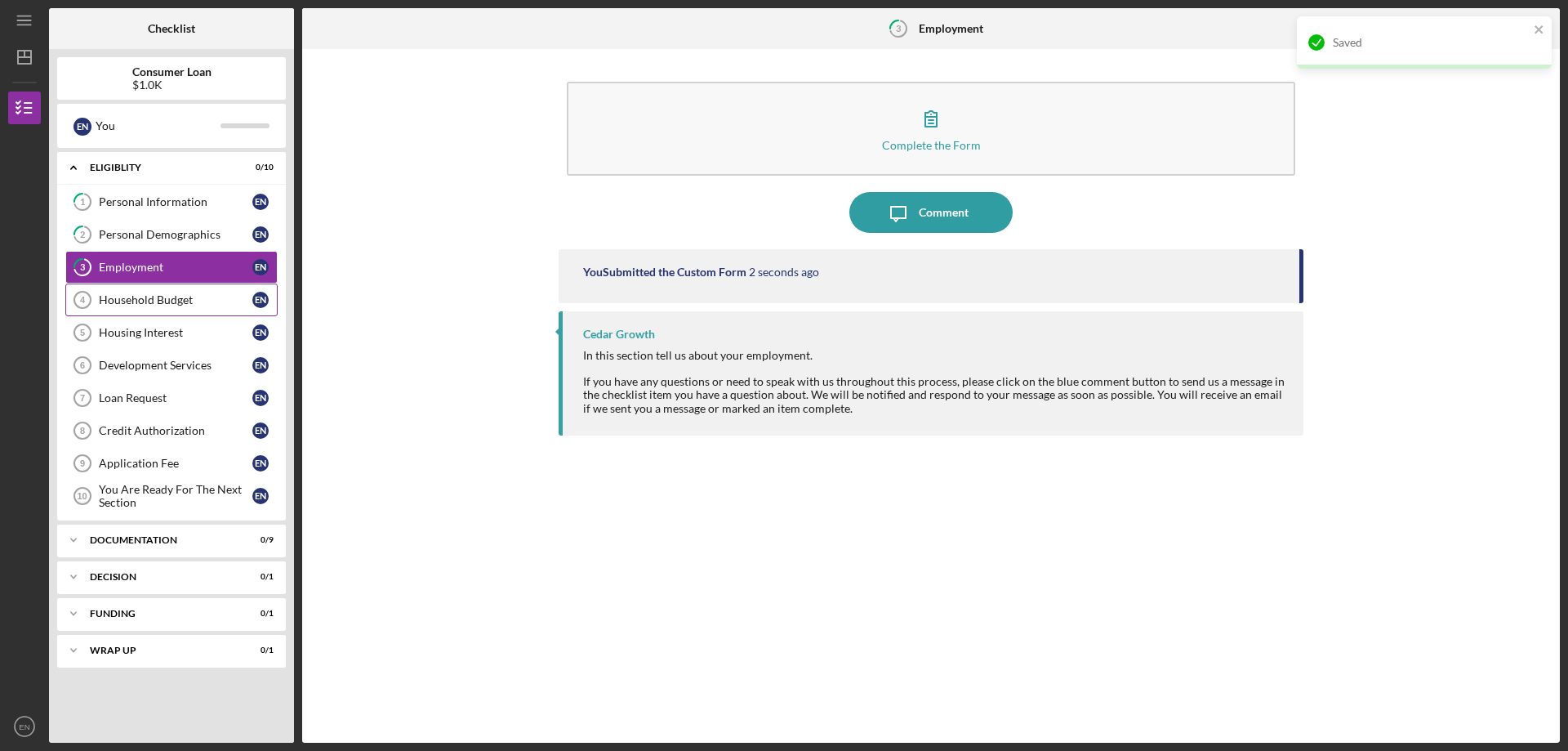
click at [93, 289] on icon "Household Budget 4" at bounding box center [82, 299] width 40 height 40
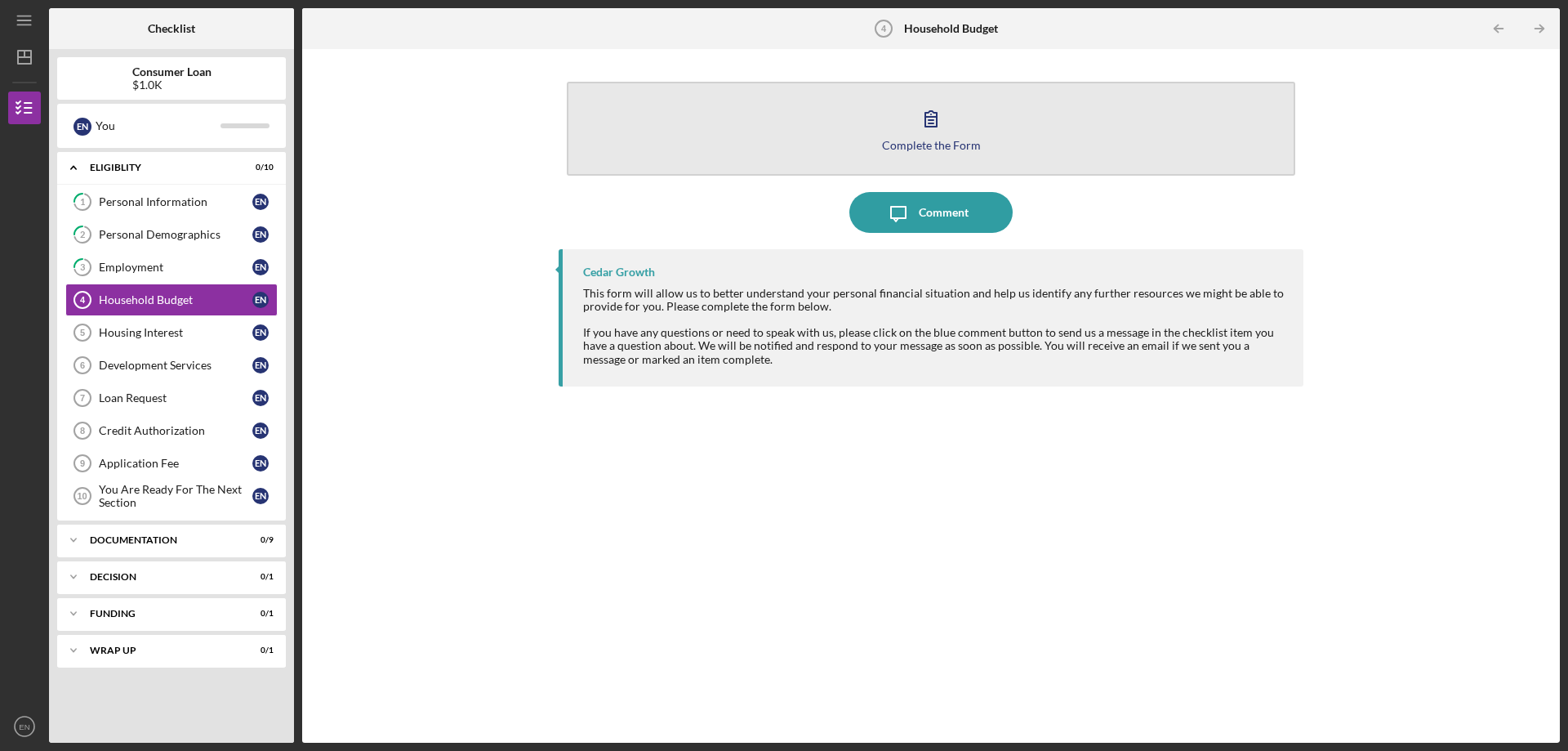
click at [905, 135] on button "Complete the Form Form" at bounding box center [930, 128] width 728 height 94
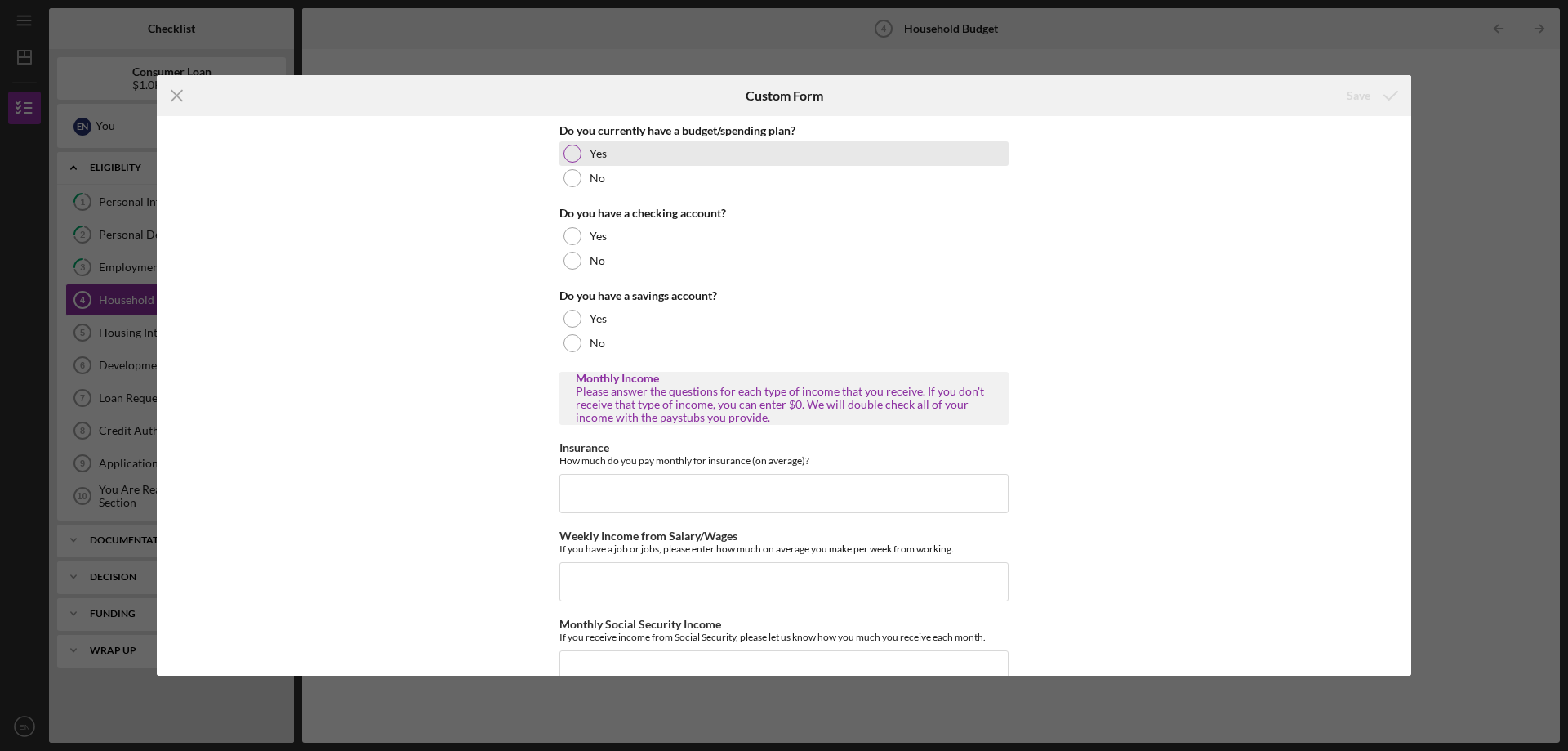
click at [589, 156] on label "Yes" at bounding box center [597, 153] width 17 height 13
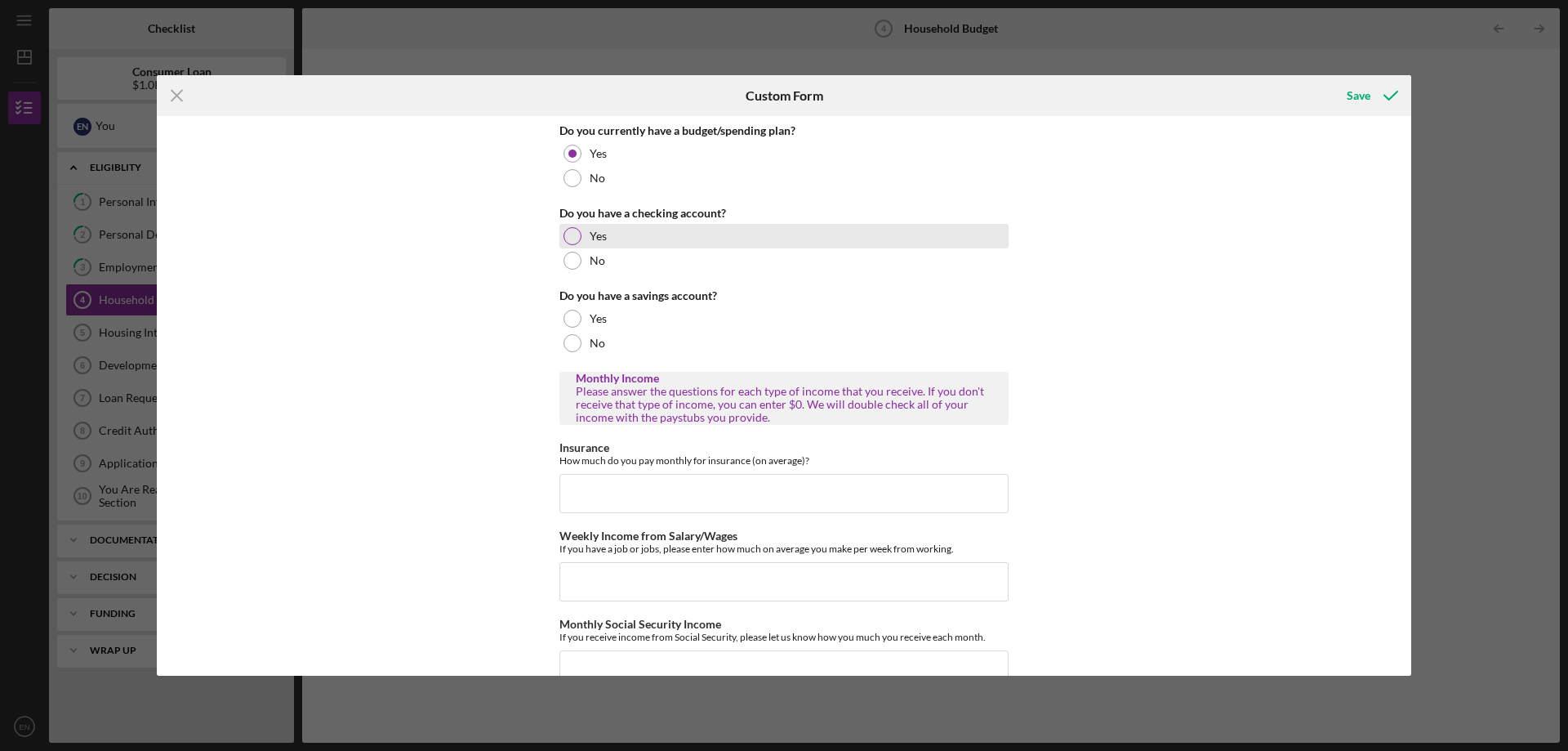
click at [589, 240] on label "Yes" at bounding box center [597, 236] width 17 height 13
click at [587, 327] on div "Yes" at bounding box center [784, 318] width 449 height 25
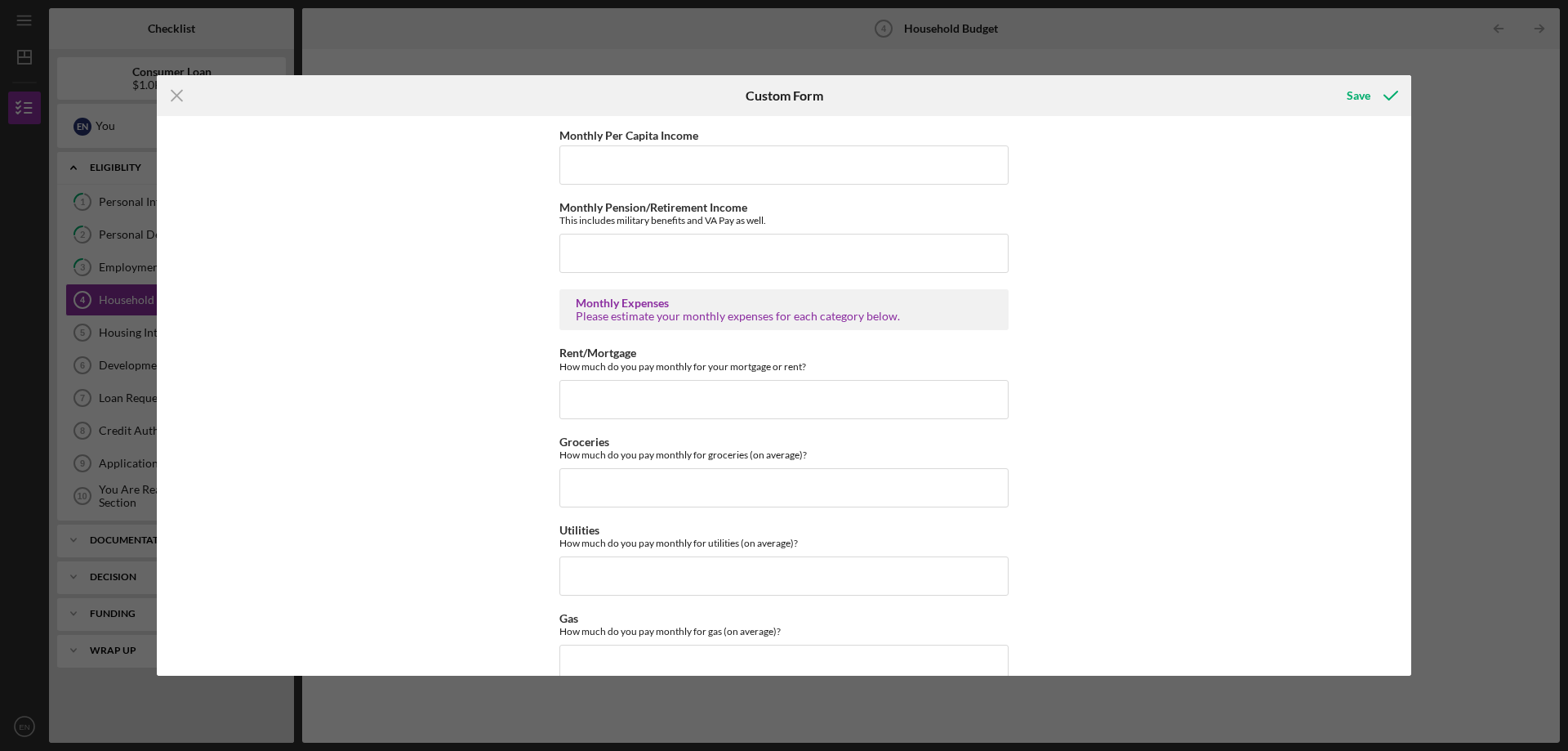
scroll to position [735, 0]
